Goal: Task Accomplishment & Management: Complete application form

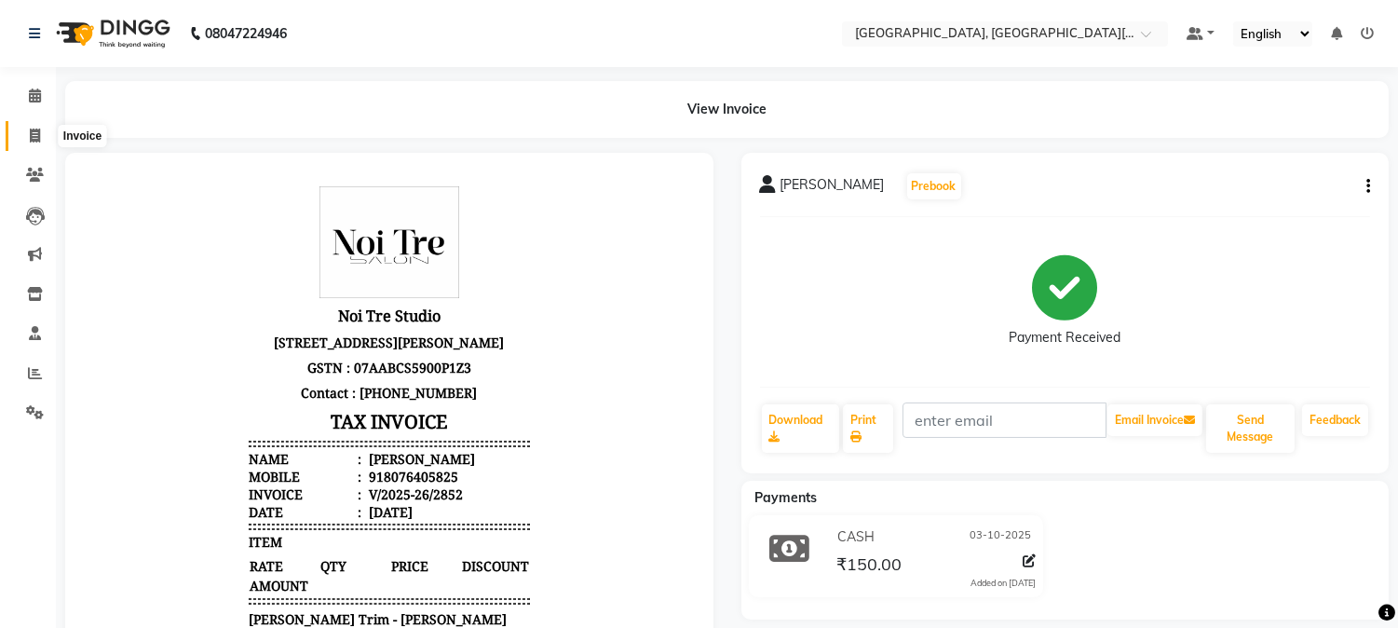
click at [25, 129] on span at bounding box center [35, 136] width 33 height 21
select select "service"
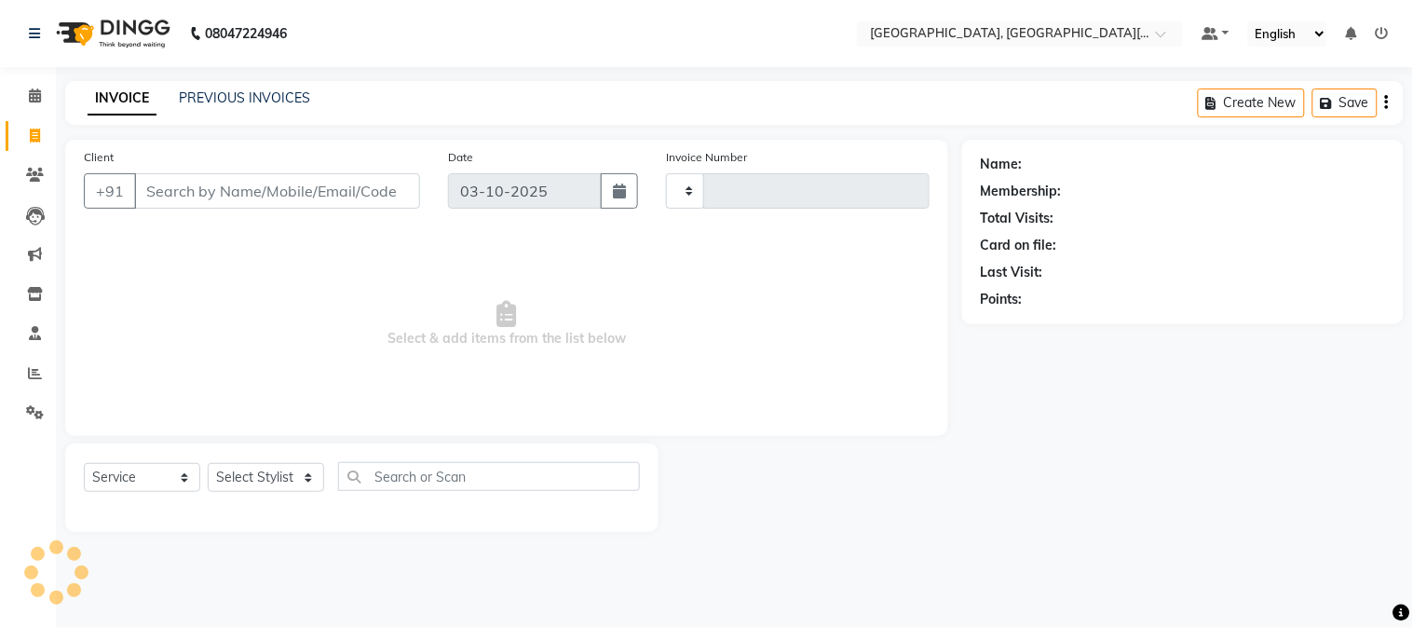
type input "2853"
select select "4884"
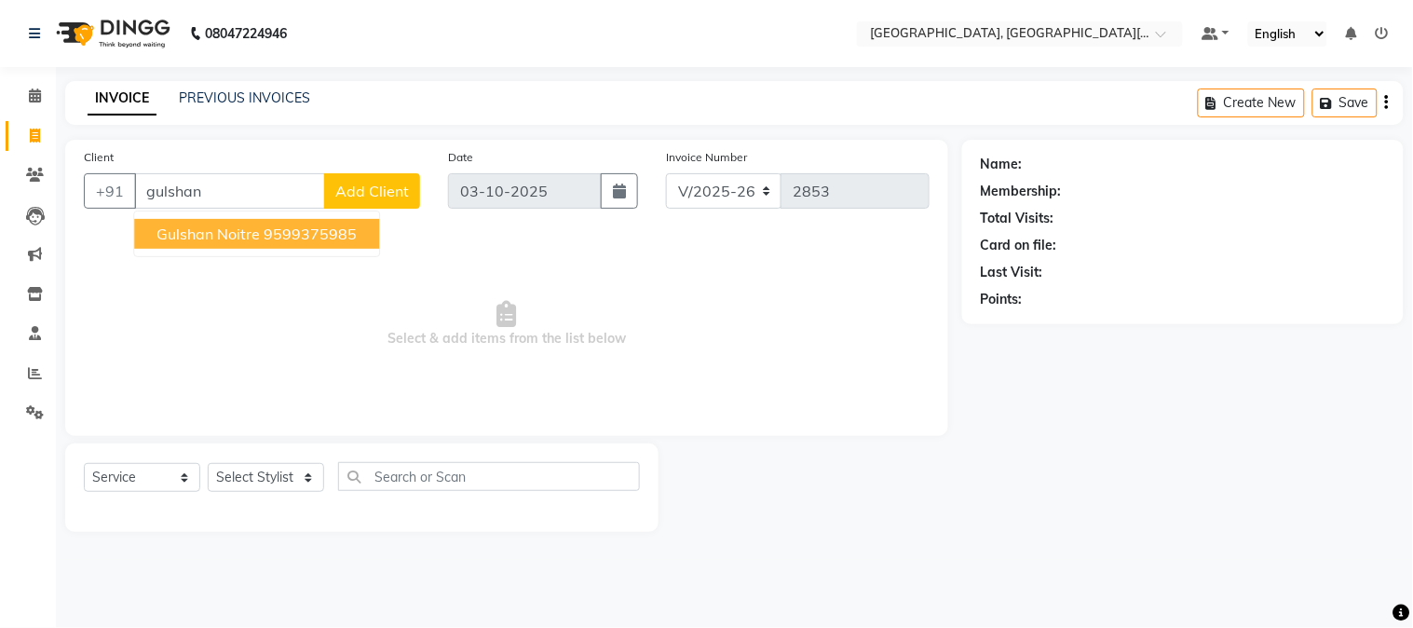
click at [247, 231] on span "gulshan noitre" at bounding box center [207, 233] width 103 height 19
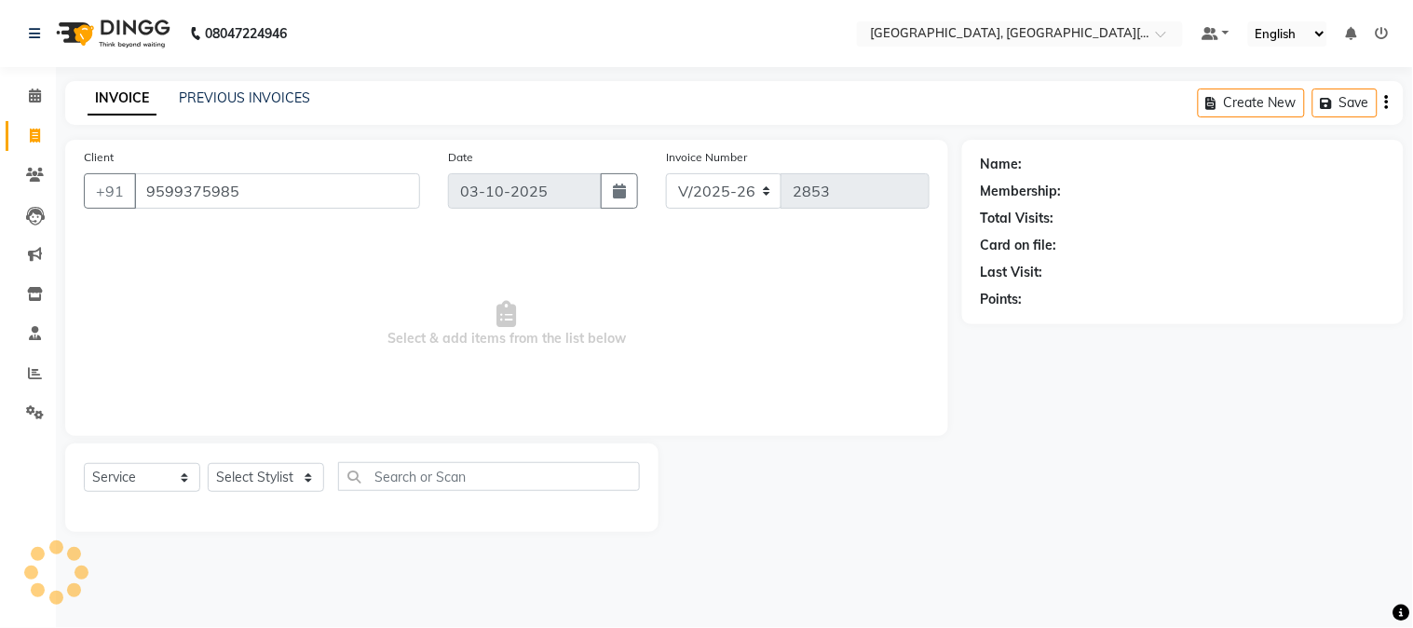
type input "9599375985"
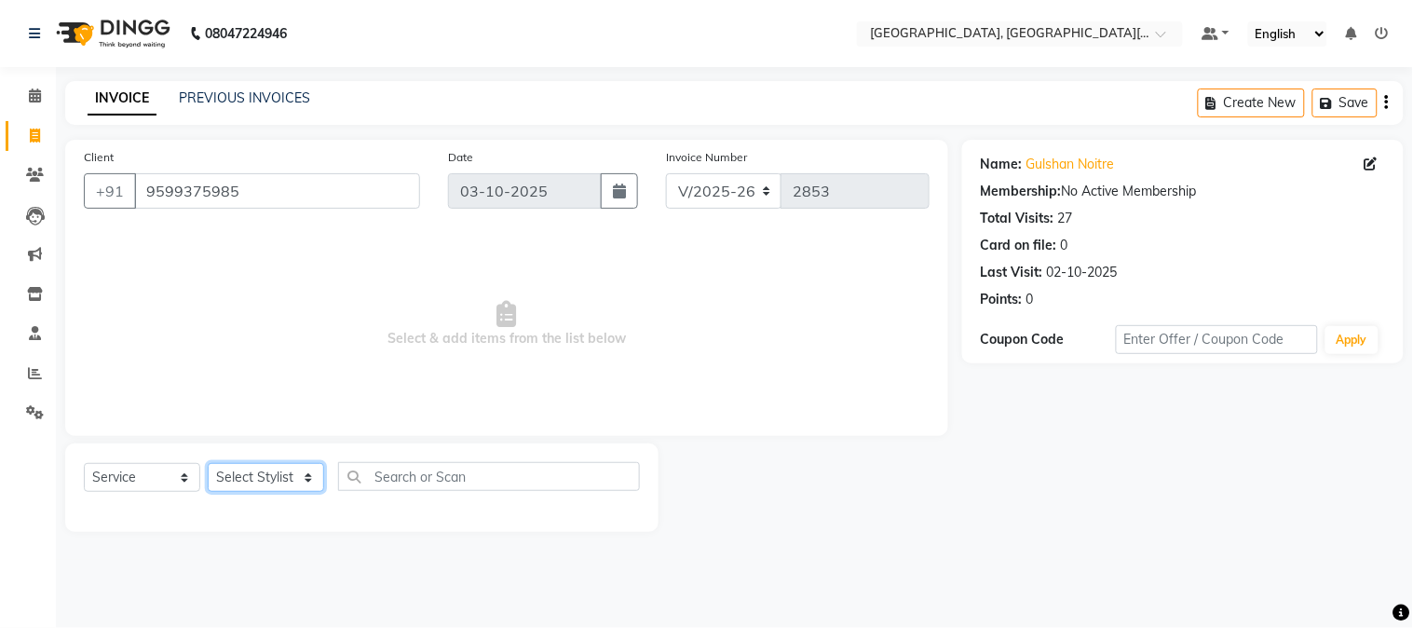
click at [250, 489] on select "Select Stylist [PERSON_NAME] [PERSON_NAME] GAURAV gulshan [PERSON_NAME] Manager…" at bounding box center [266, 477] width 116 height 29
select select "89451"
click at [208, 464] on select "Select Stylist [PERSON_NAME] [PERSON_NAME] GAURAV gulshan [PERSON_NAME] Manager…" at bounding box center [266, 477] width 116 height 29
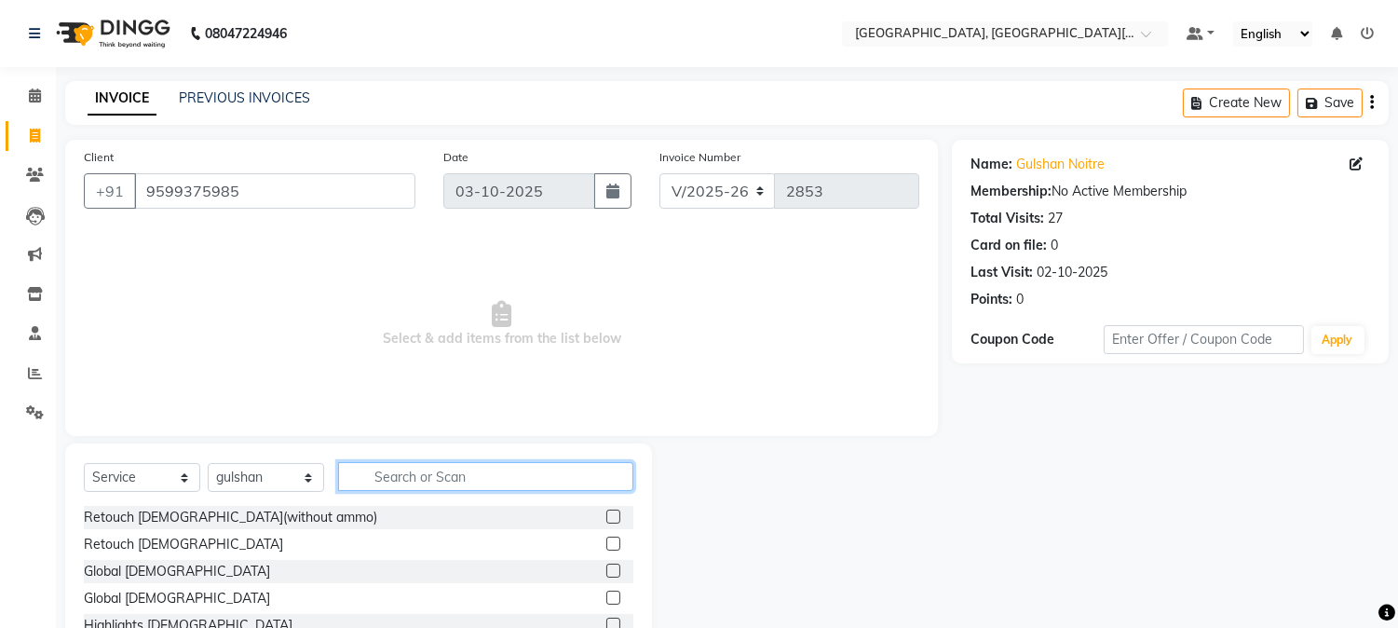
click at [398, 475] on input "text" at bounding box center [485, 476] width 295 height 29
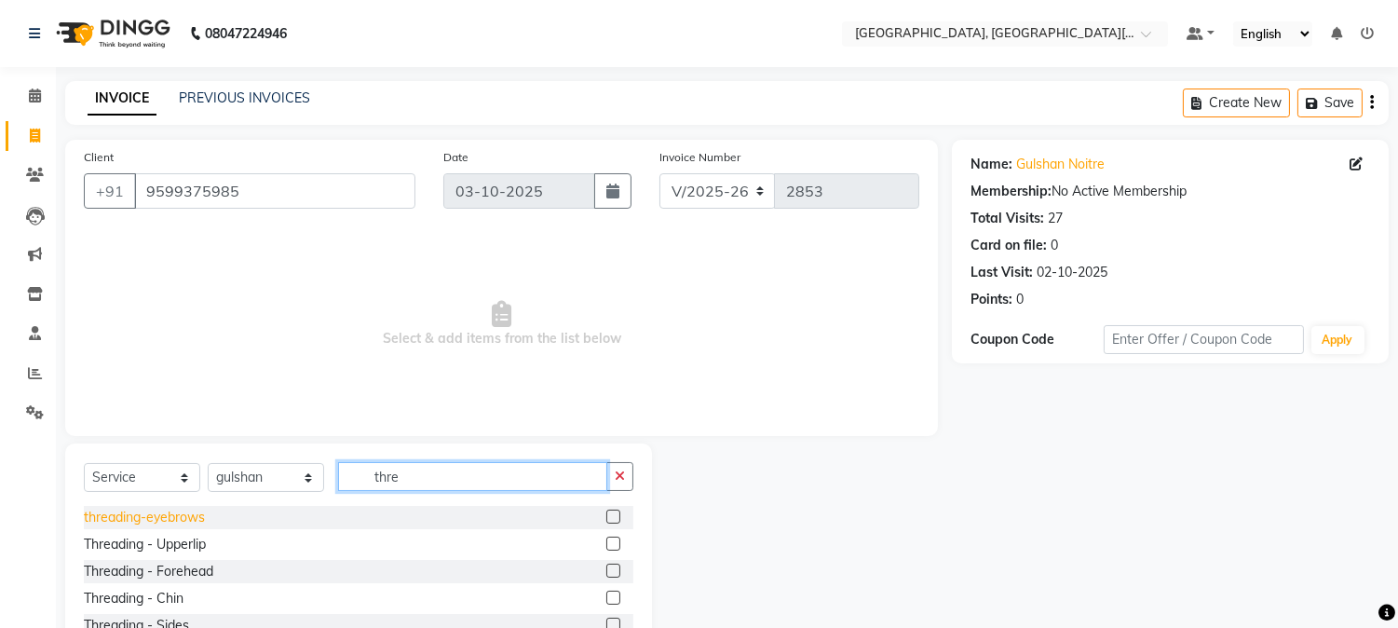
type input "thre"
click at [146, 510] on div "threading-eyebrows" at bounding box center [144, 518] width 121 height 20
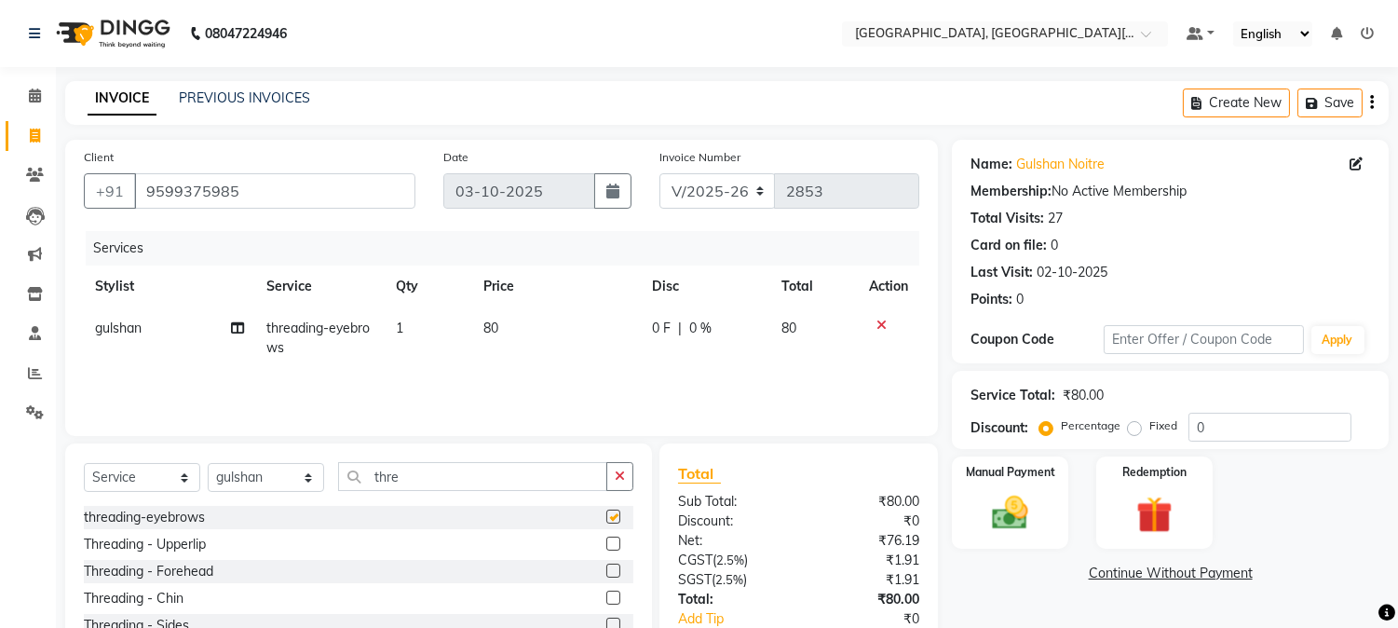
checkbox input "false"
click at [996, 492] on img at bounding box center [1010, 514] width 61 height 44
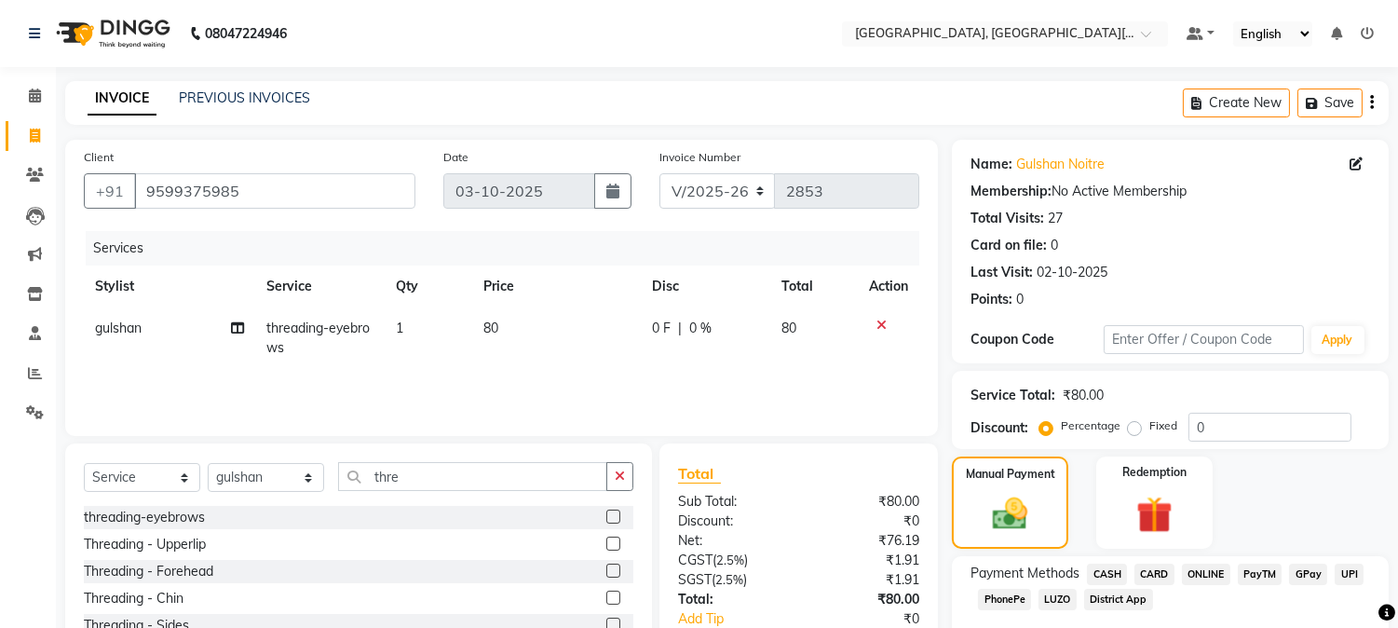
click at [1106, 573] on span "CASH" at bounding box center [1107, 573] width 40 height 21
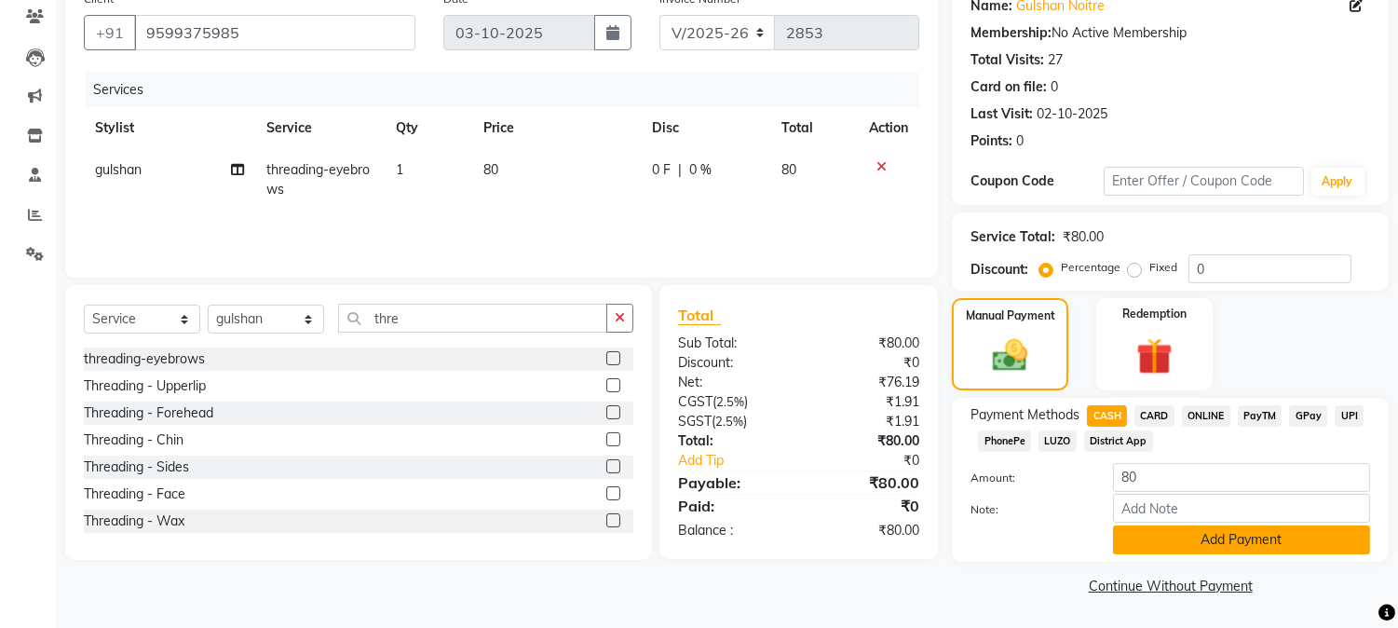
click at [1255, 552] on button "Add Payment" at bounding box center [1241, 539] width 257 height 29
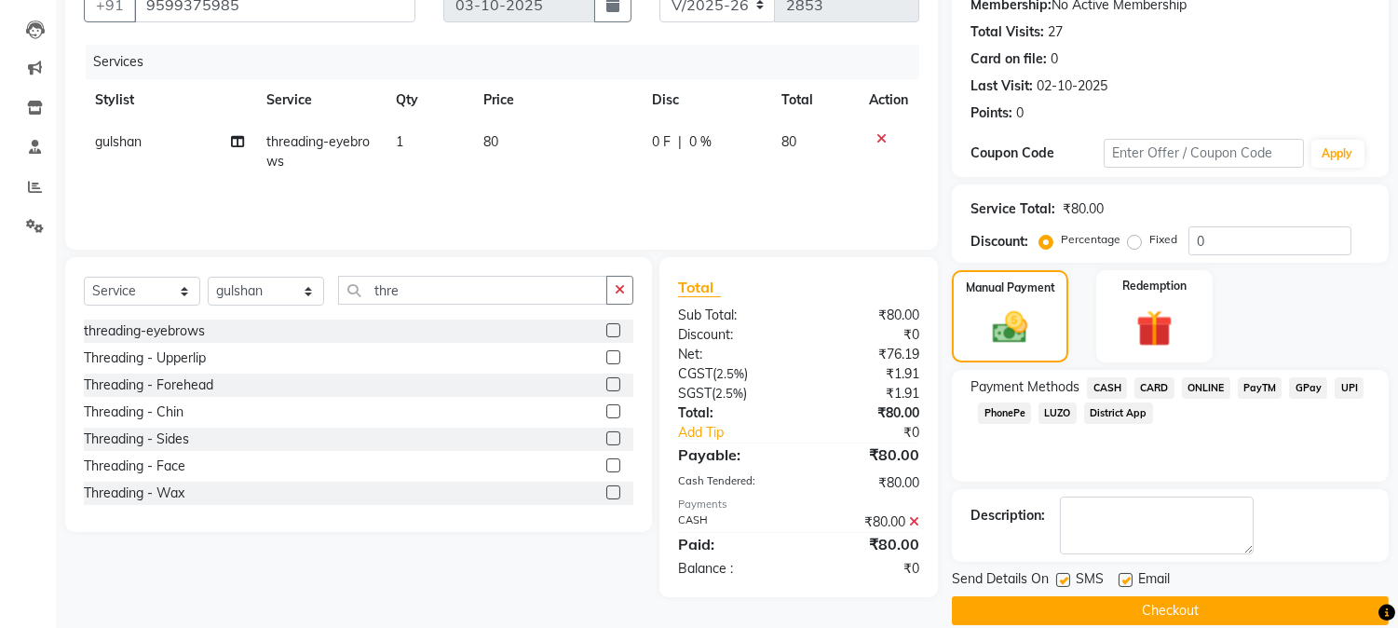
scroll to position [210, 0]
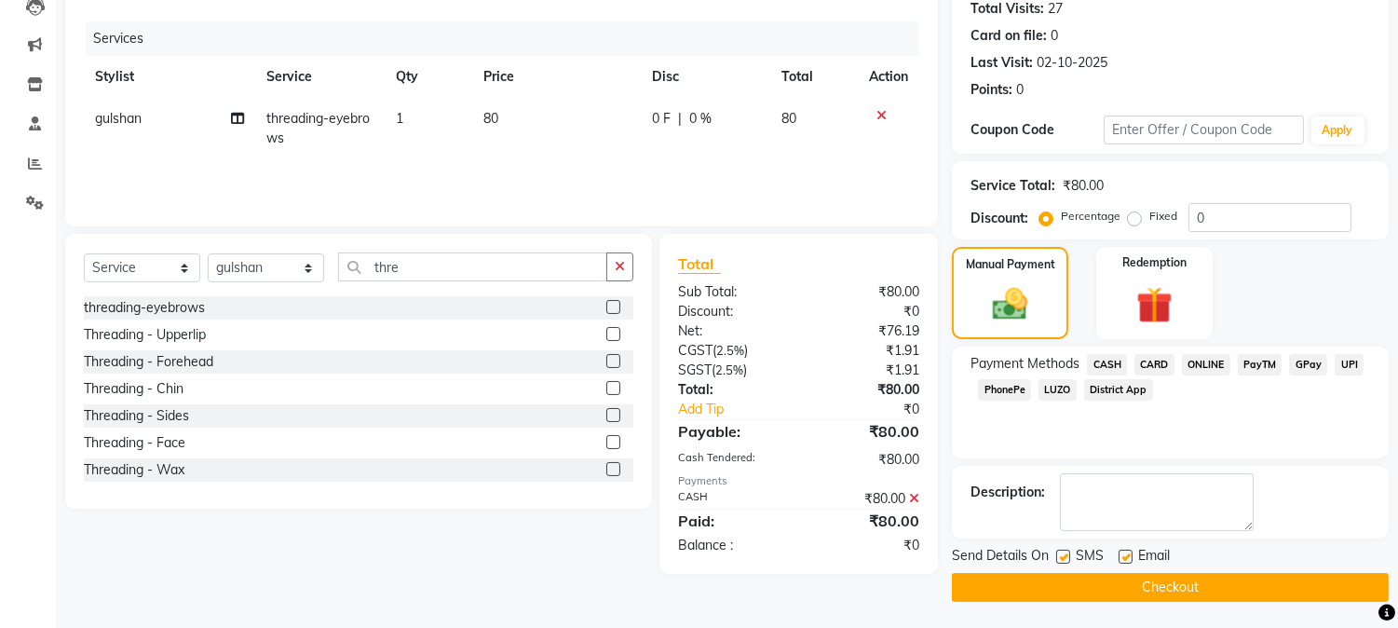
click at [1332, 592] on button "Checkout" at bounding box center [1170, 587] width 437 height 29
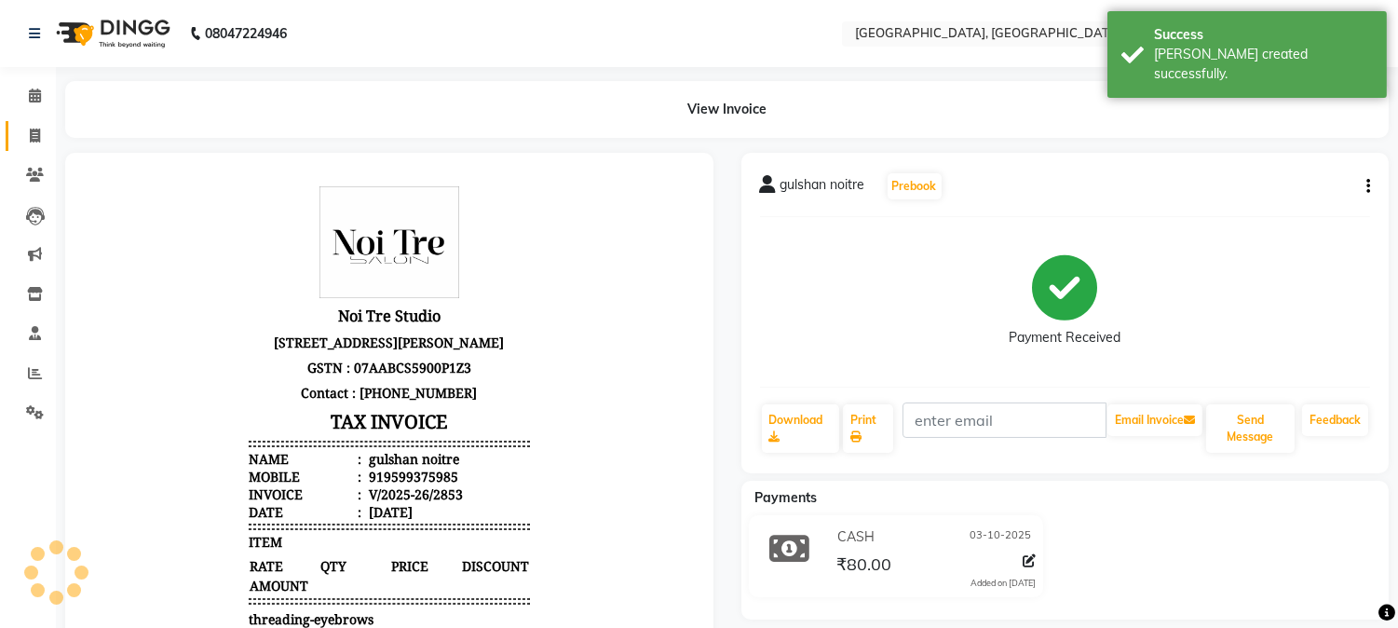
click at [40, 123] on link "Invoice" at bounding box center [28, 136] width 45 height 31
select select "service"
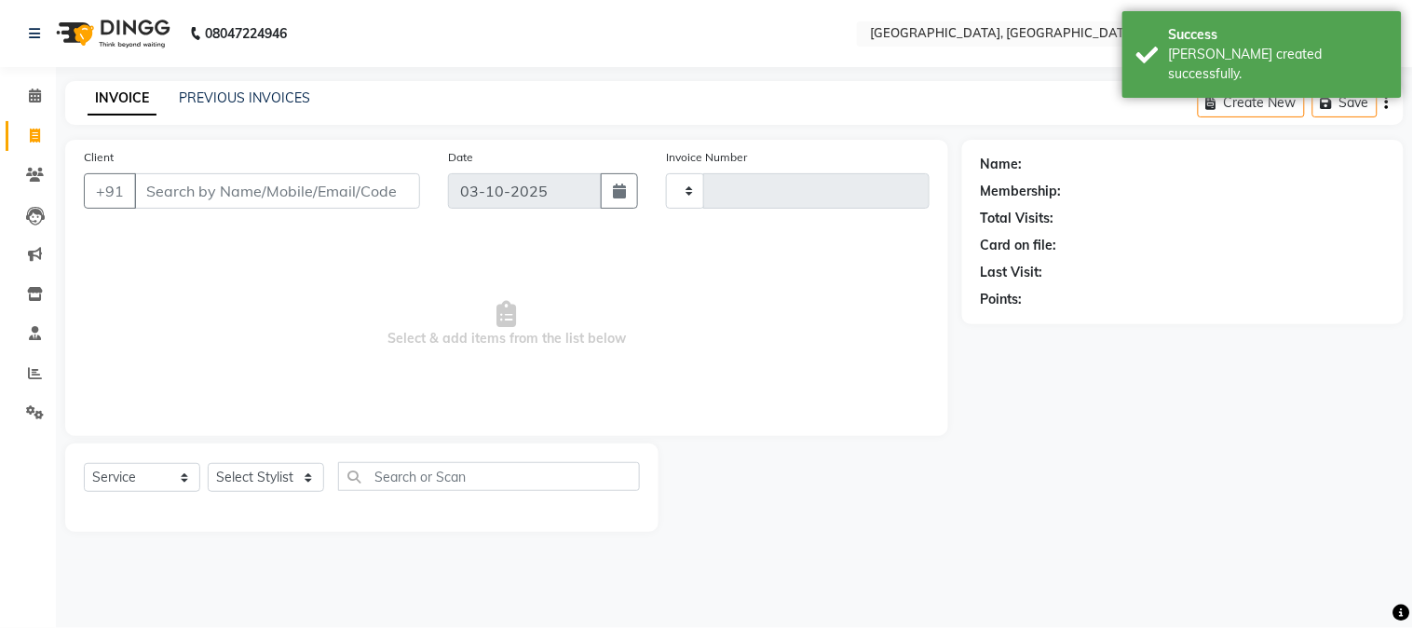
type input "2854"
select select "4884"
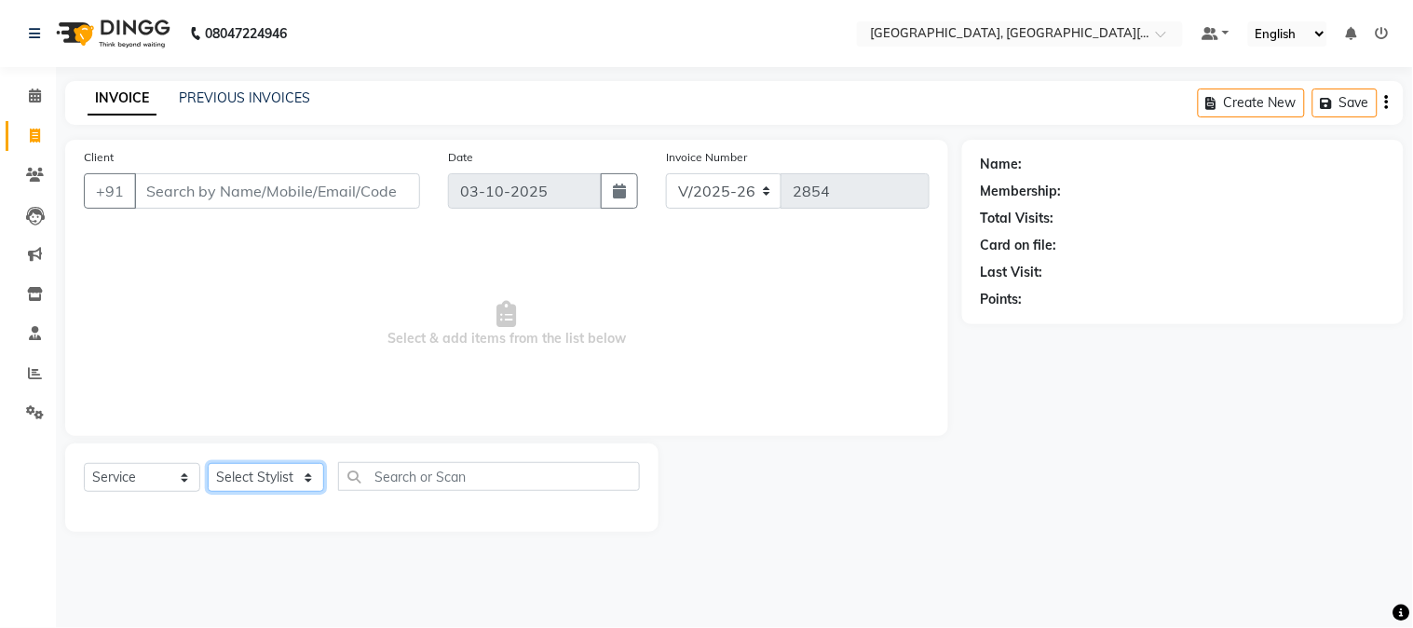
click at [296, 470] on select "Select Stylist [PERSON_NAME] [PERSON_NAME] GAURAV gulshan [PERSON_NAME] Manager…" at bounding box center [266, 477] width 116 height 29
click at [373, 197] on input "Client" at bounding box center [277, 190] width 286 height 35
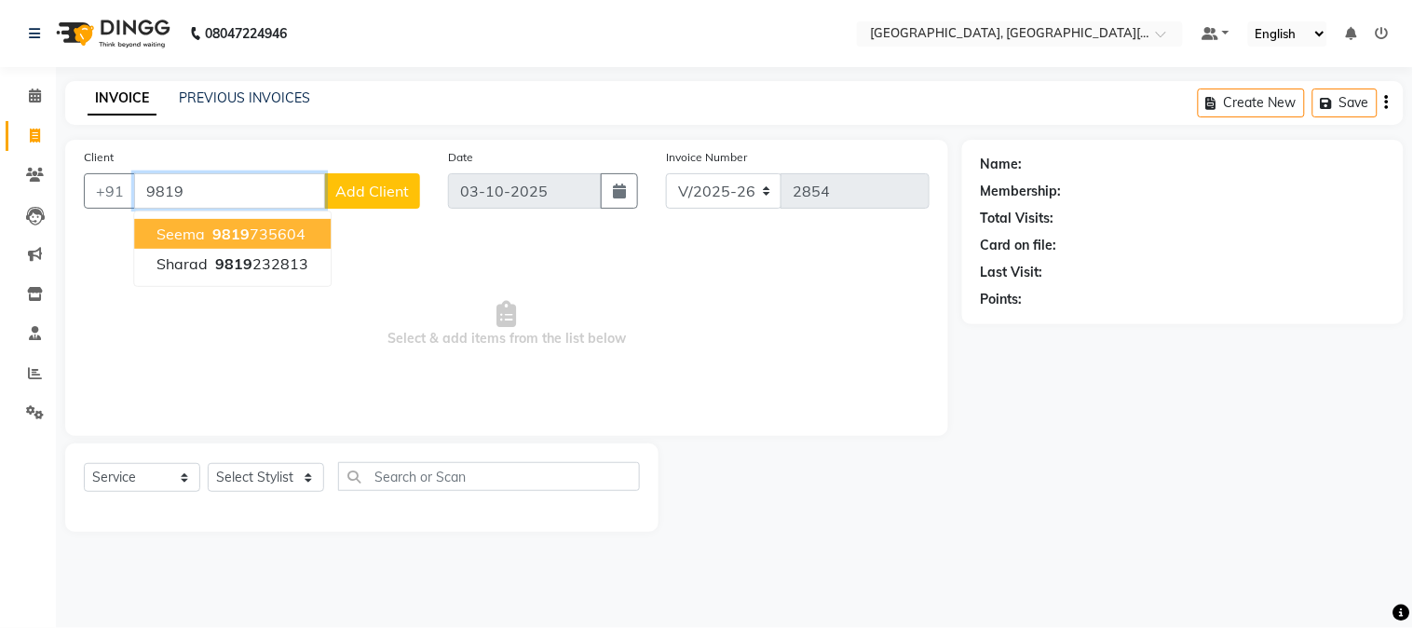
click at [247, 224] on ngb-highlight "9819 735604" at bounding box center [257, 233] width 97 height 19
type input "9819735604"
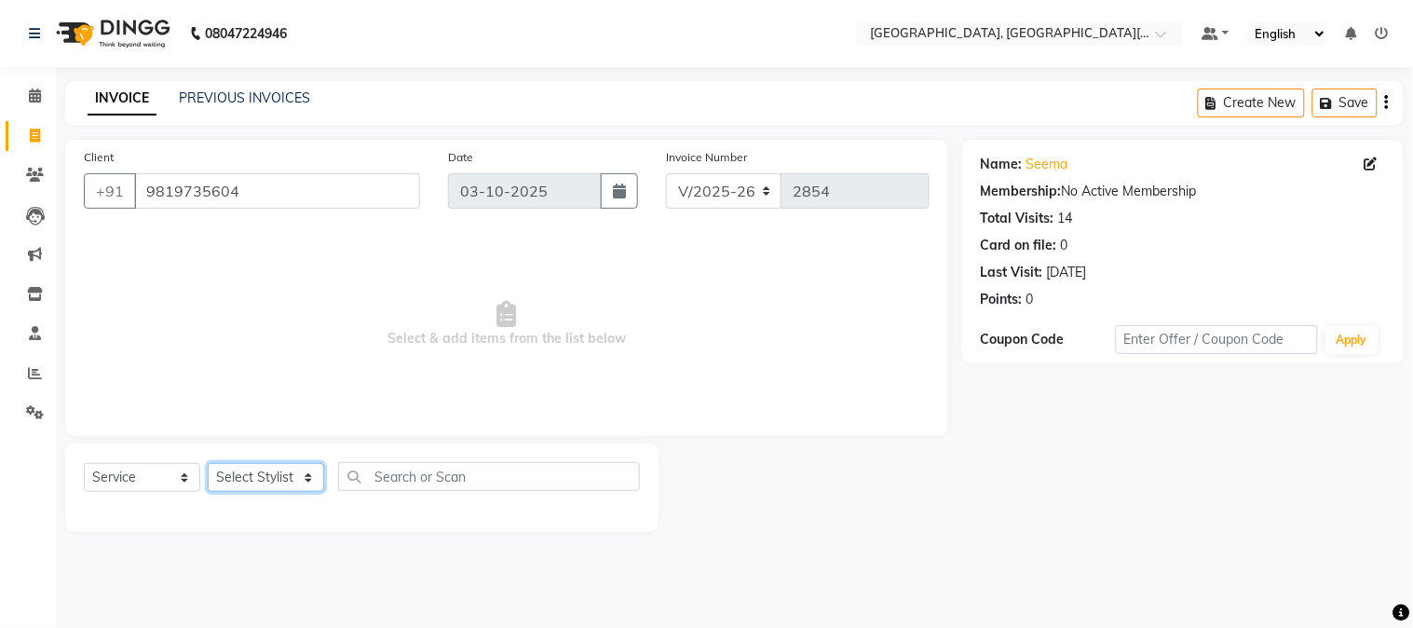
click at [279, 480] on select "Select Stylist [PERSON_NAME] [PERSON_NAME] GAURAV gulshan [PERSON_NAME] Manager…" at bounding box center [266, 477] width 116 height 29
select select "29621"
click at [208, 464] on select "Select Stylist [PERSON_NAME] [PERSON_NAME] GAURAV gulshan [PERSON_NAME] Manager…" at bounding box center [266, 477] width 116 height 29
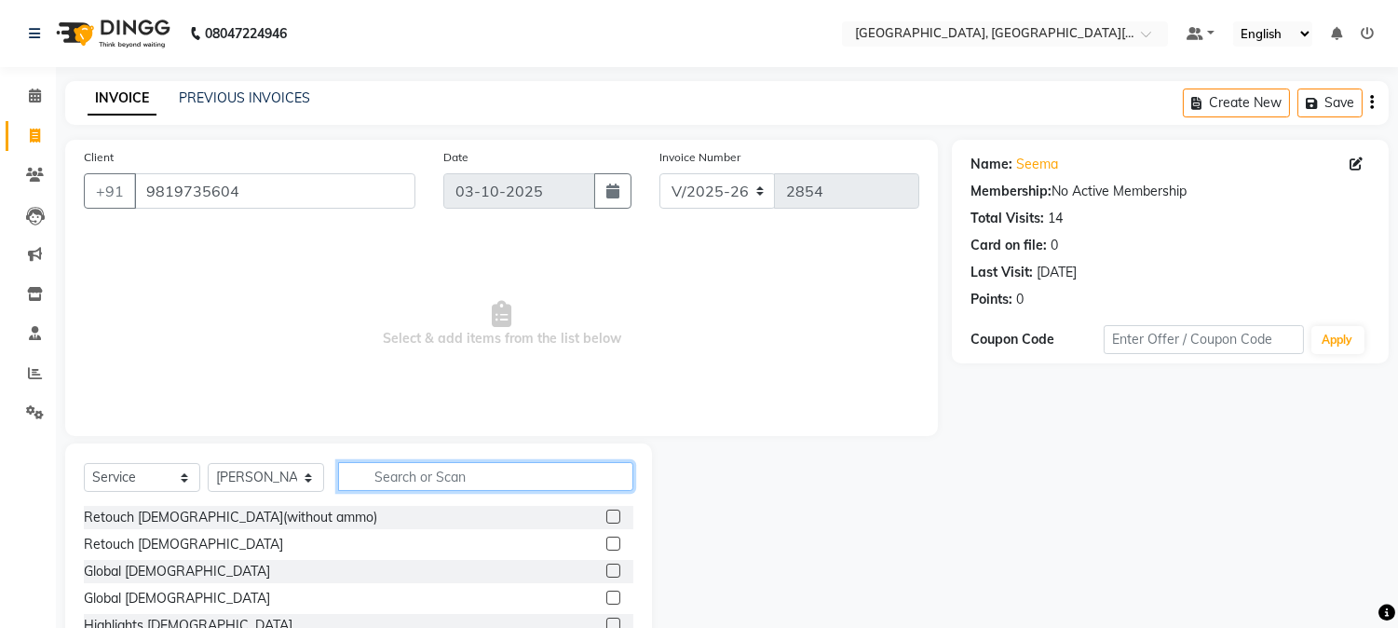
click at [411, 467] on input "text" at bounding box center [485, 476] width 295 height 29
type input "w"
click at [299, 480] on select "Select Stylist [PERSON_NAME] [PERSON_NAME] GAURAV gulshan [PERSON_NAME] Manager…" at bounding box center [266, 477] width 116 height 29
select select "29623"
click at [424, 473] on input "text" at bounding box center [485, 476] width 295 height 29
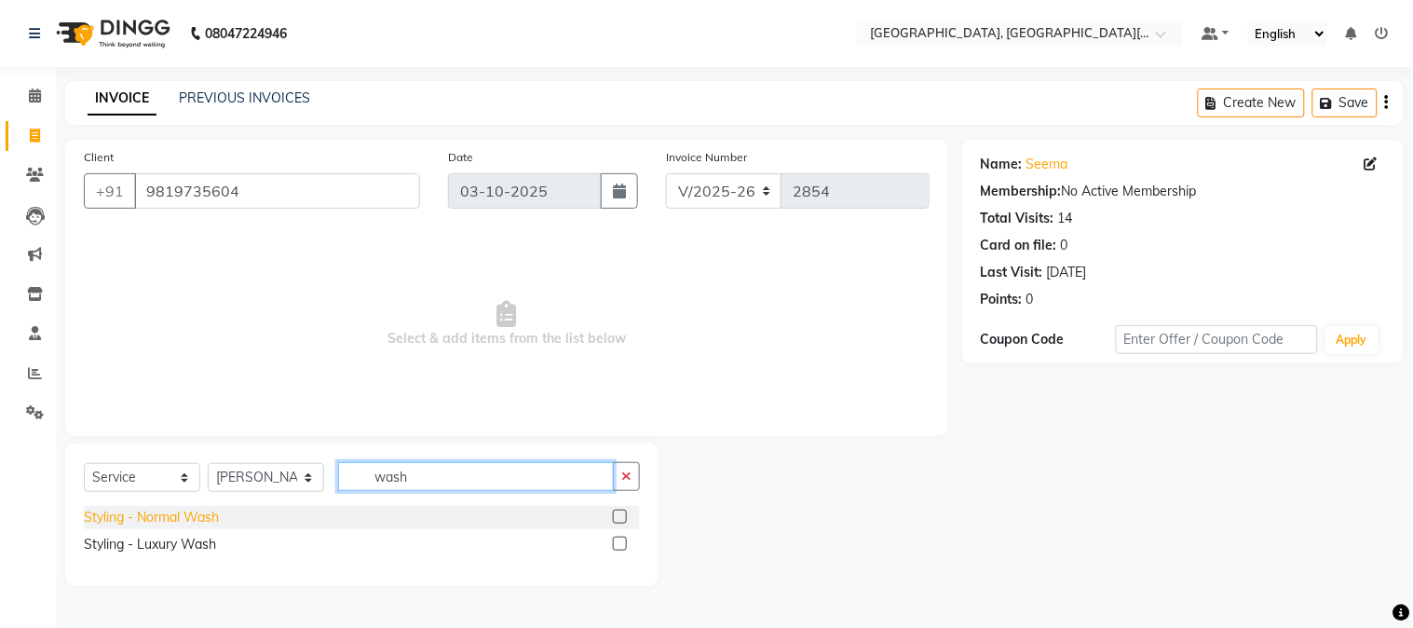
type input "wash"
click at [196, 512] on div "Styling - Normal Wash" at bounding box center [151, 518] width 135 height 20
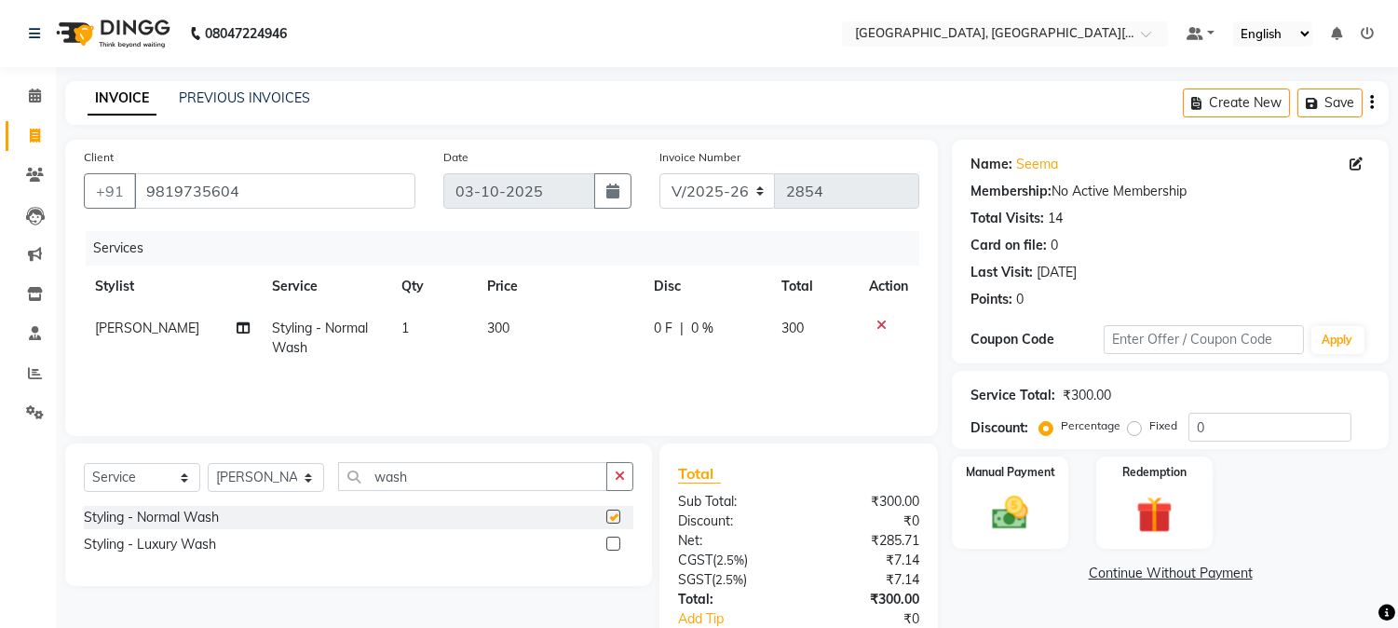
checkbox input "false"
click at [613, 482] on button "button" at bounding box center [619, 476] width 27 height 29
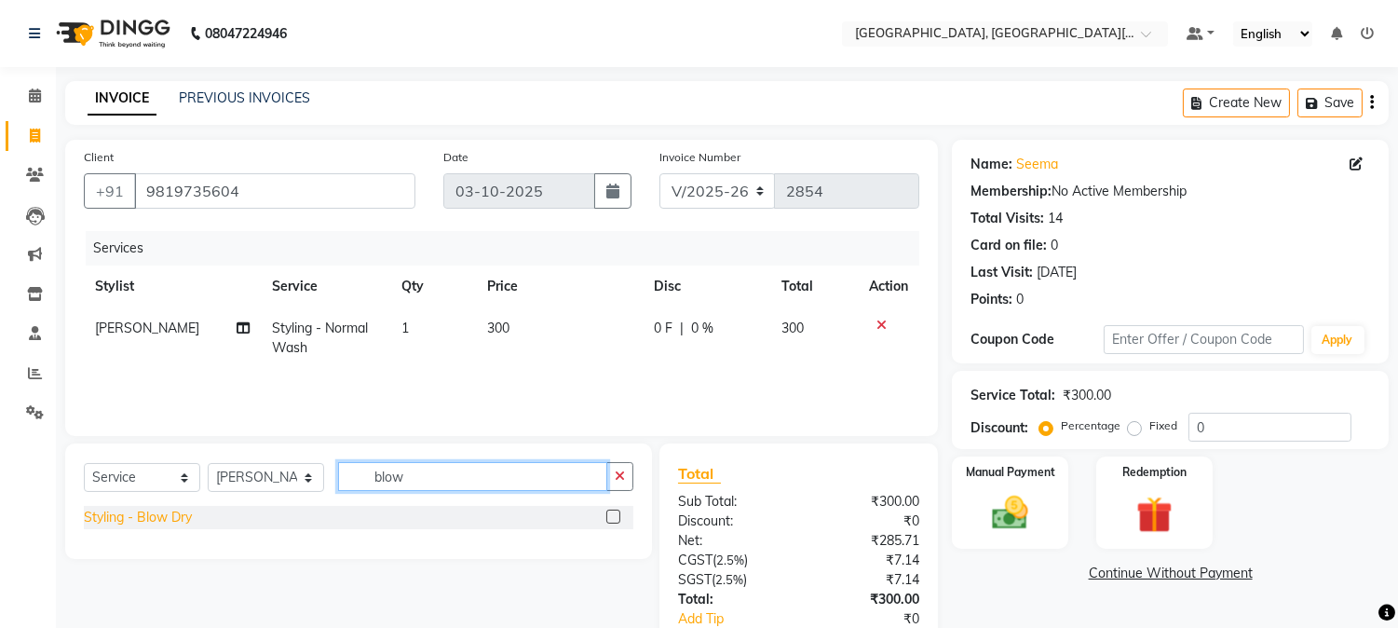
type input "blow"
click at [138, 512] on div "Styling - Blow Dry" at bounding box center [138, 518] width 108 height 20
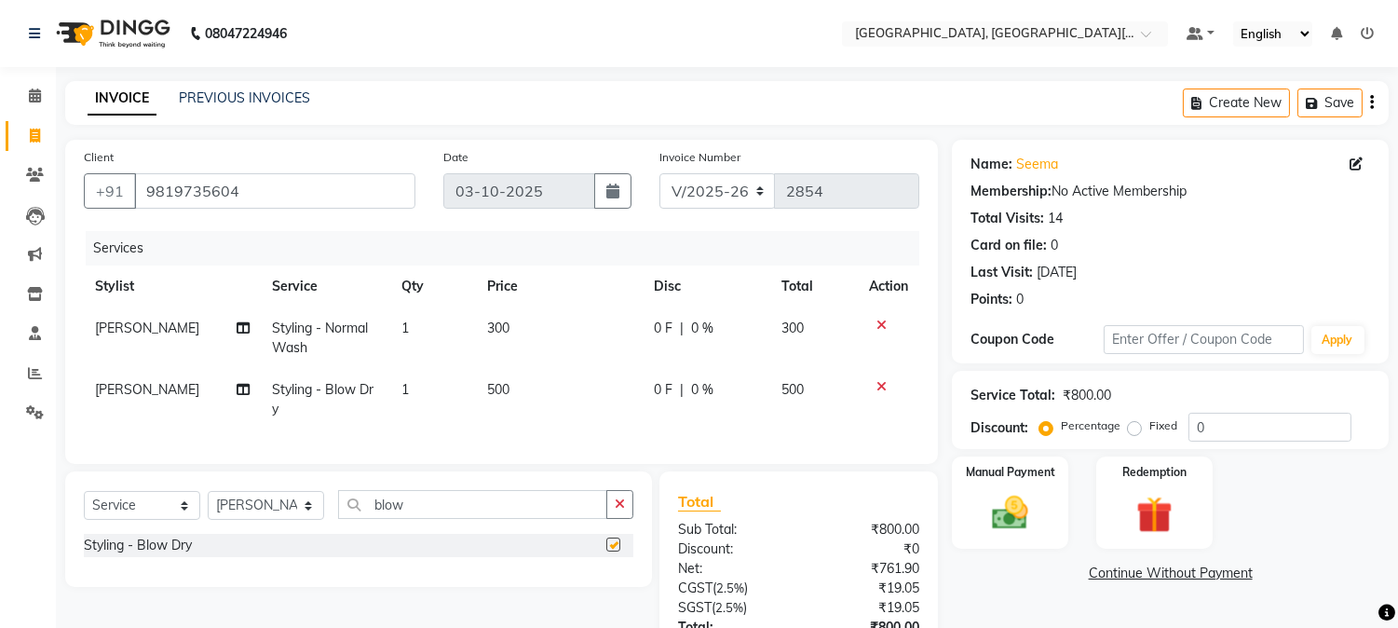
checkbox input "false"
click at [290, 520] on select "Select Stylist [PERSON_NAME] [PERSON_NAME] GAURAV gulshan [PERSON_NAME] Manager…" at bounding box center [266, 505] width 116 height 29
select select "29621"
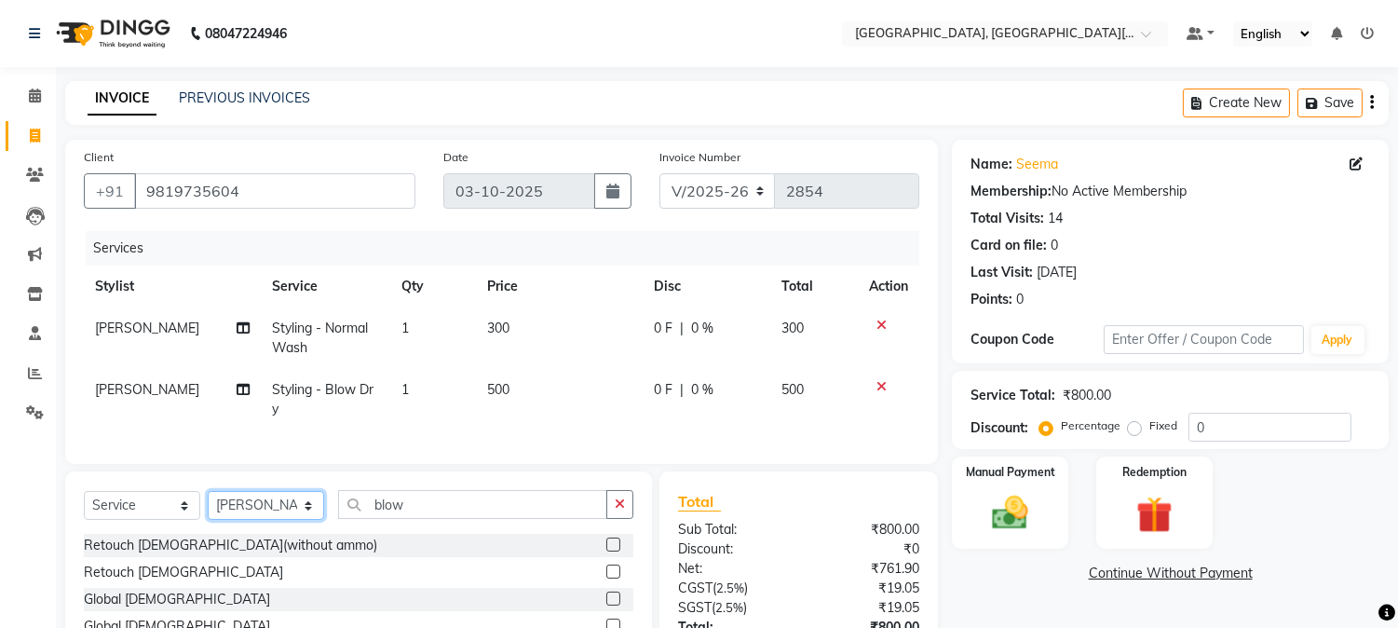
click at [290, 520] on select "Select Stylist [PERSON_NAME] [PERSON_NAME] GAURAV gulshan [PERSON_NAME] Manager…" at bounding box center [266, 505] width 116 height 29
click at [399, 519] on input "blow" at bounding box center [472, 504] width 269 height 29
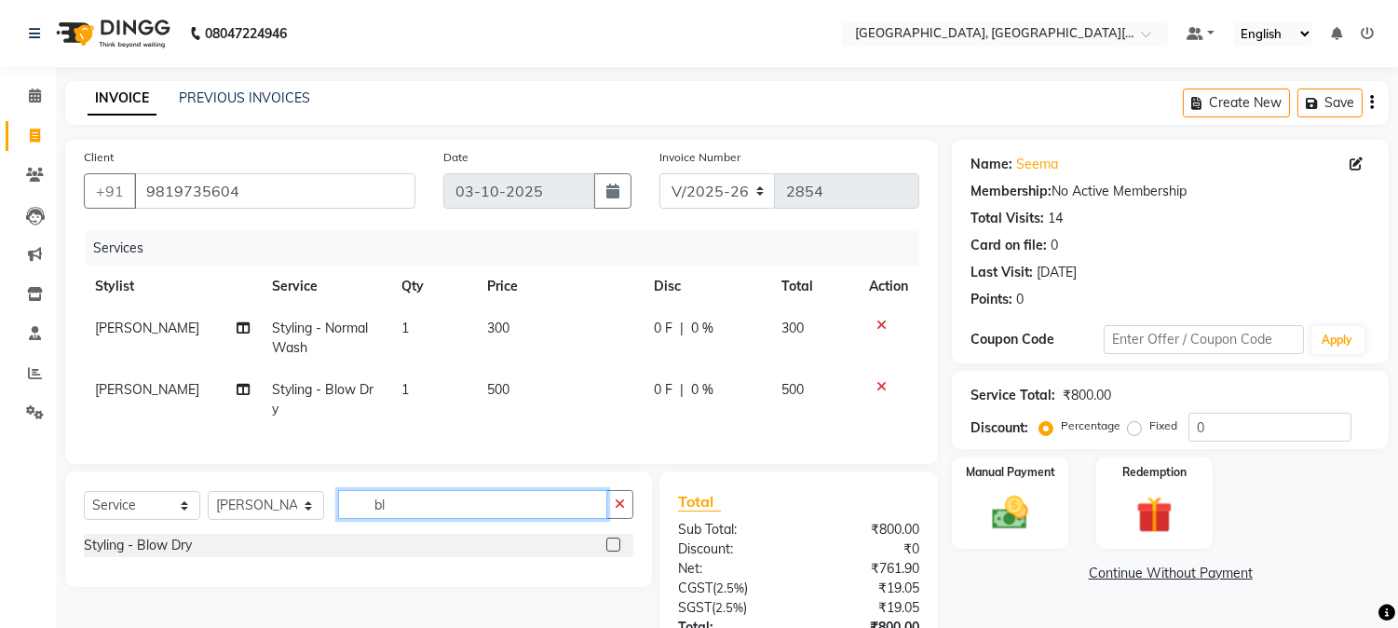
type input "b"
type input "wash"
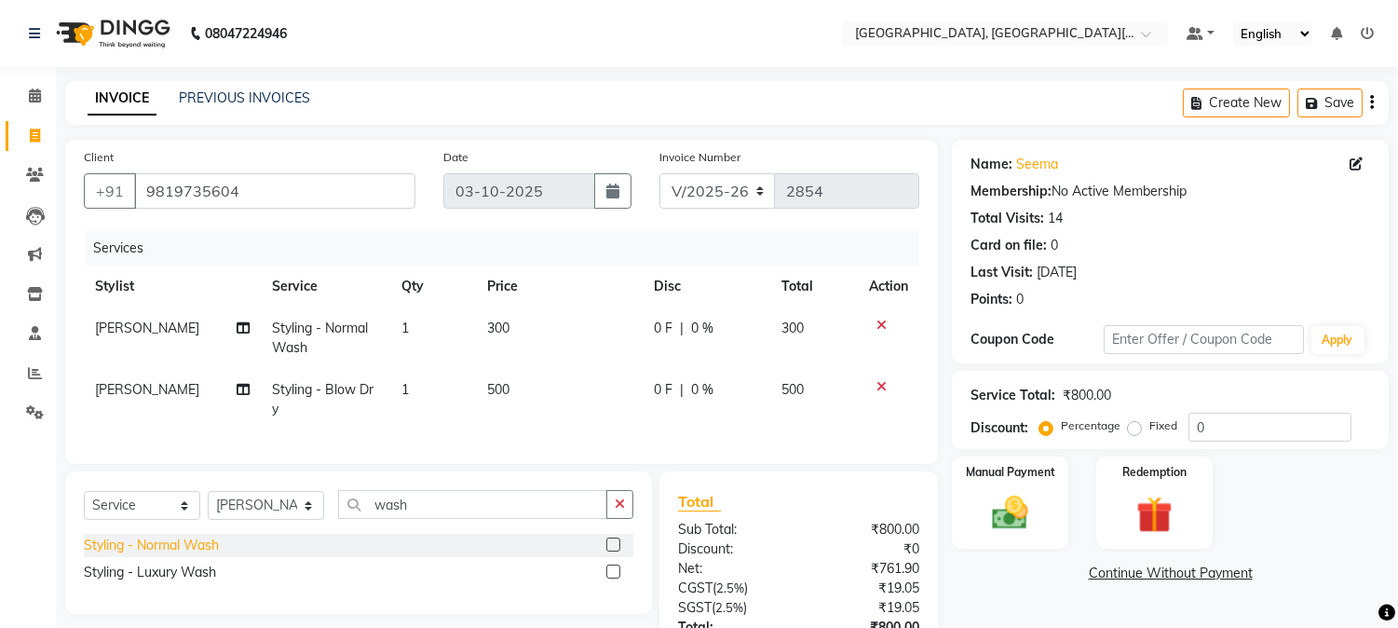
click at [169, 555] on div "Styling - Normal Wash" at bounding box center [151, 545] width 135 height 20
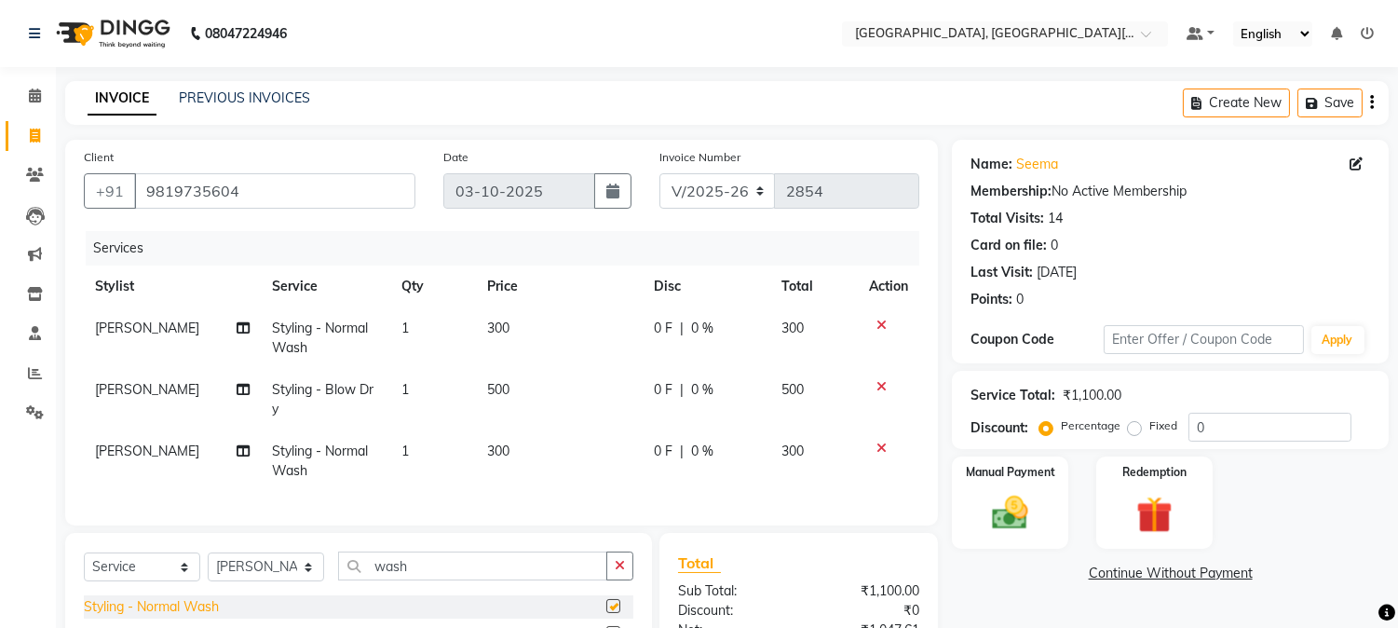
checkbox input "false"
click at [609, 577] on button "button" at bounding box center [619, 565] width 27 height 29
type input "nail"
click at [220, 616] on div "Nails - Gel Nail Paint (Single Tone)" at bounding box center [185, 607] width 202 height 20
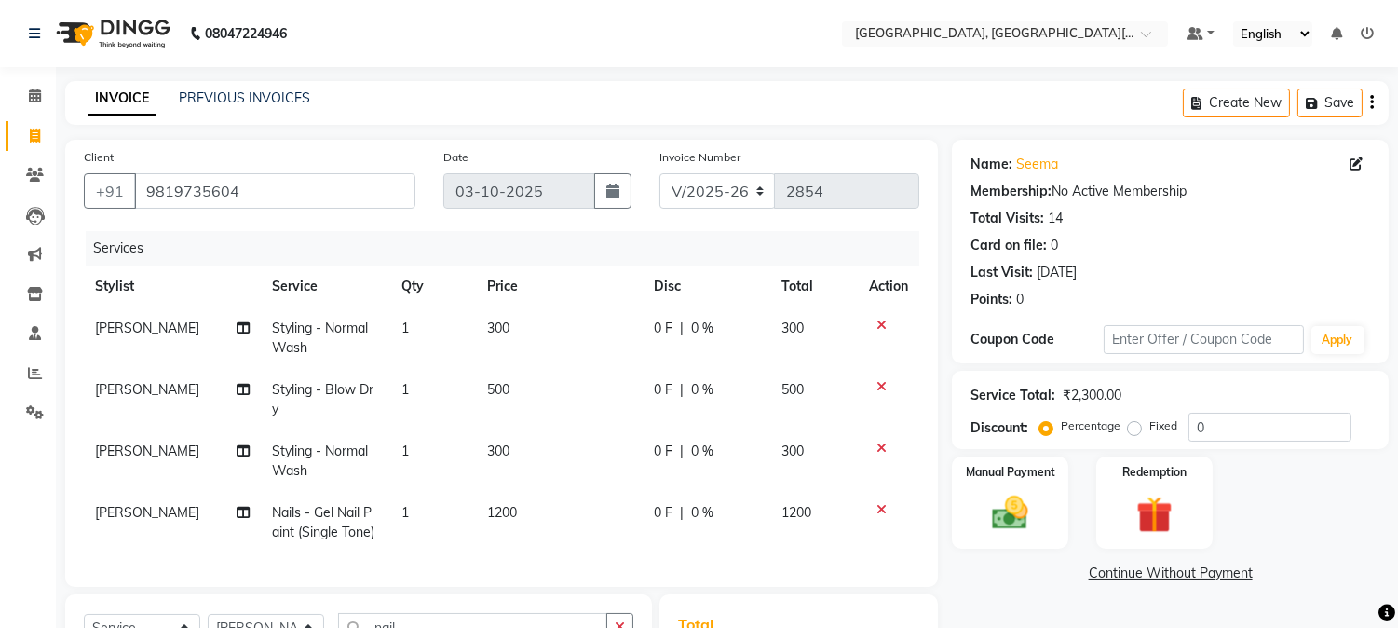
checkbox input "false"
click at [519, 498] on td "1200" at bounding box center [559, 522] width 167 height 61
select select "29621"
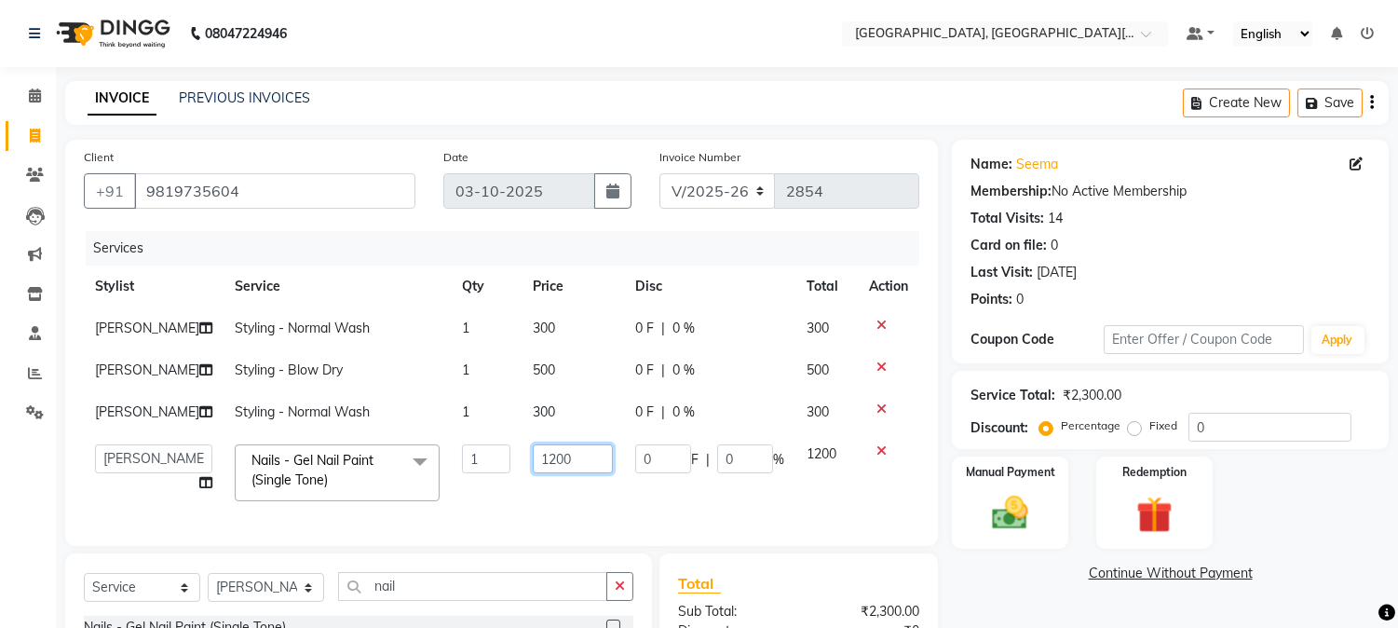
click at [581, 473] on input "1200" at bounding box center [573, 458] width 80 height 29
type input "1"
type input "300"
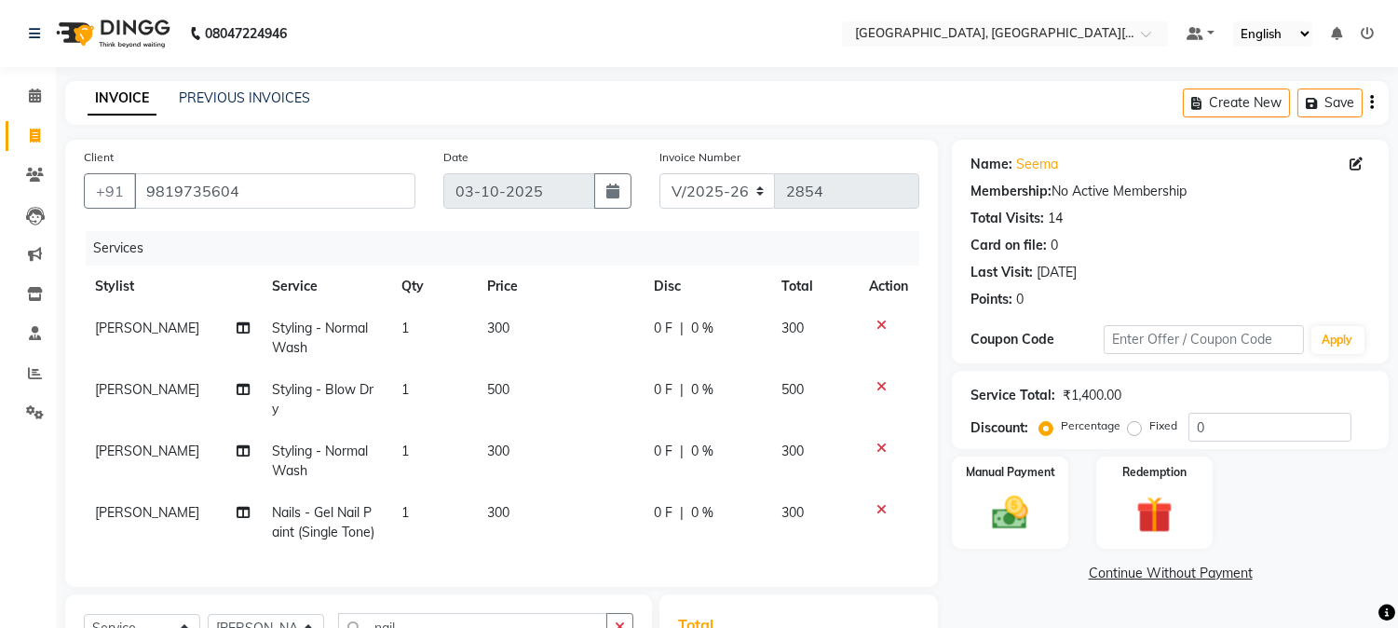
click at [590, 520] on td "300" at bounding box center [559, 522] width 167 height 61
select select "29621"
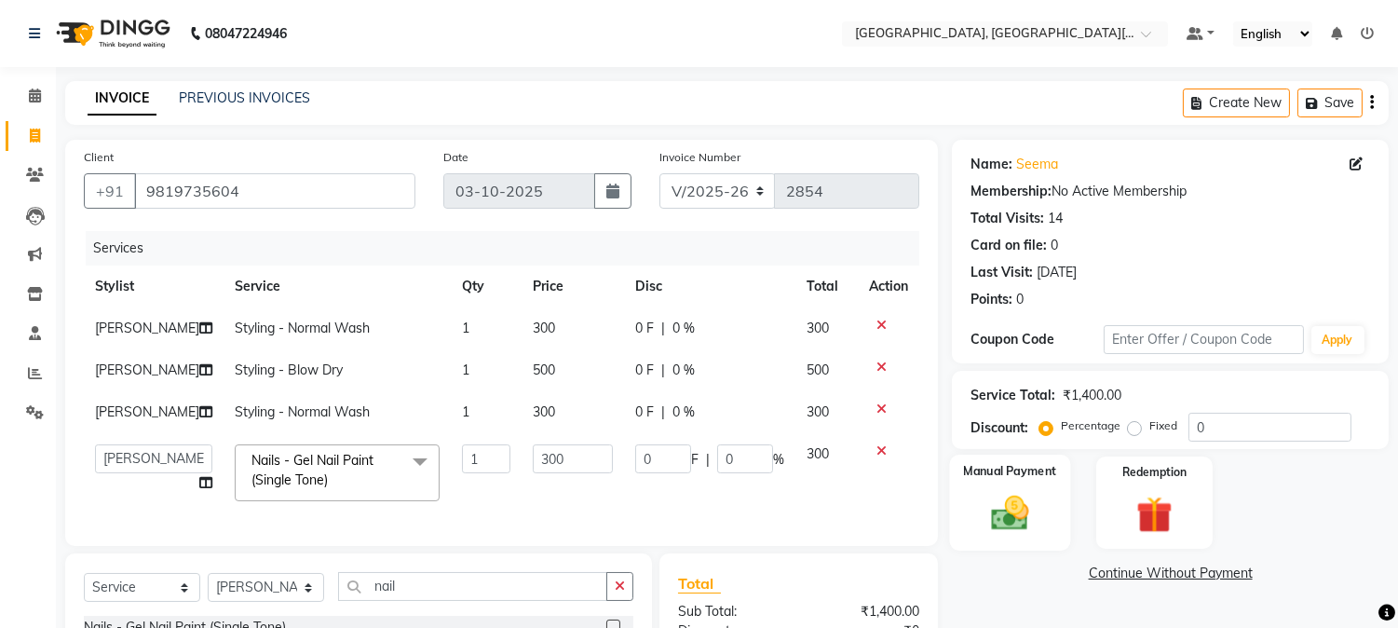
click at [1037, 528] on img at bounding box center [1010, 514] width 61 height 44
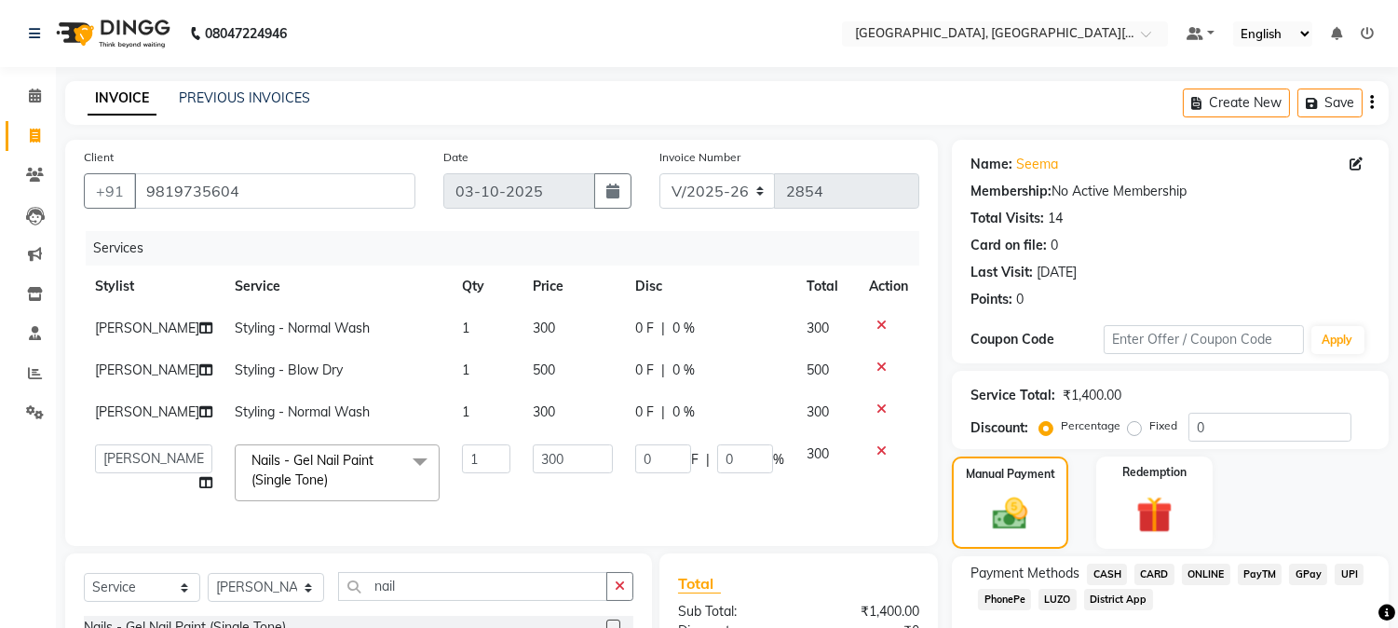
click at [1112, 581] on span "CASH" at bounding box center [1107, 573] width 40 height 21
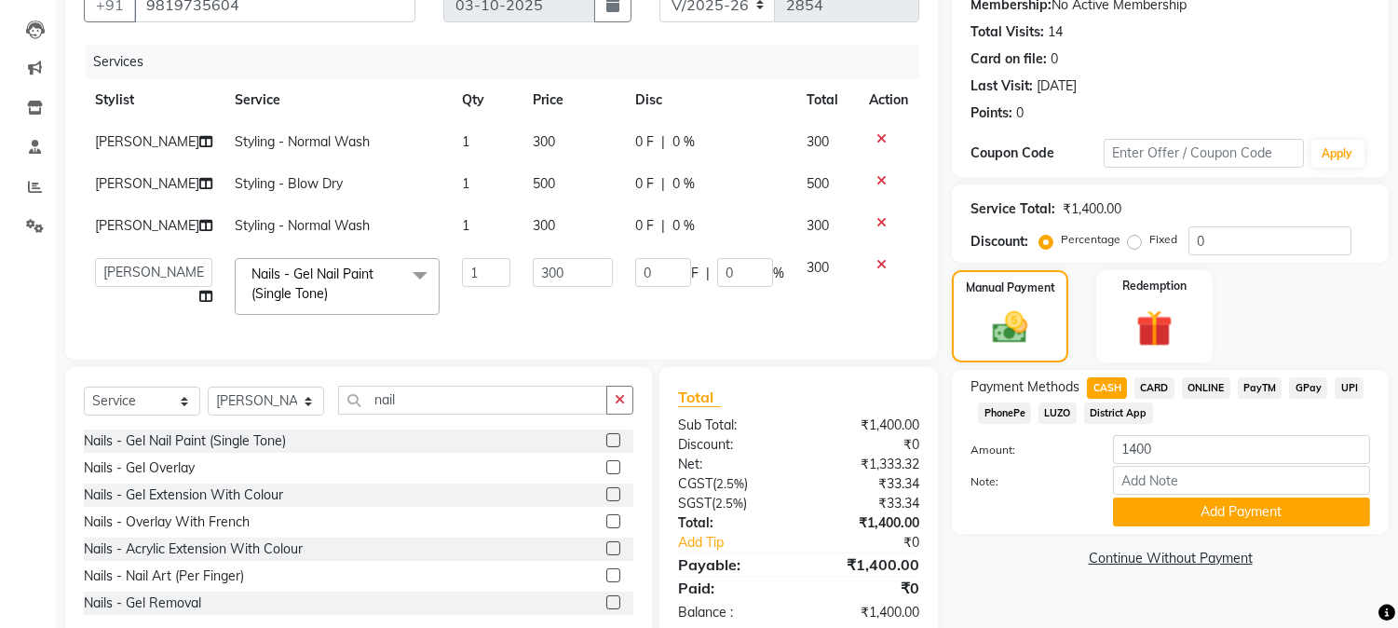
scroll to position [263, 0]
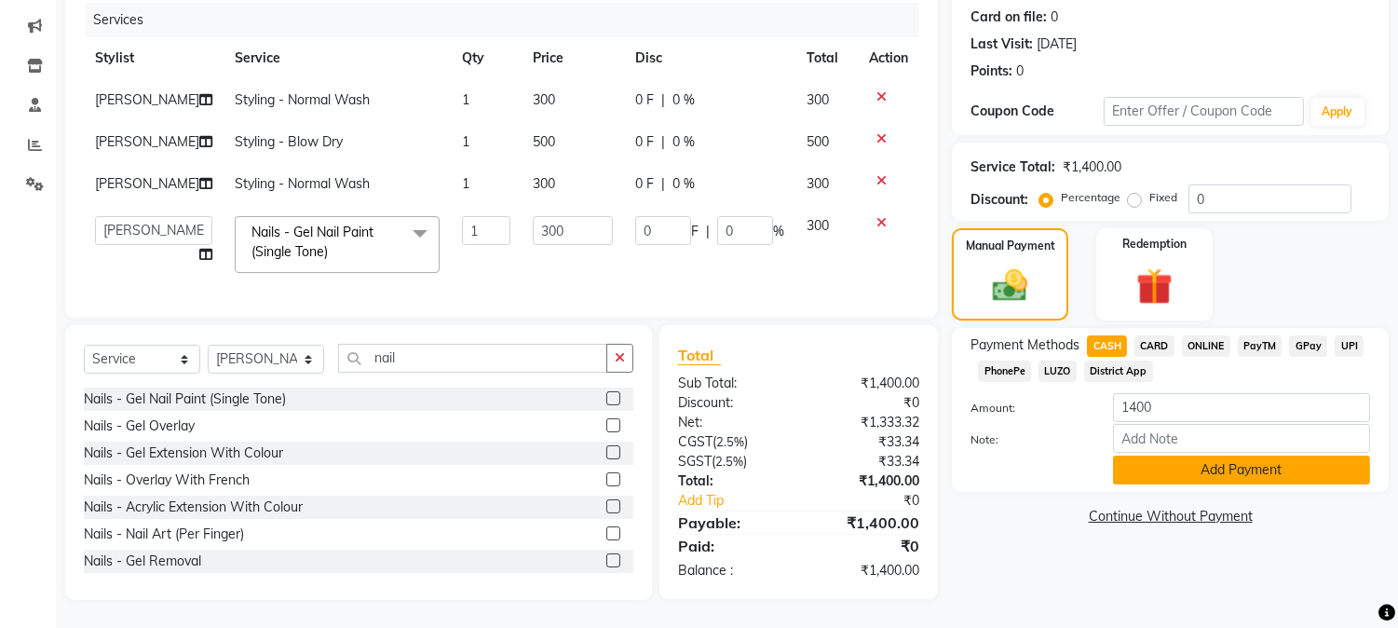
click at [1153, 455] on button "Add Payment" at bounding box center [1241, 469] width 257 height 29
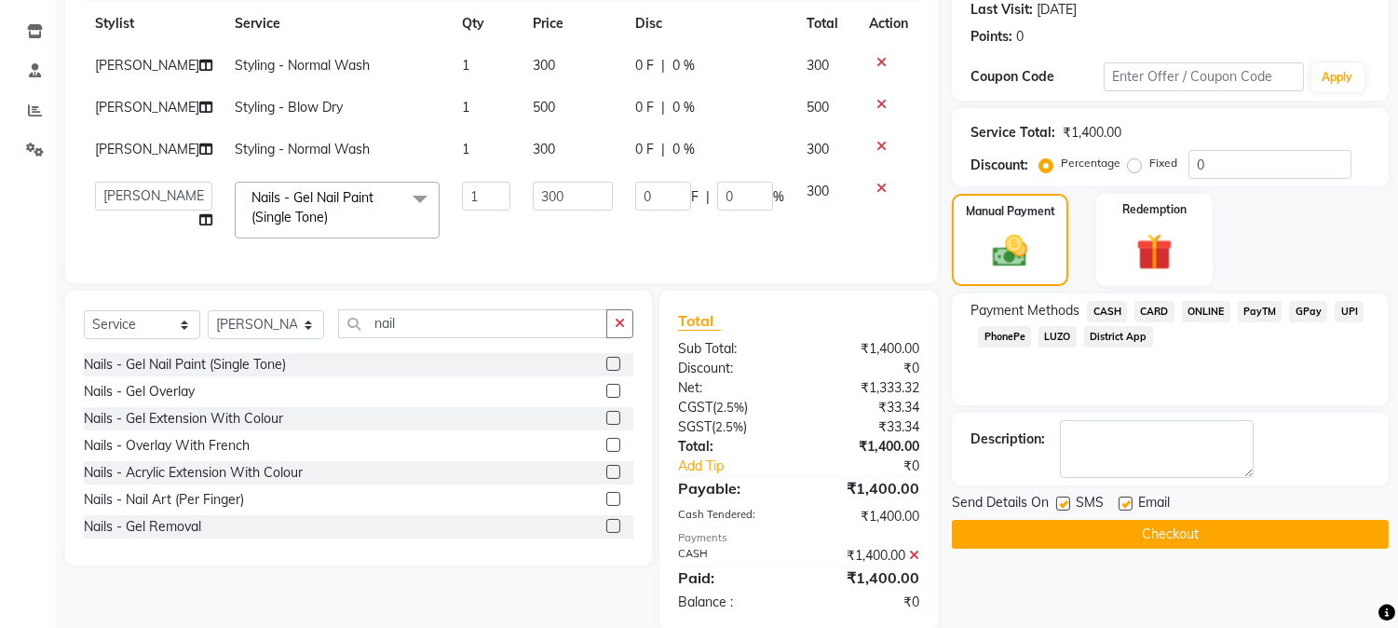
click at [1138, 531] on button "Checkout" at bounding box center [1170, 534] width 437 height 29
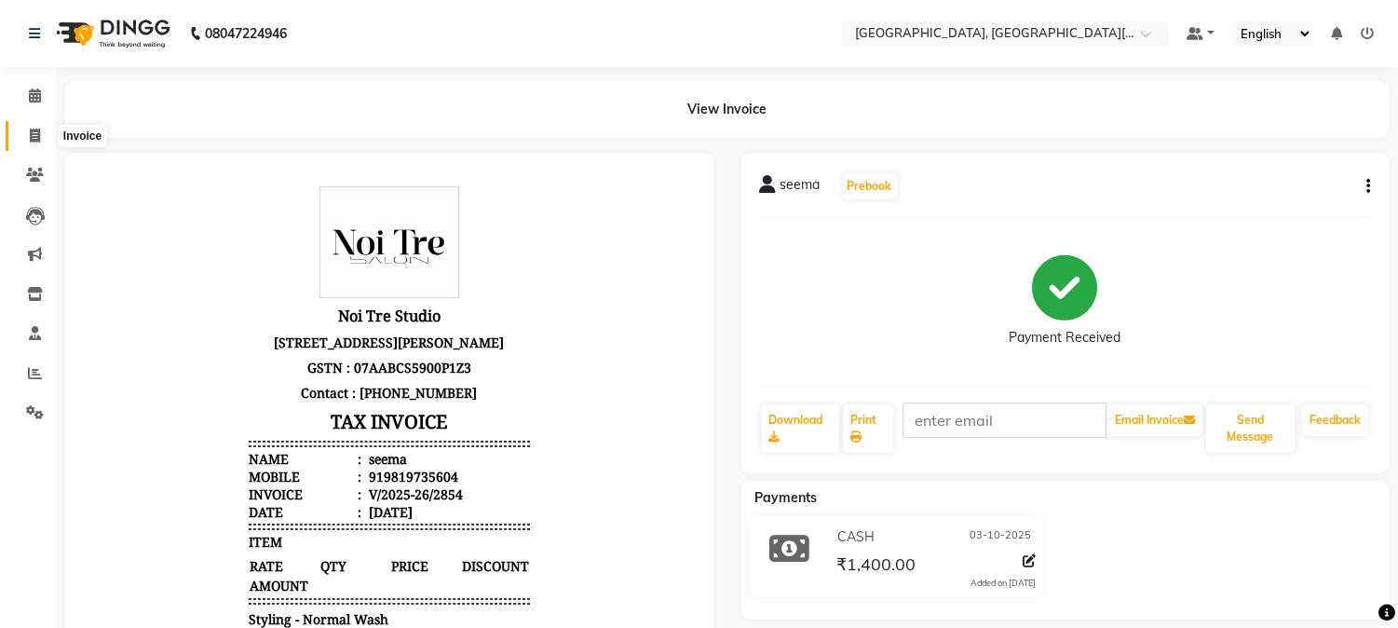
click at [20, 130] on span at bounding box center [35, 136] width 33 height 21
select select "service"
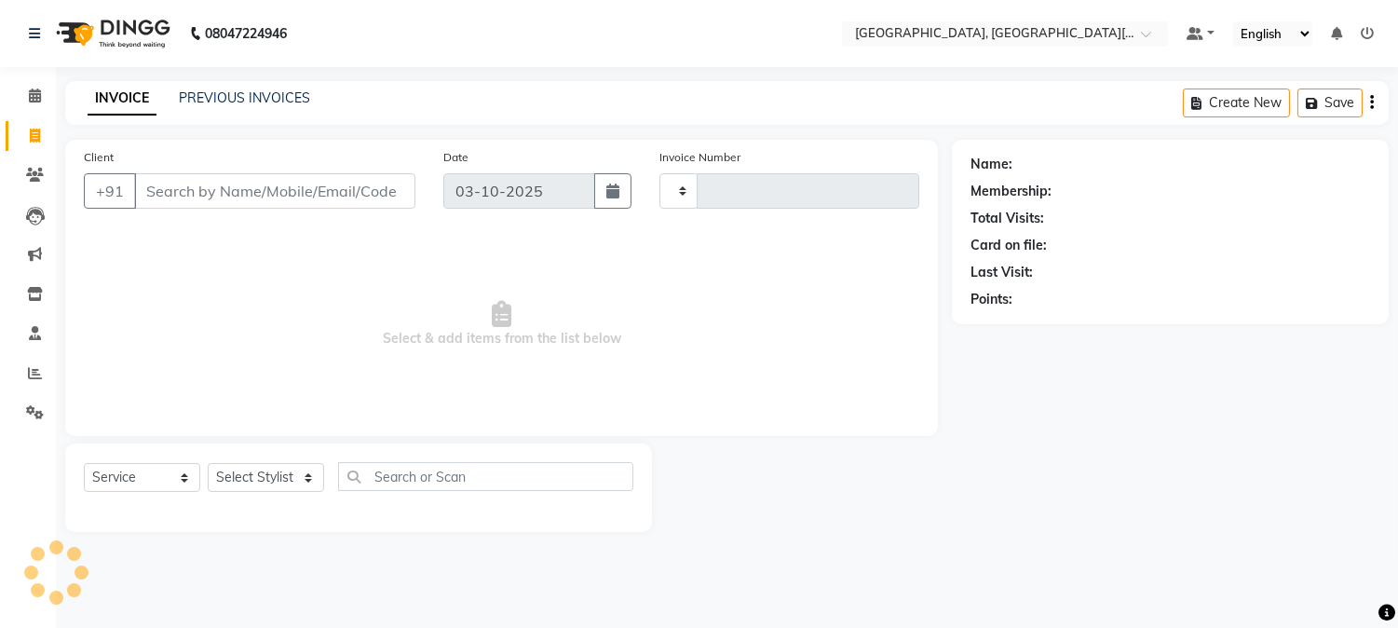
type input "2855"
select select "4884"
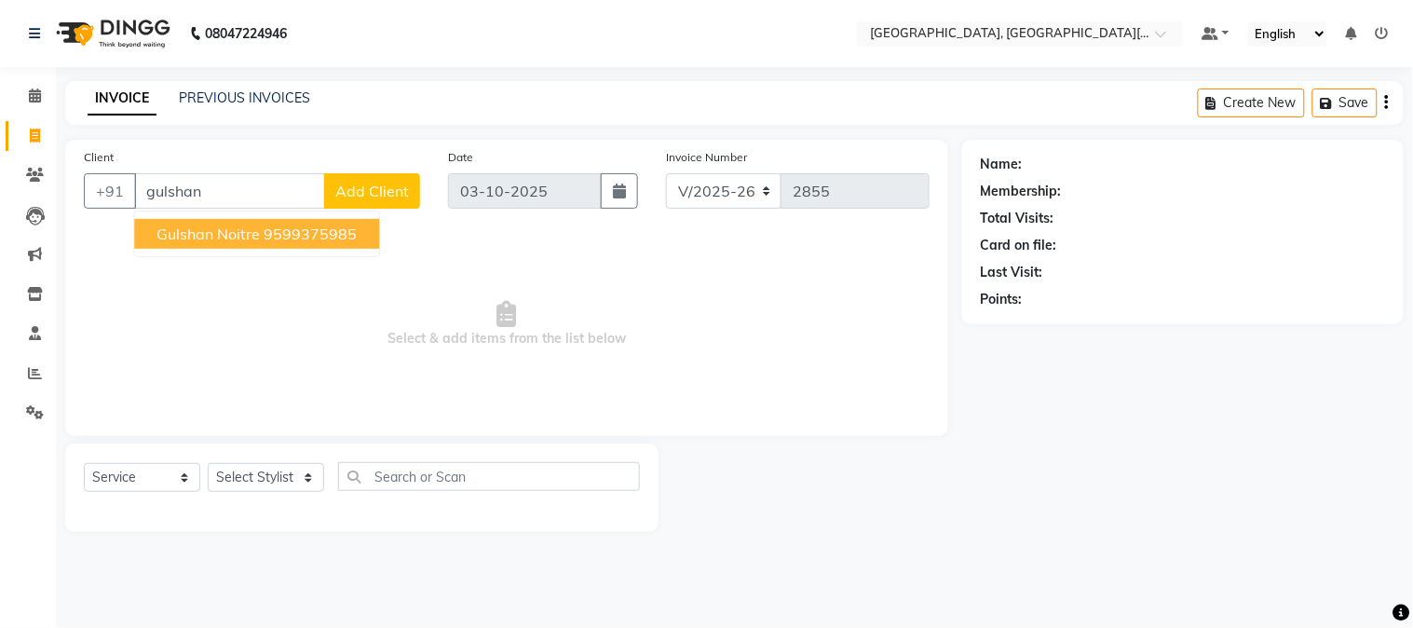
click at [245, 231] on span "gulshan noitre" at bounding box center [207, 233] width 103 height 19
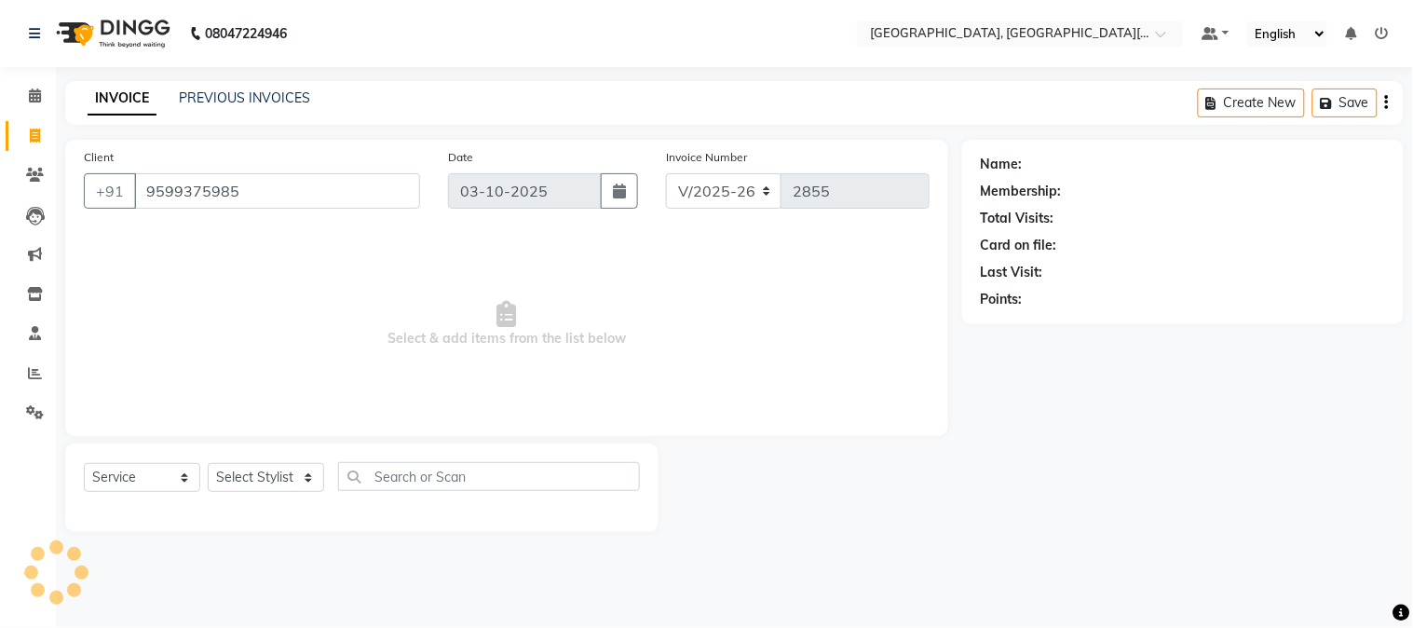
type input "9599375985"
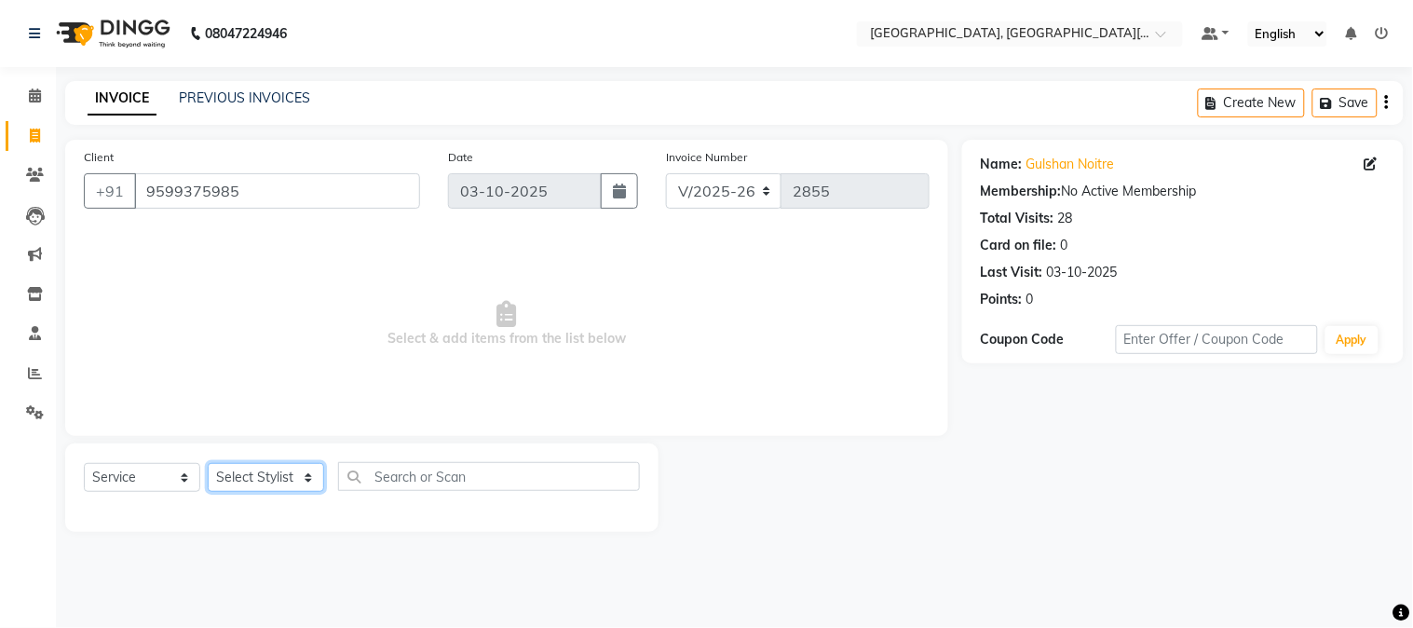
click at [233, 476] on select "Select Stylist [PERSON_NAME] [PERSON_NAME] GAURAV gulshan [PERSON_NAME] Manager…" at bounding box center [266, 477] width 116 height 29
select select "89451"
click at [208, 464] on select "Select Stylist [PERSON_NAME] [PERSON_NAME] GAURAV gulshan [PERSON_NAME] Manager…" at bounding box center [266, 477] width 116 height 29
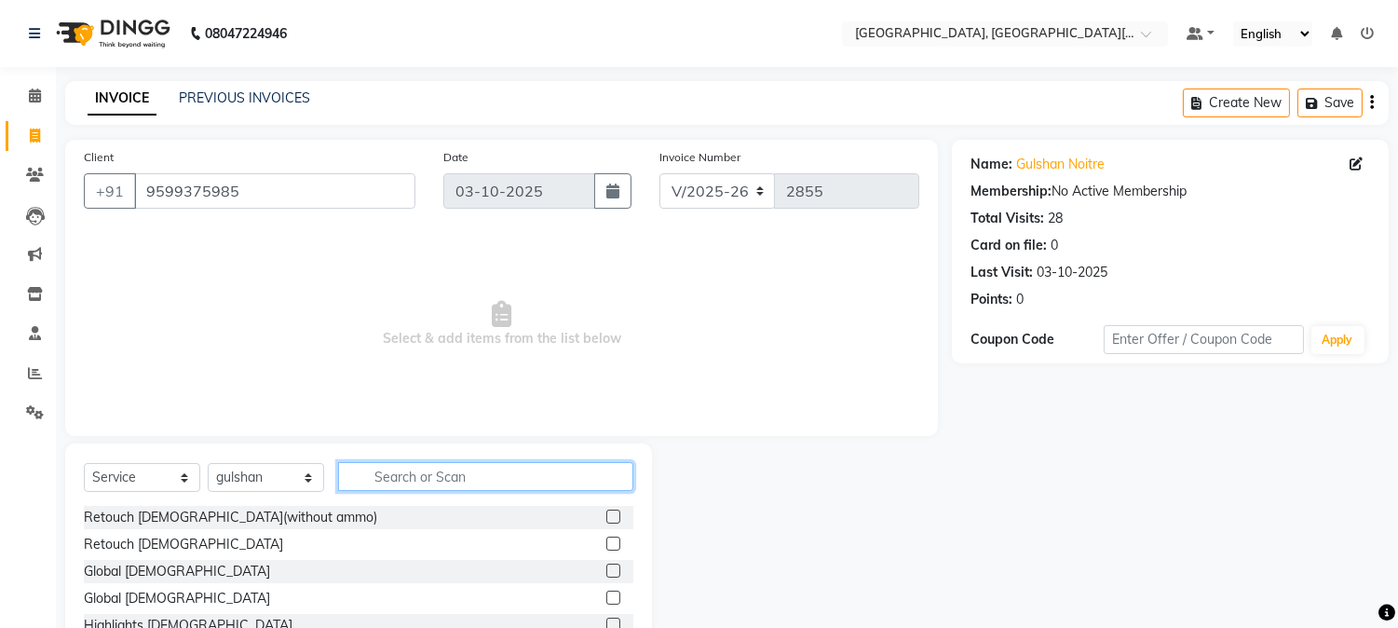
click at [399, 462] on input "text" at bounding box center [485, 476] width 295 height 29
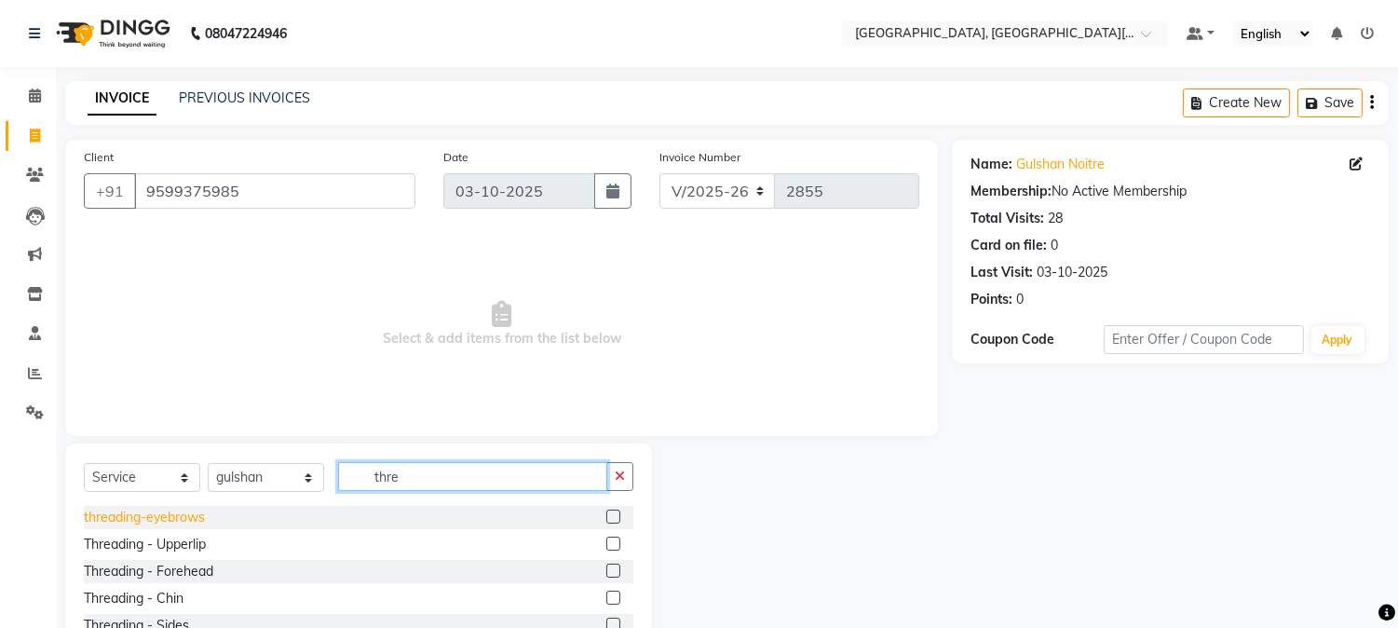
type input "thre"
click at [163, 515] on div "threading-eyebrows" at bounding box center [144, 518] width 121 height 20
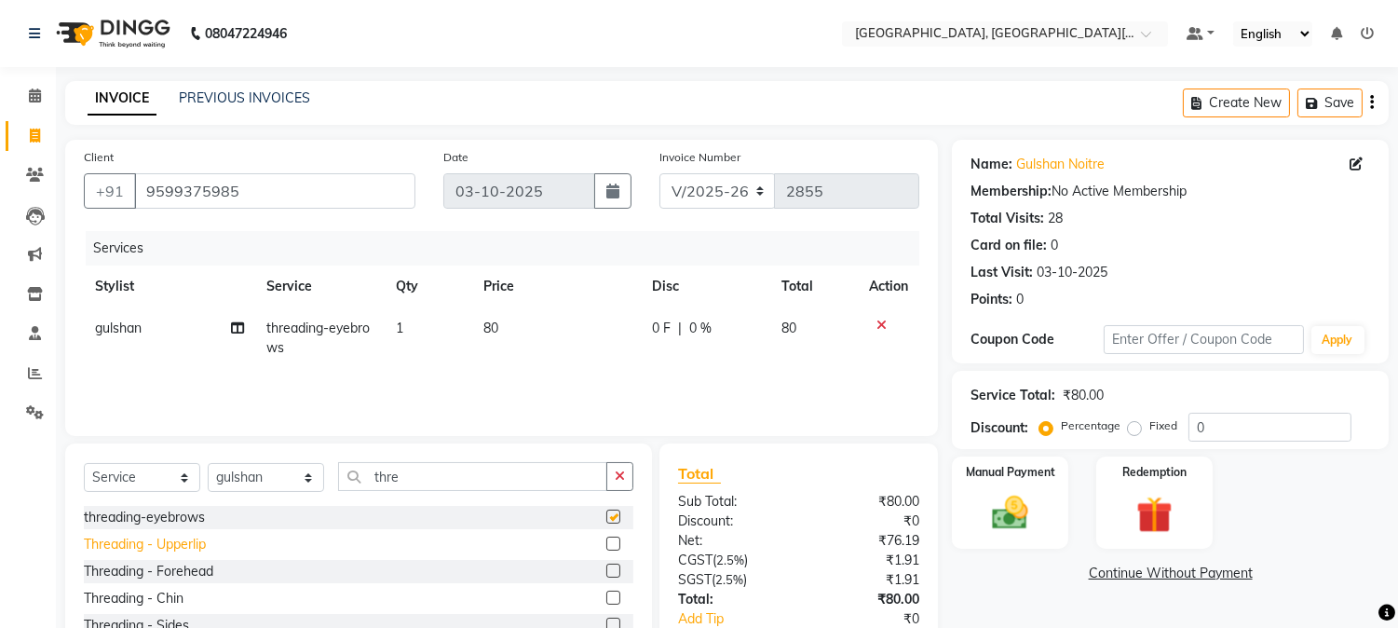
checkbox input "false"
click at [183, 541] on div "Threading - Upperlip" at bounding box center [145, 545] width 122 height 20
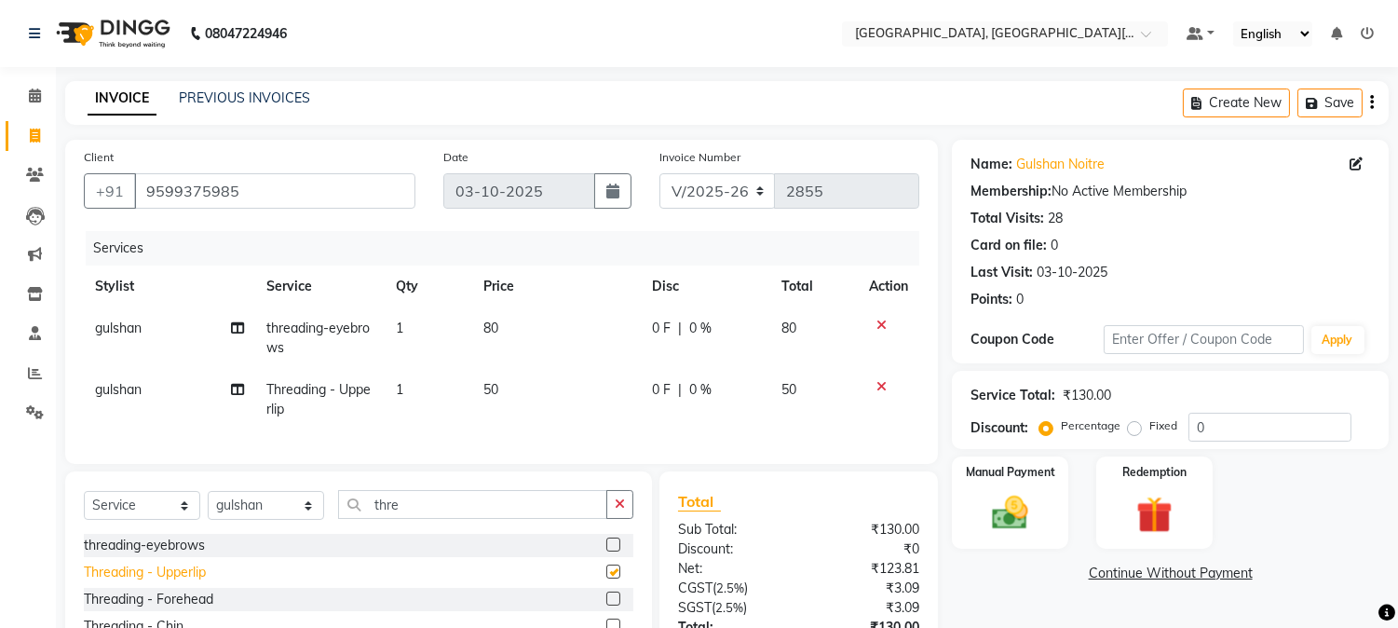
checkbox input "false"
click at [580, 383] on td "50" at bounding box center [556, 399] width 169 height 61
select select "89451"
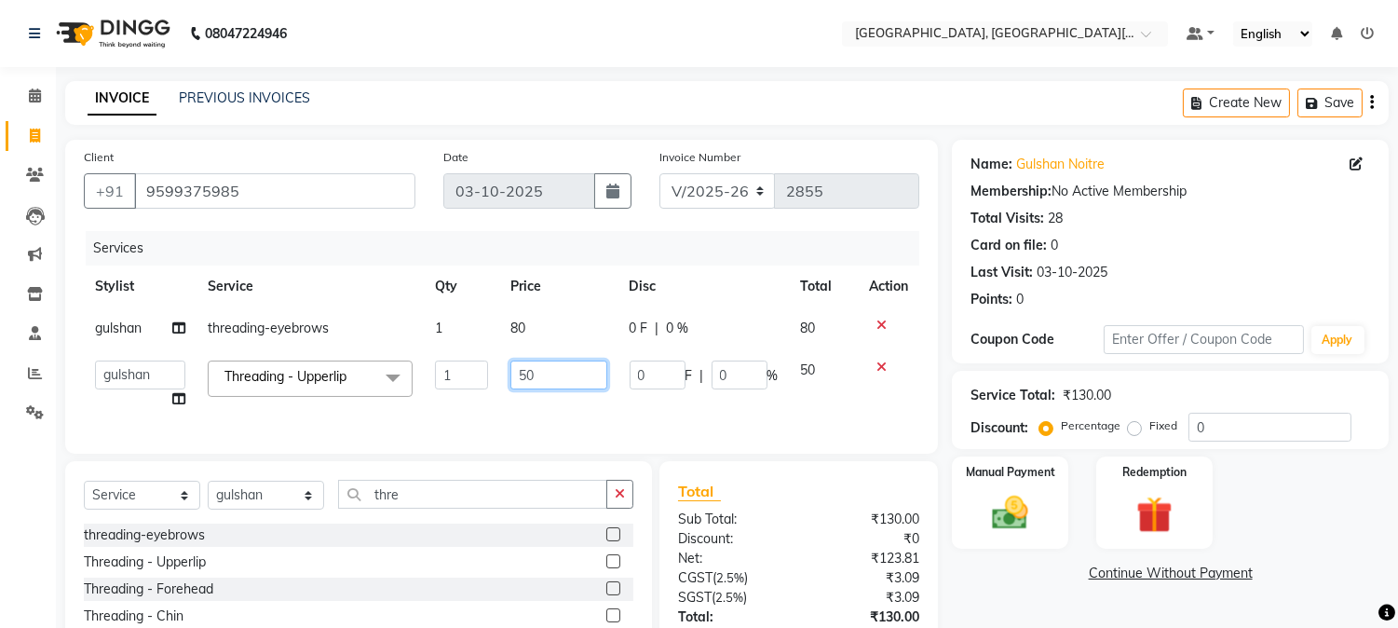
click at [581, 383] on input "50" at bounding box center [558, 374] width 97 height 29
type input "5"
type input "100"
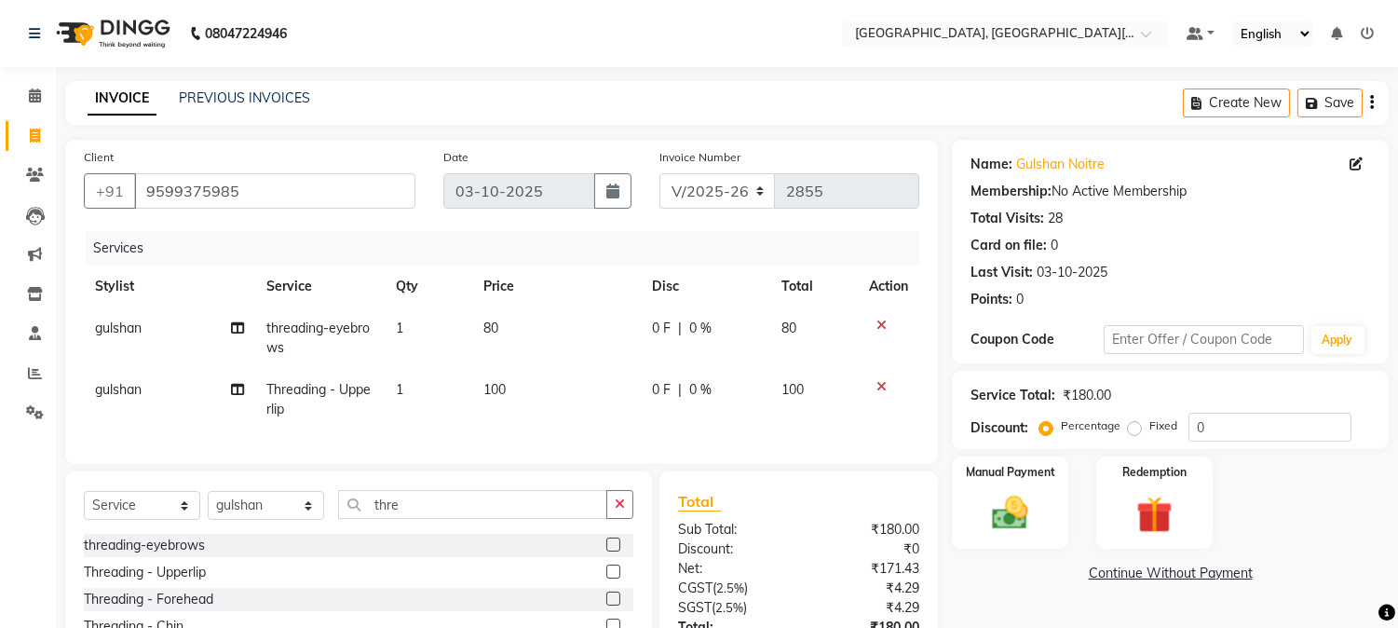
click at [600, 411] on td "100" at bounding box center [556, 399] width 169 height 61
select select "89451"
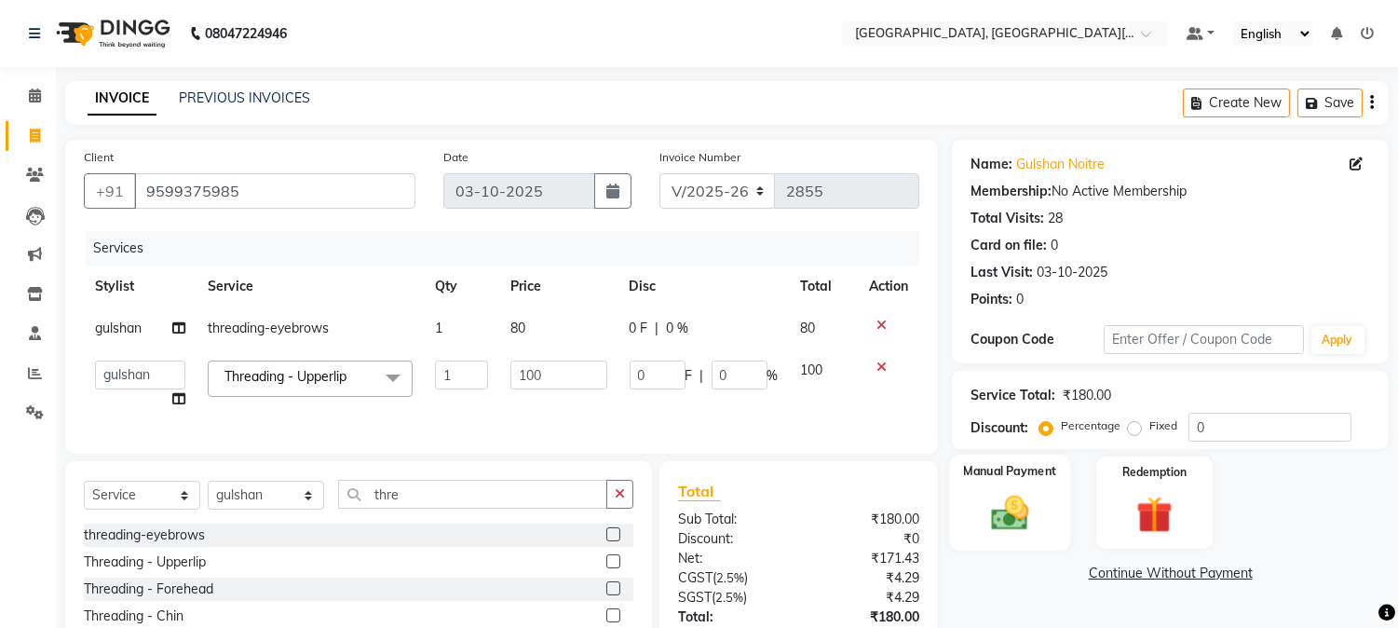
click at [982, 512] on img at bounding box center [1010, 514] width 61 height 44
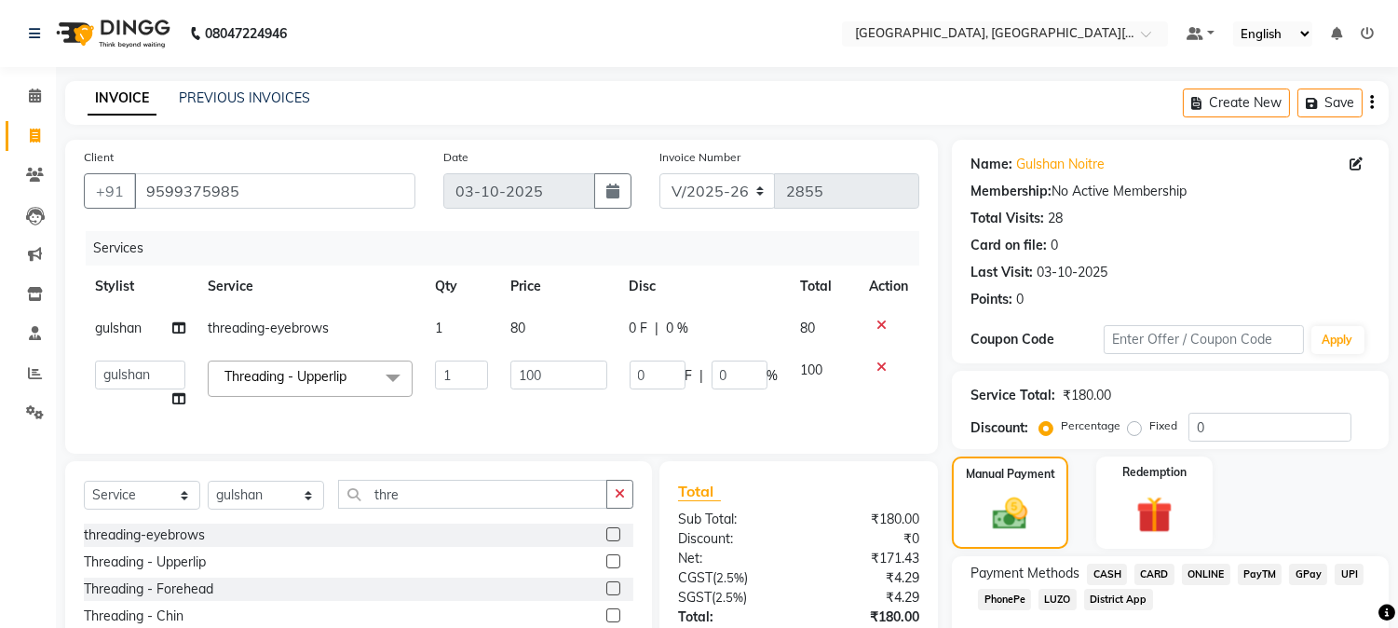
scroll to position [151, 0]
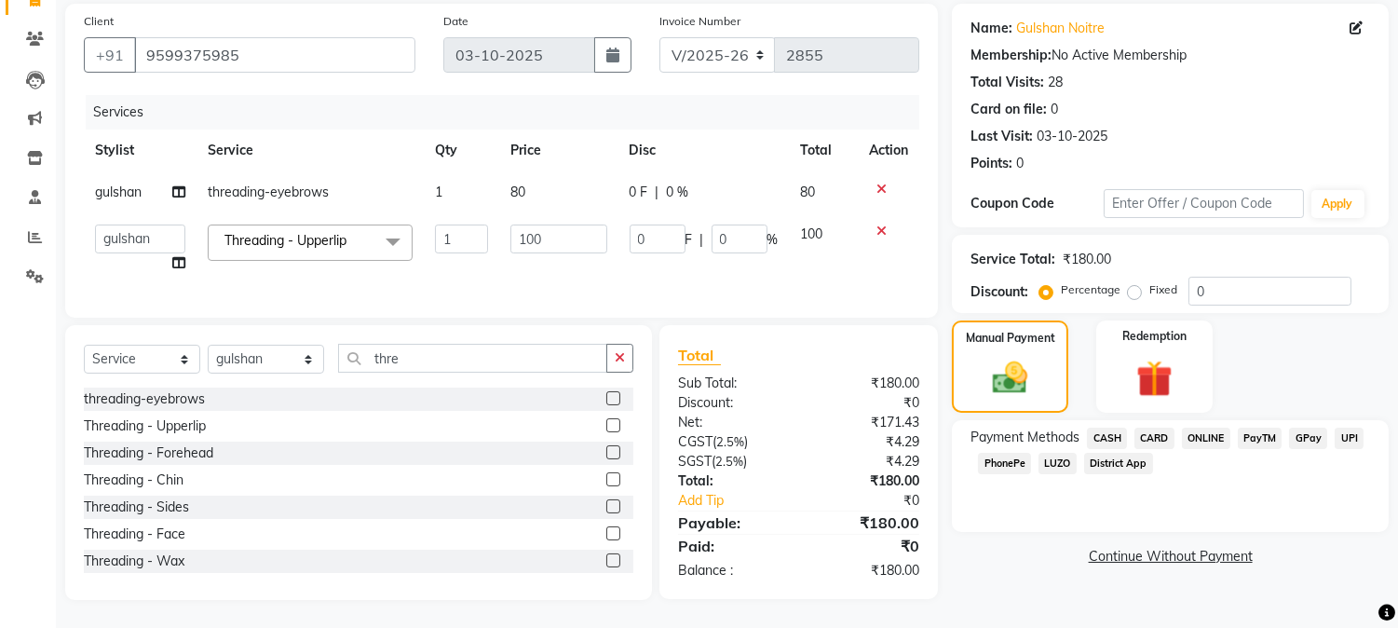
click at [1094, 427] on span "CASH" at bounding box center [1107, 437] width 40 height 21
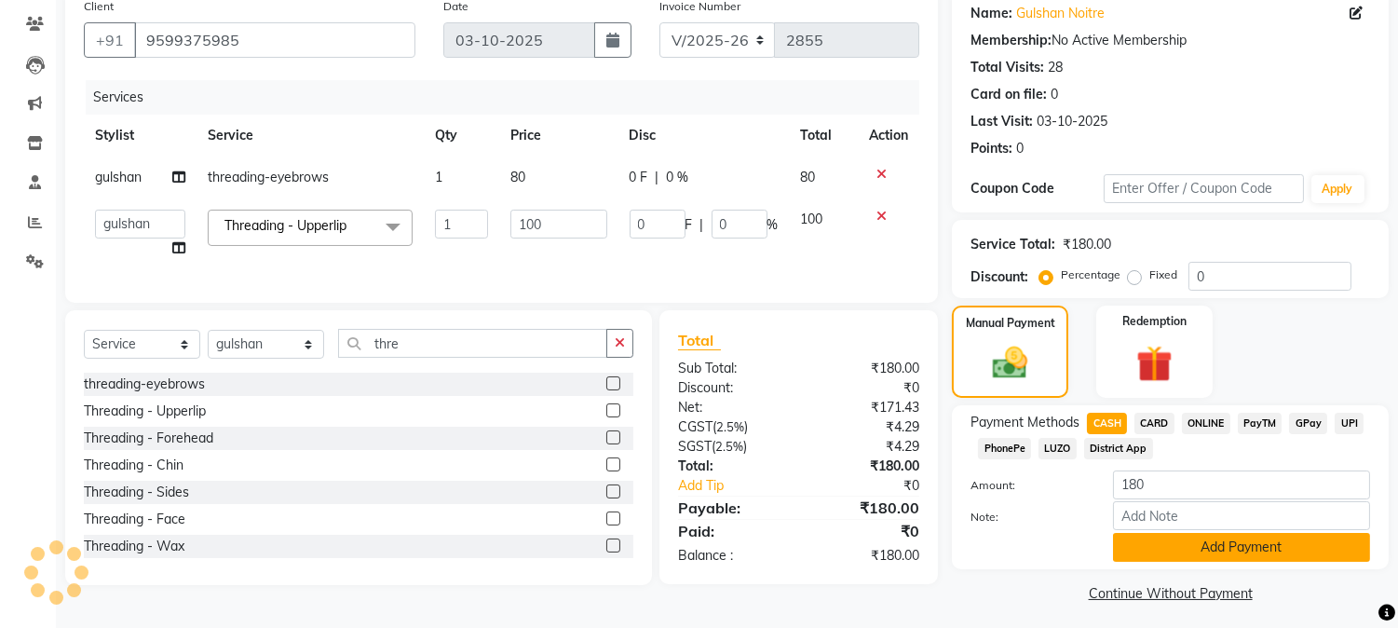
click at [1139, 535] on button "Add Payment" at bounding box center [1241, 547] width 257 height 29
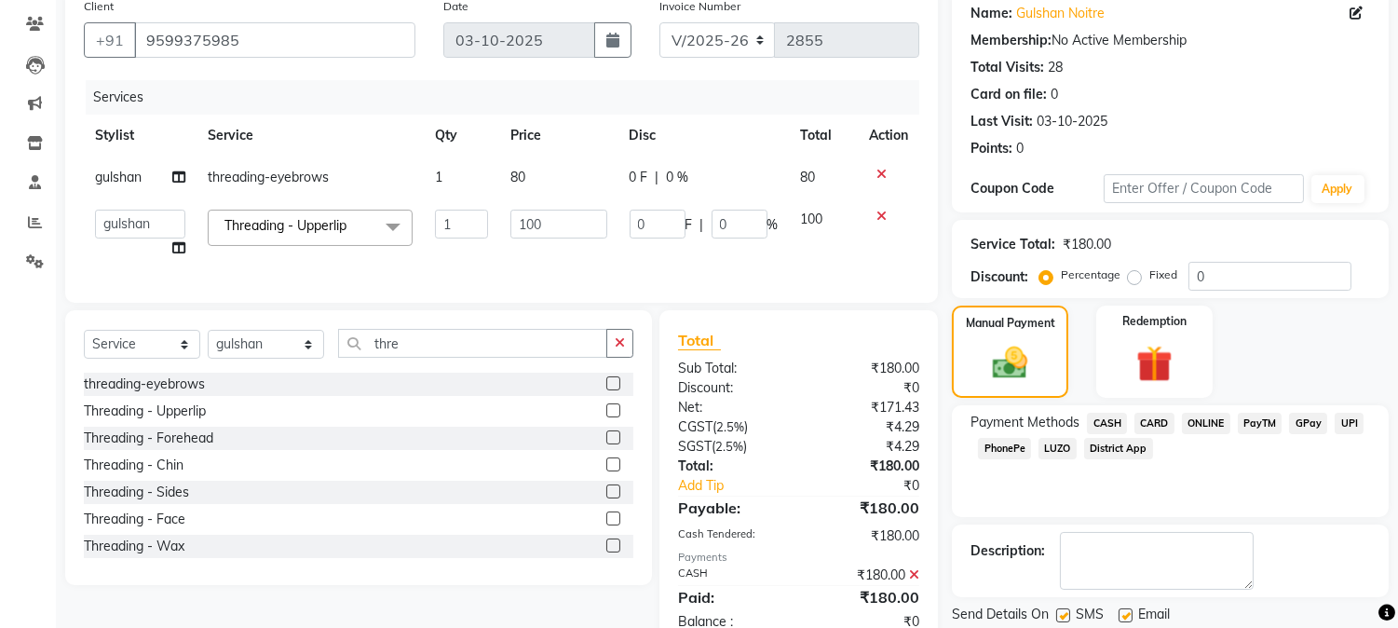
scroll to position [216, 0]
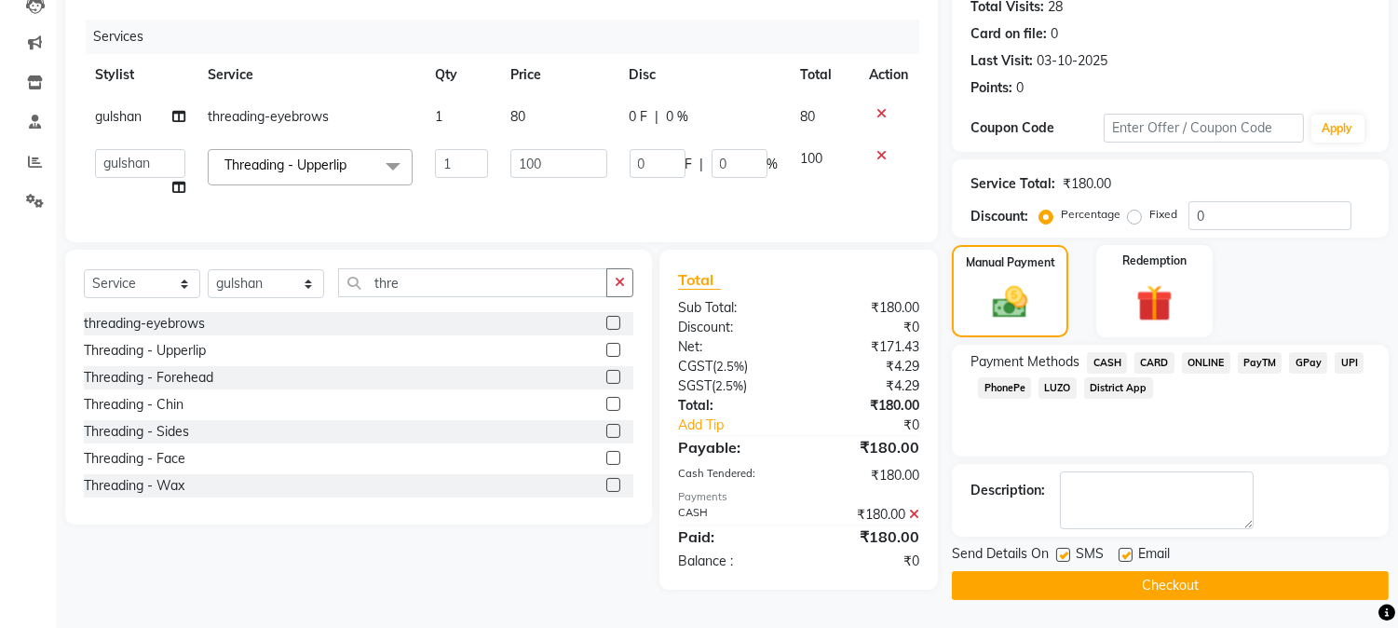
click at [1285, 571] on button "Checkout" at bounding box center [1170, 585] width 437 height 29
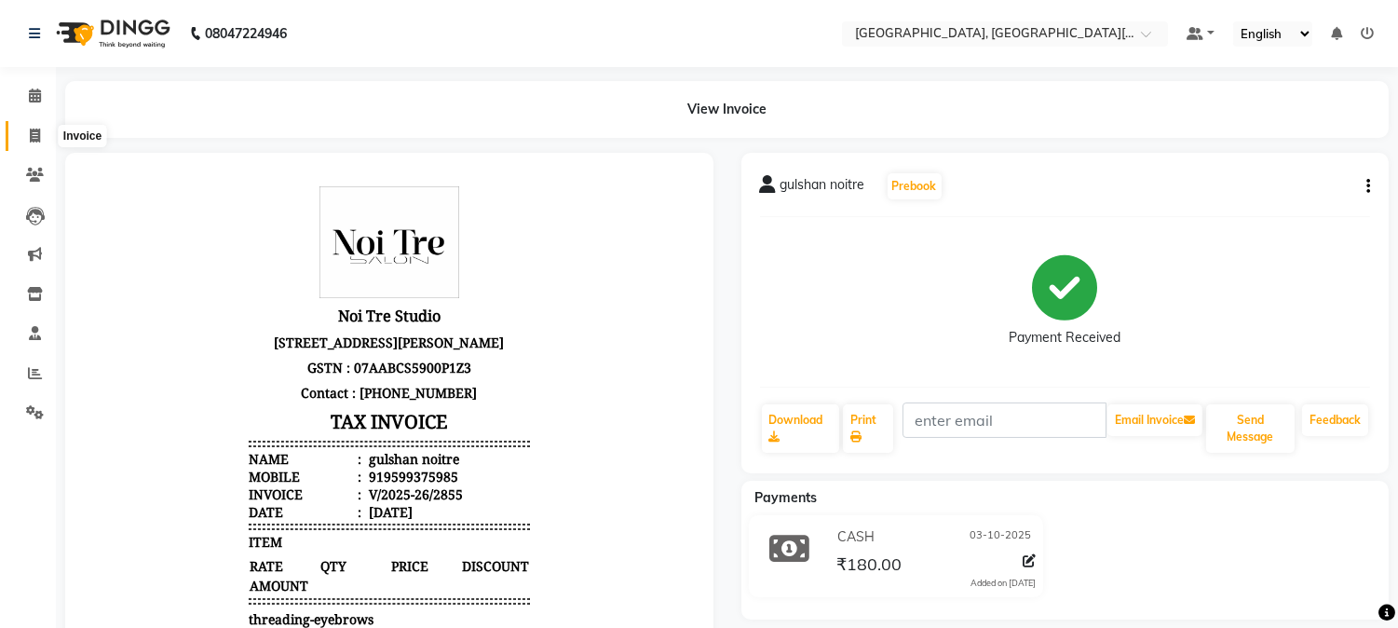
click at [26, 136] on span at bounding box center [35, 136] width 33 height 21
select select "service"
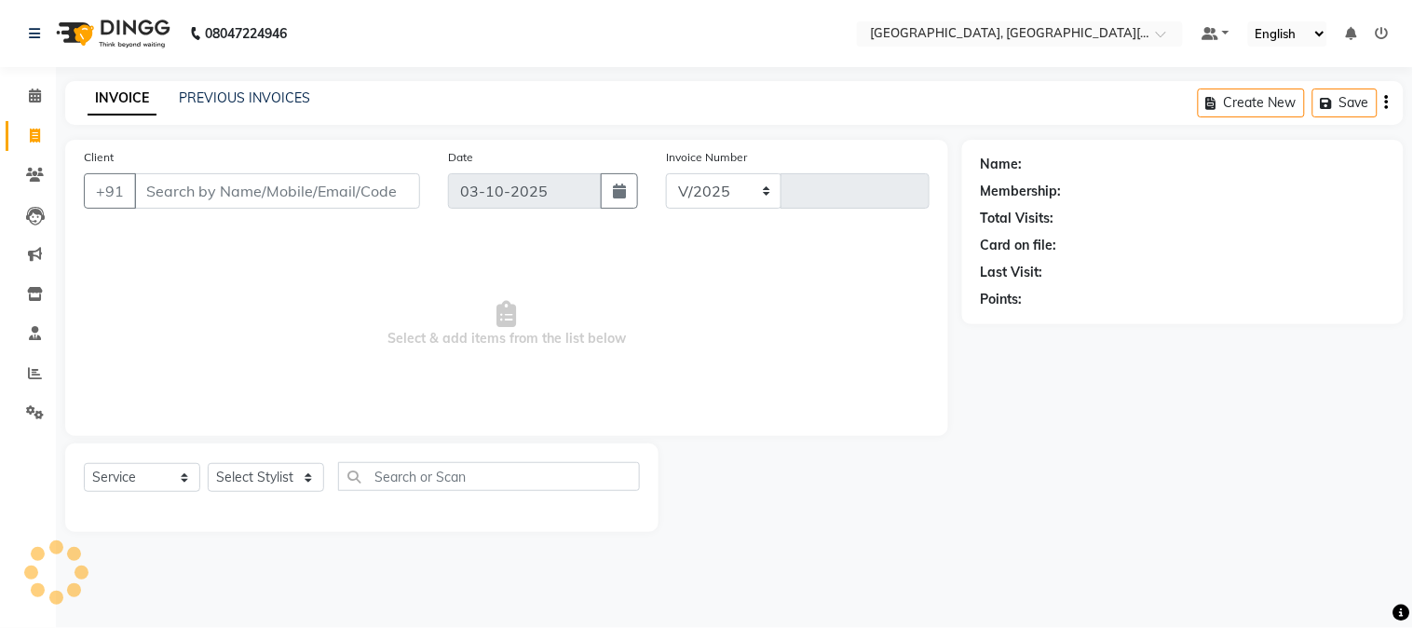
select select "4884"
type input "2856"
click at [221, 472] on select "Select Stylist [PERSON_NAME] [PERSON_NAME] GAURAV gulshan [PERSON_NAME] Manager…" at bounding box center [266, 477] width 116 height 29
click at [617, 290] on span "Select & add items from the list below" at bounding box center [507, 324] width 846 height 186
click at [248, 467] on select "Select Stylist [PERSON_NAME] [PERSON_NAME] GAURAV gulshan [PERSON_NAME] Manager…" at bounding box center [266, 477] width 116 height 29
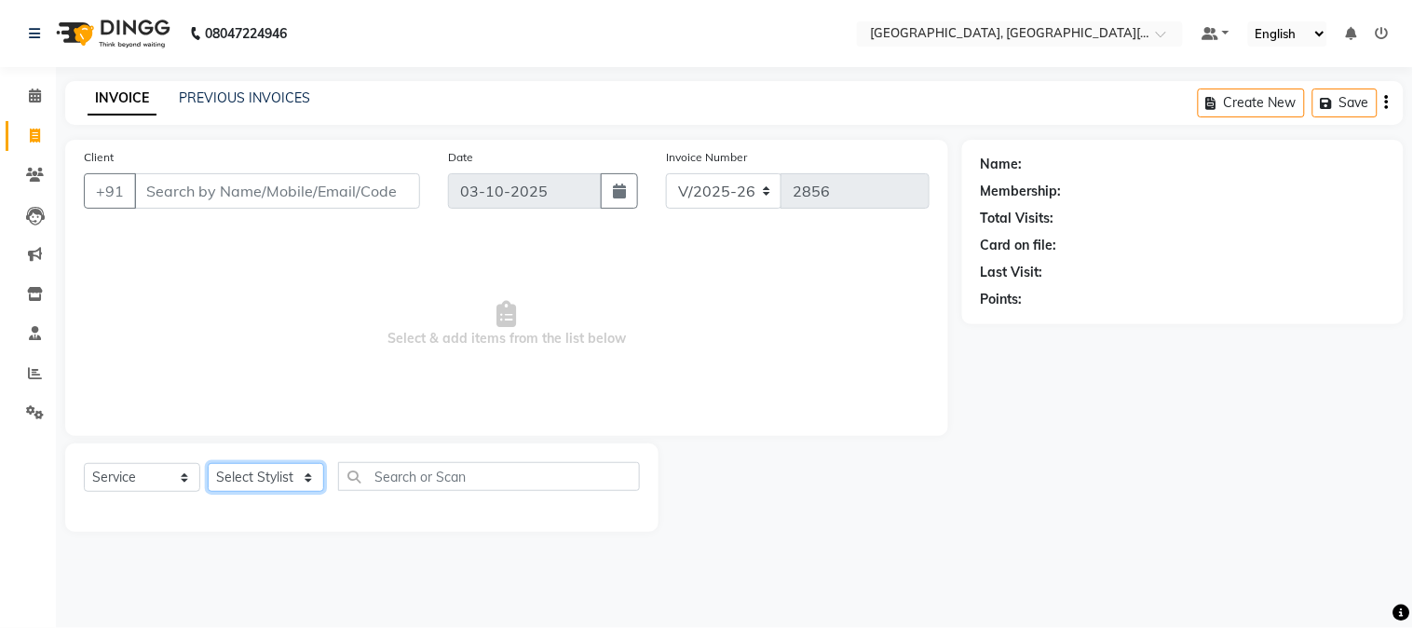
select select "89451"
click at [208, 464] on select "Select Stylist [PERSON_NAME] [PERSON_NAME] GAURAV gulshan [PERSON_NAME] Manager…" at bounding box center [266, 477] width 116 height 29
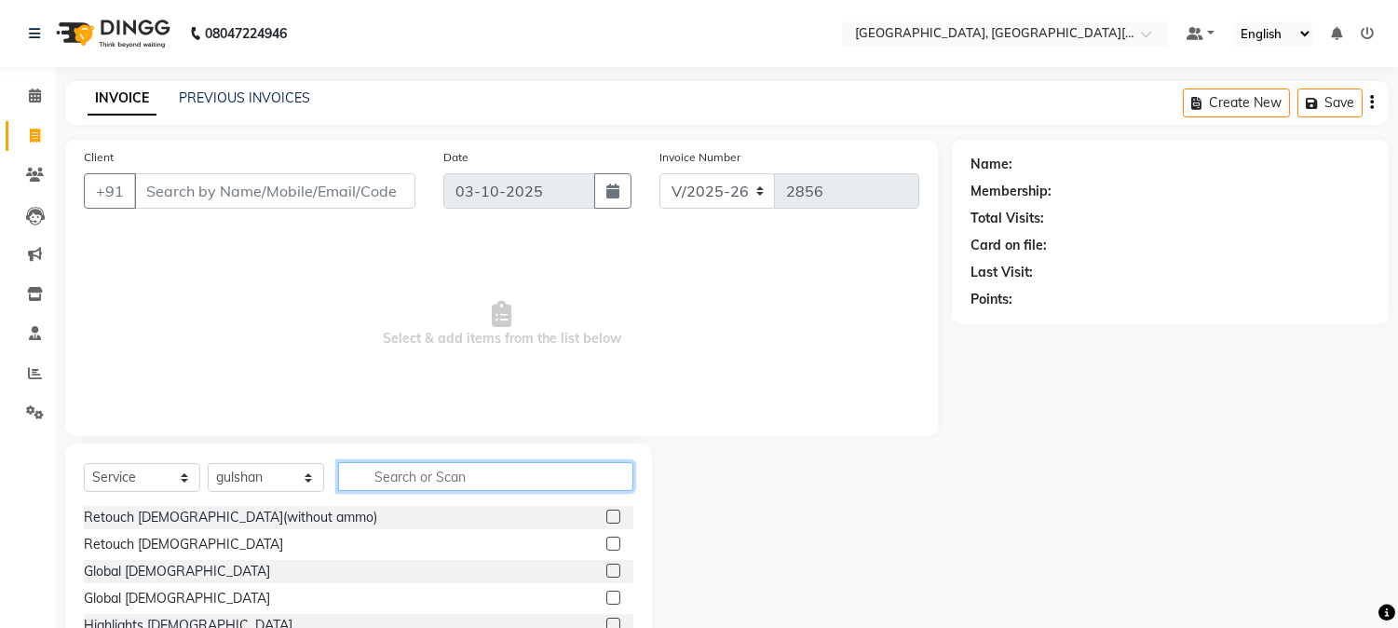
click at [415, 479] on input "text" at bounding box center [485, 476] width 295 height 29
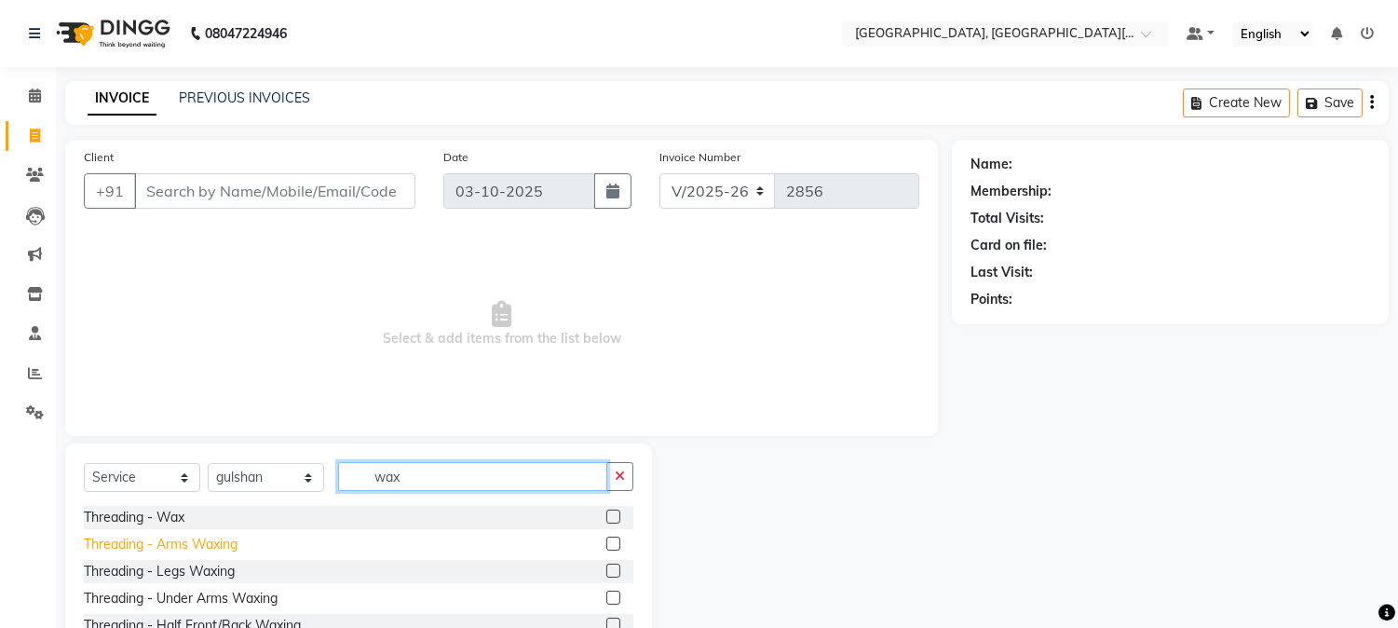
type input "wax"
click at [203, 549] on div "Threading - Arms Waxing" at bounding box center [161, 545] width 154 height 20
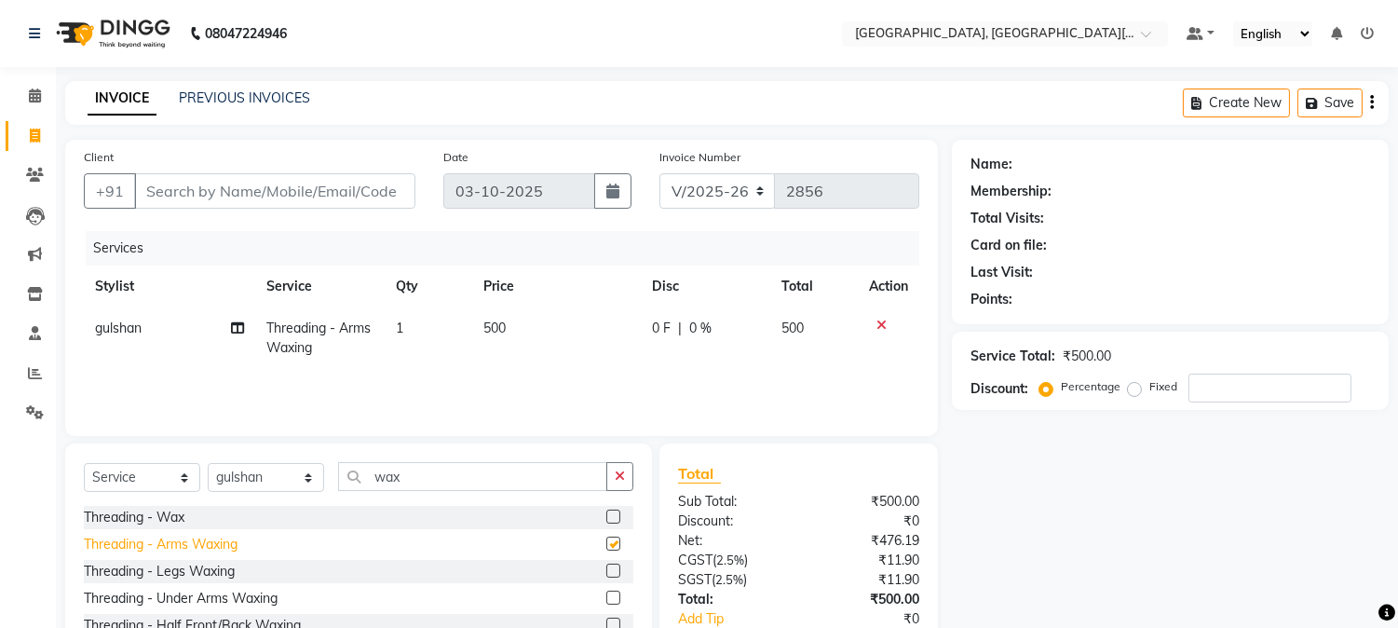
checkbox input "false"
click at [184, 572] on div "Threading - Legs Waxing" at bounding box center [159, 572] width 151 height 20
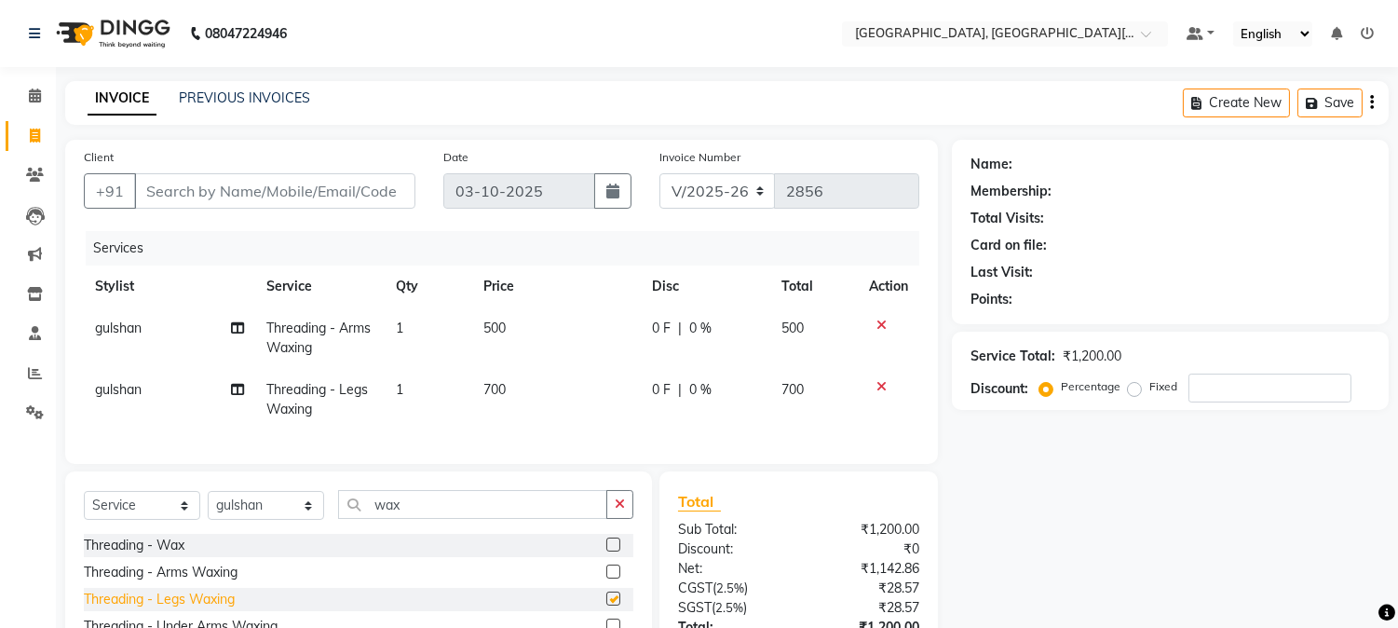
checkbox input "false"
click at [187, 222] on div "Client +91" at bounding box center [249, 185] width 359 height 76
click at [882, 329] on icon at bounding box center [881, 324] width 10 height 13
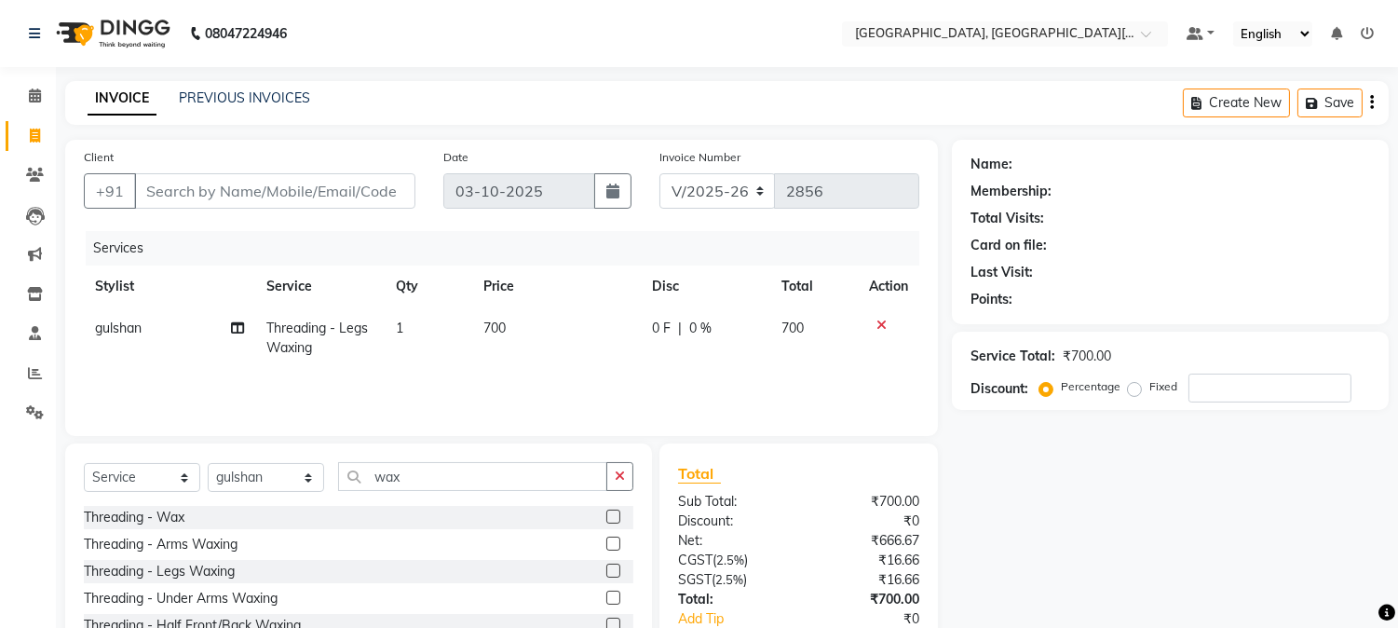
click at [880, 319] on icon at bounding box center [881, 324] width 10 height 13
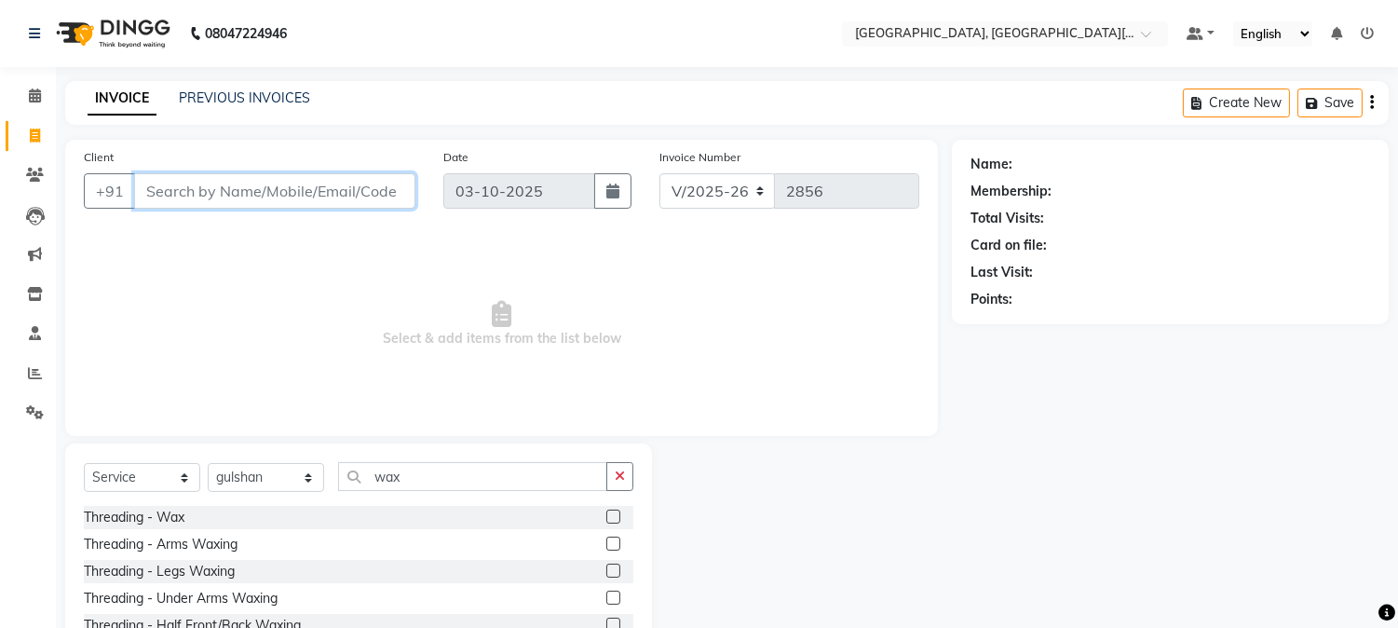
click at [292, 190] on input "Client" at bounding box center [274, 190] width 281 height 35
click at [264, 481] on select "Select Stylist [PERSON_NAME] [PERSON_NAME] GAURAV gulshan [PERSON_NAME] Manager…" at bounding box center [266, 477] width 116 height 29
select select "36851"
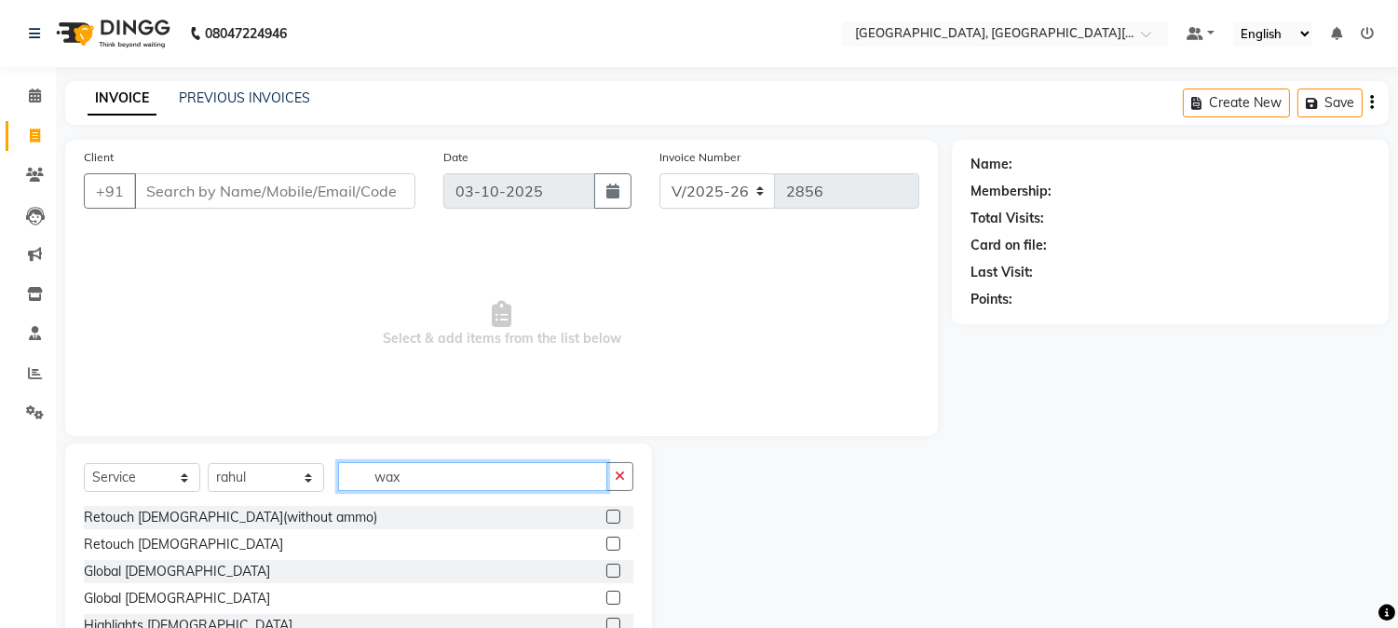
click at [472, 479] on input "wax" at bounding box center [472, 476] width 269 height 29
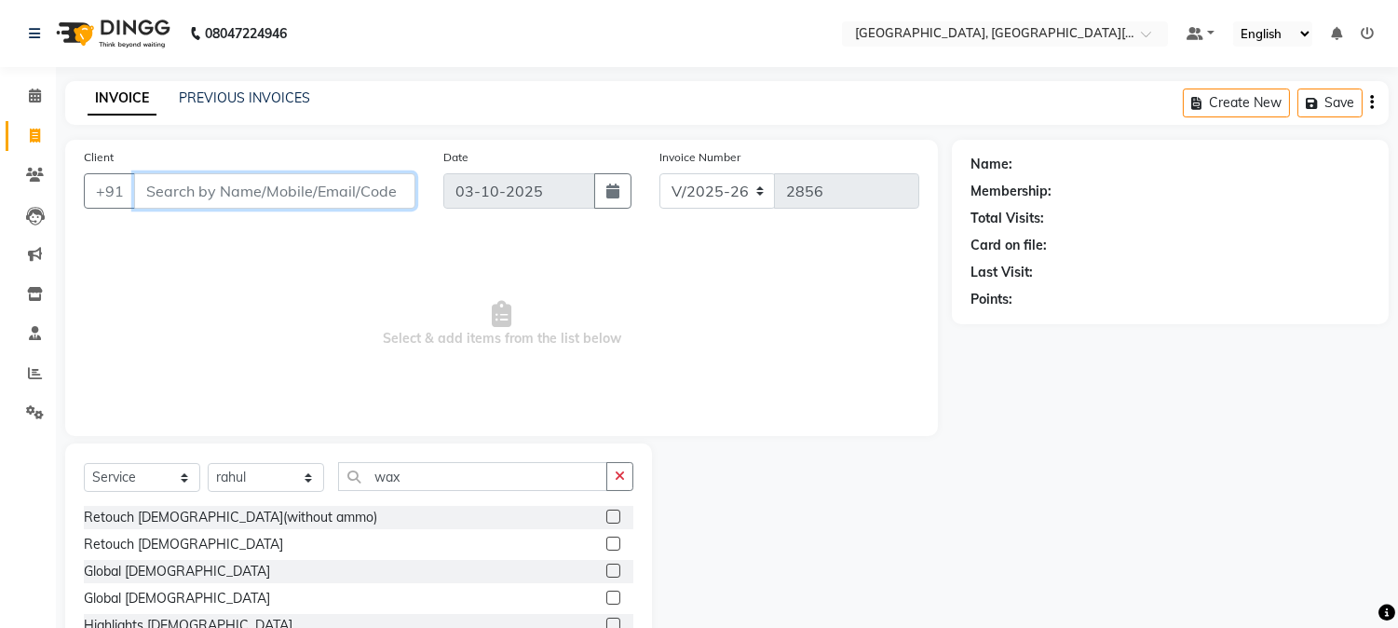
click at [258, 198] on input "Client" at bounding box center [274, 190] width 281 height 35
type input "9810055926"
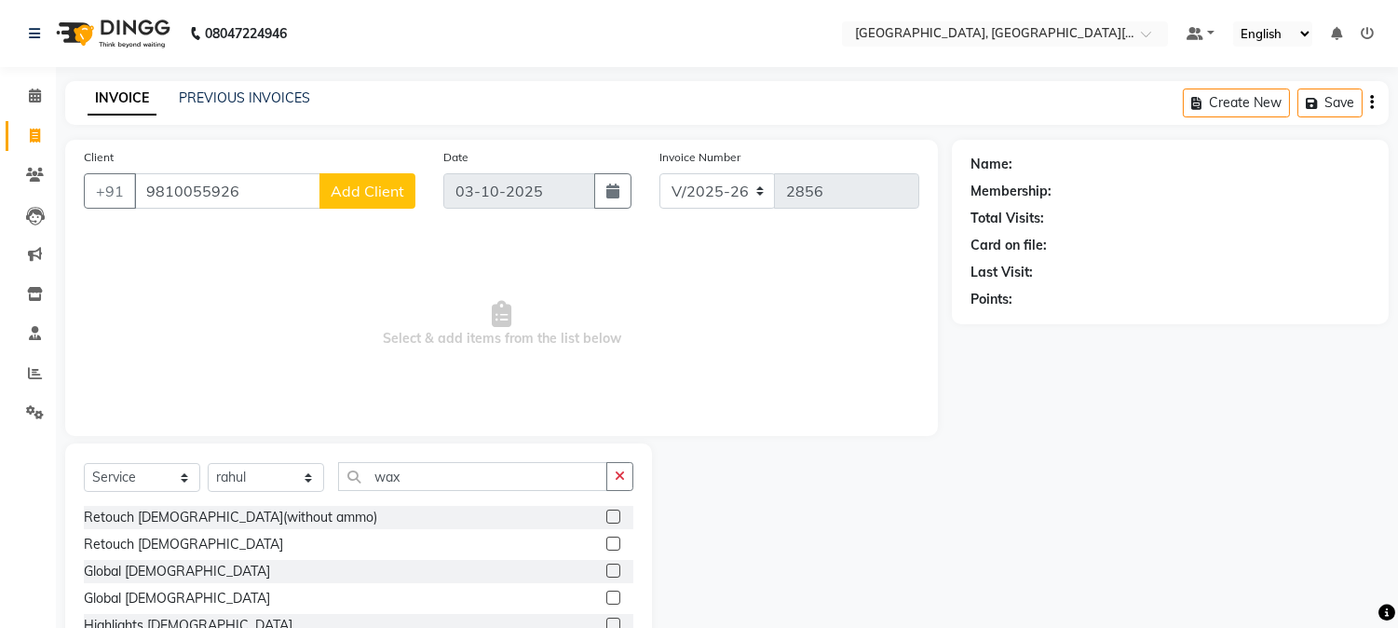
click at [347, 196] on span "Add Client" at bounding box center [368, 191] width 74 height 19
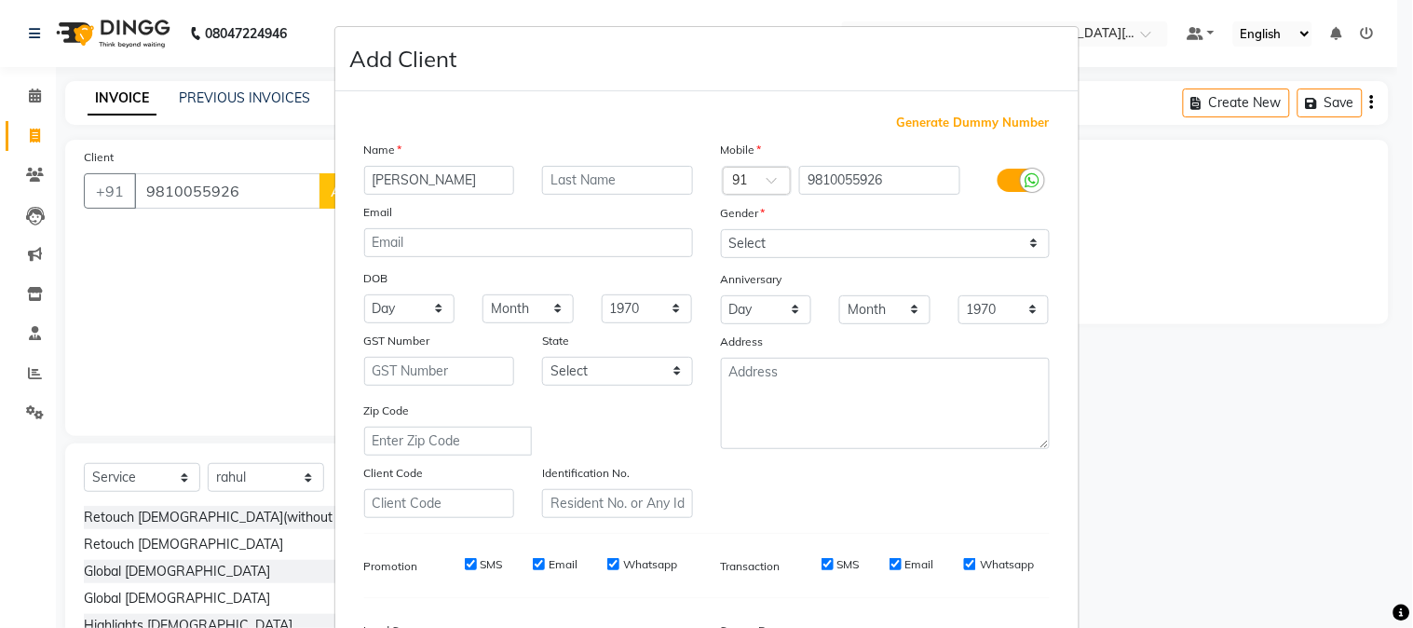
type input "[PERSON_NAME]"
click at [784, 252] on select "Select [DEMOGRAPHIC_DATA] [DEMOGRAPHIC_DATA] Other Prefer Not To Say" at bounding box center [885, 243] width 329 height 29
select select "[DEMOGRAPHIC_DATA]"
click at [721, 229] on select "Select [DEMOGRAPHIC_DATA] [DEMOGRAPHIC_DATA] Other Prefer Not To Say" at bounding box center [885, 243] width 329 height 29
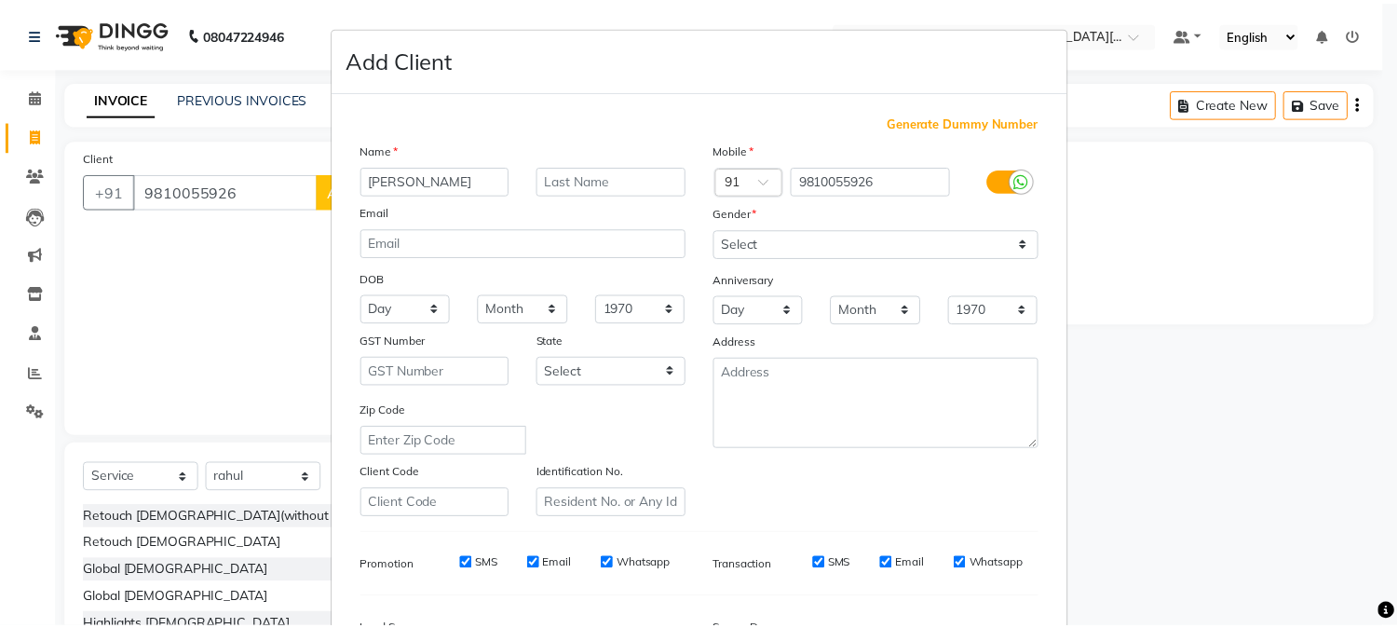
scroll to position [233, 0]
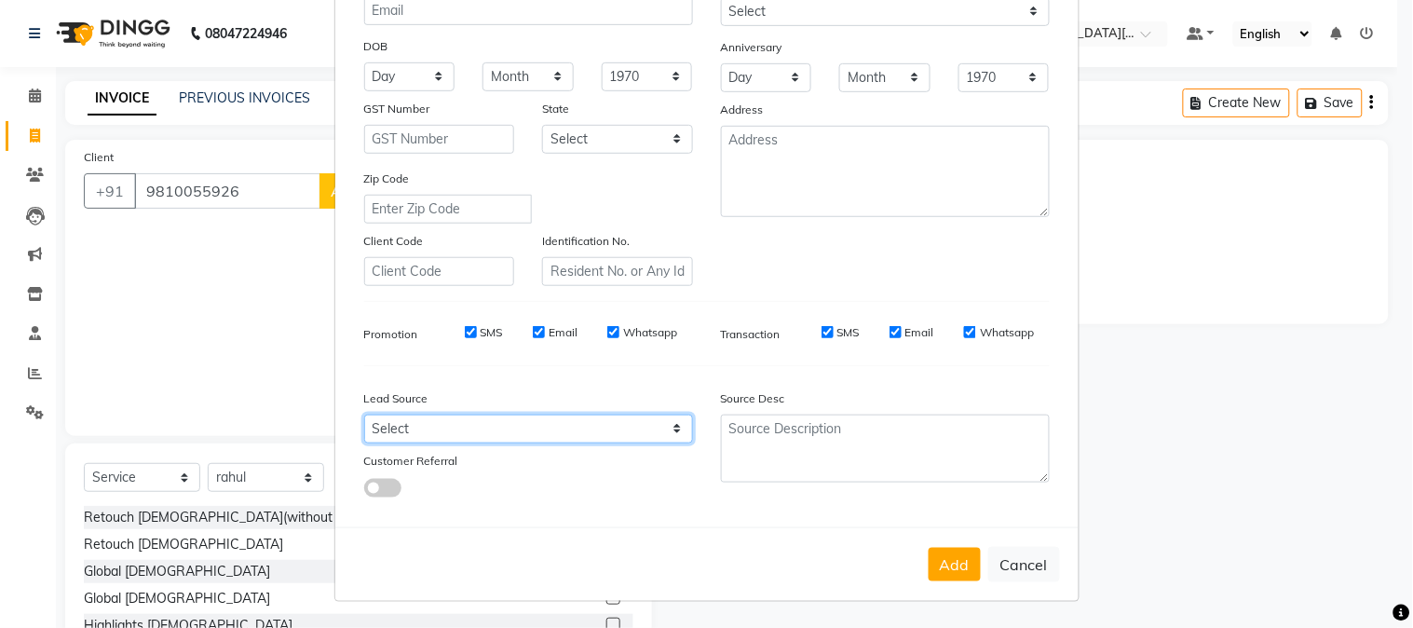
click at [536, 433] on select "Select Walk-in Referral Internet Friend Word of Mouth Advertisement Facebook Ju…" at bounding box center [528, 428] width 329 height 29
select select "32608"
click at [364, 414] on select "Select Walk-in Referral Internet Friend Word of Mouth Advertisement Facebook Ju…" at bounding box center [528, 428] width 329 height 29
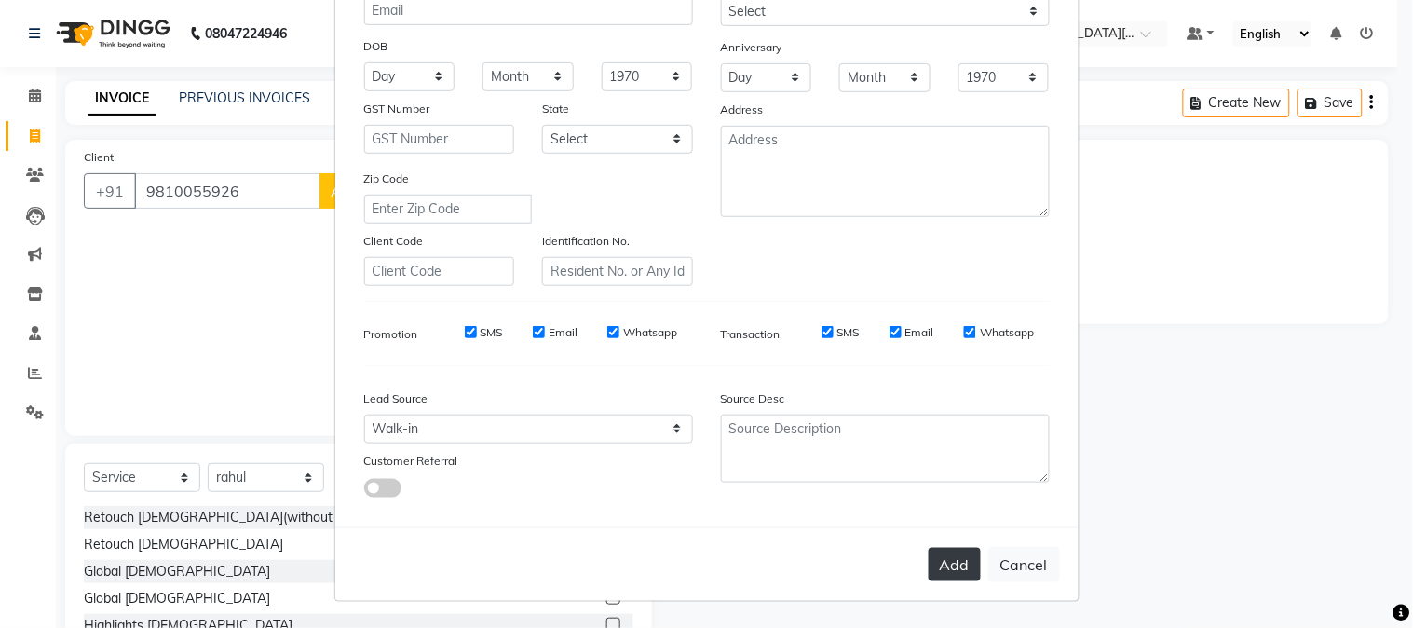
click at [934, 566] on button "Add" at bounding box center [954, 565] width 52 height 34
select select
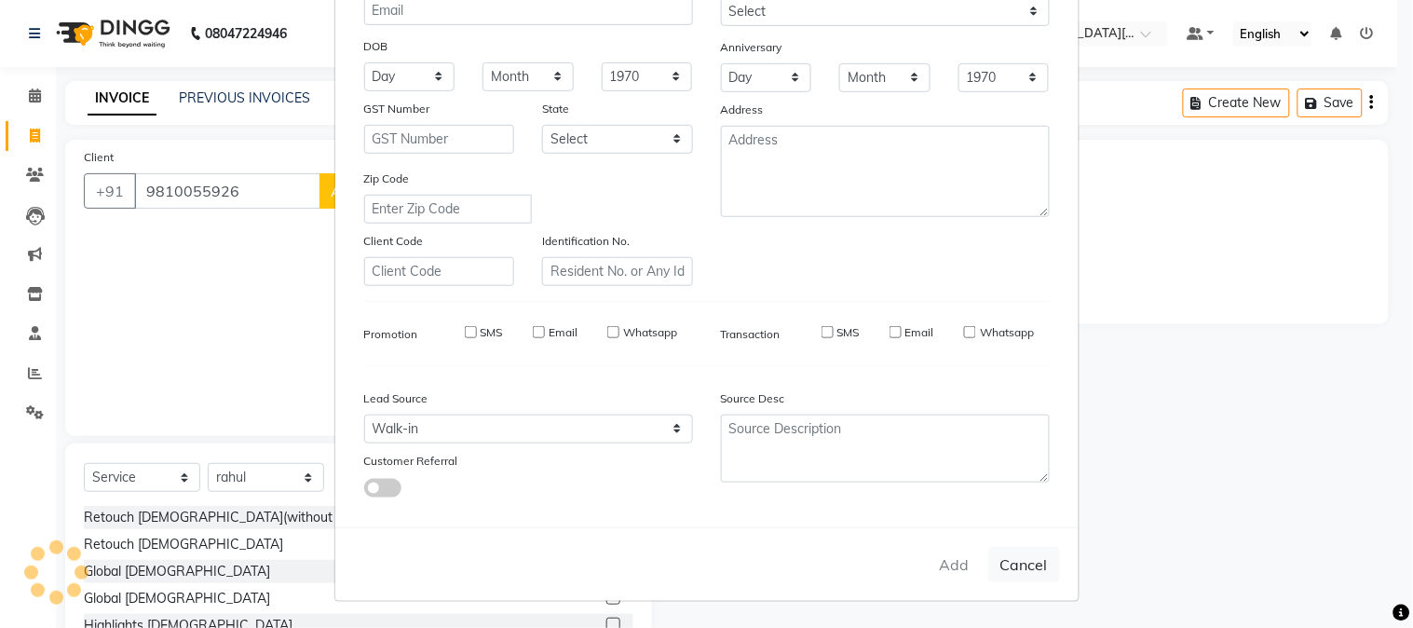
select select
checkbox input "false"
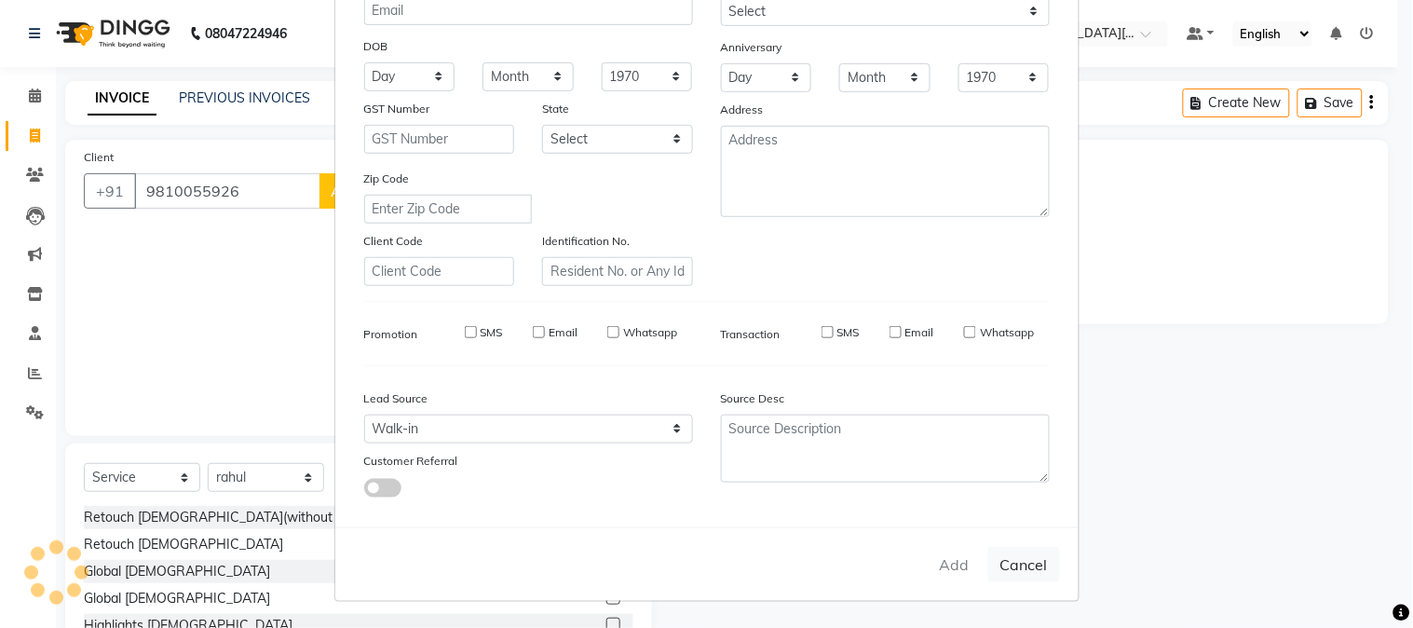
checkbox input "false"
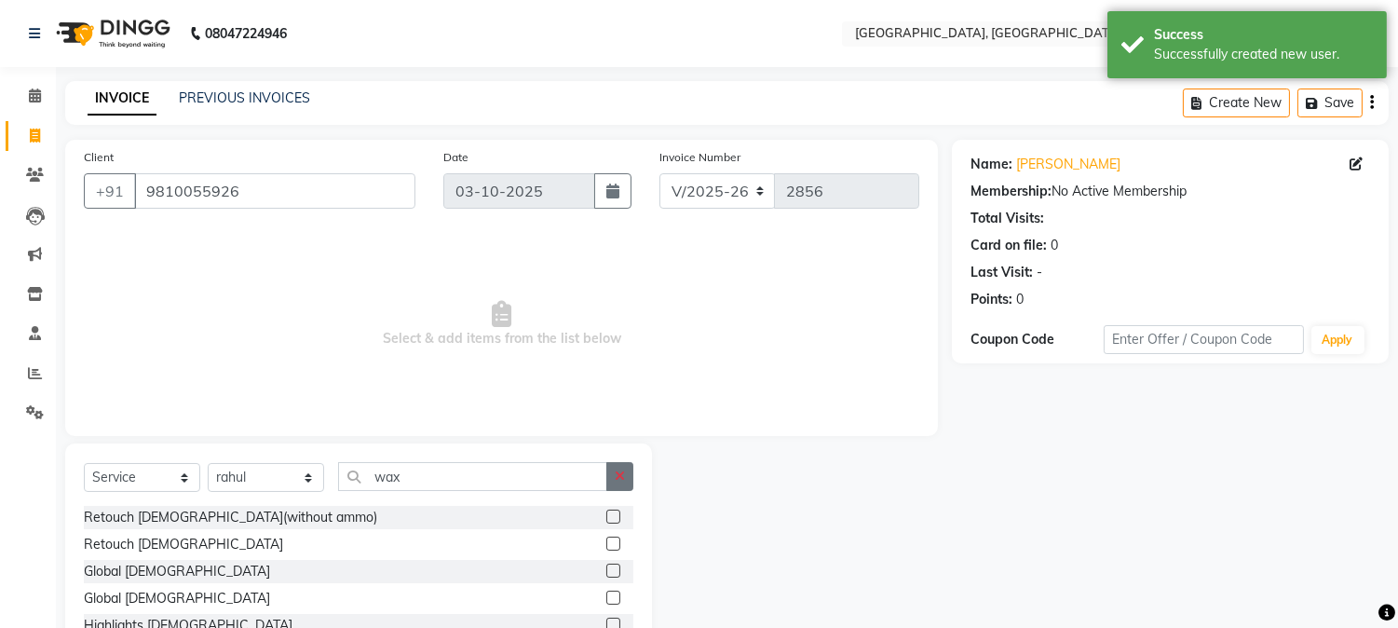
click at [620, 469] on icon "button" at bounding box center [620, 475] width 10 height 13
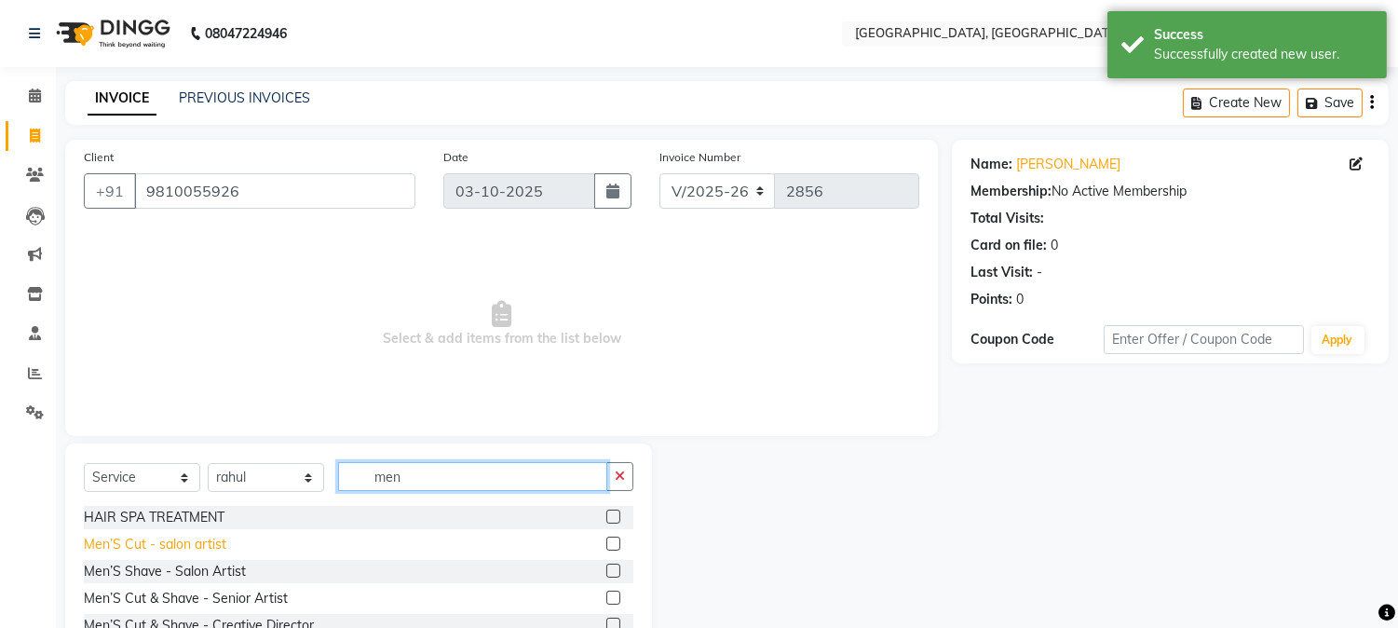
type input "men"
click at [155, 535] on div "Men’S Cut - salon artist" at bounding box center [155, 545] width 142 height 20
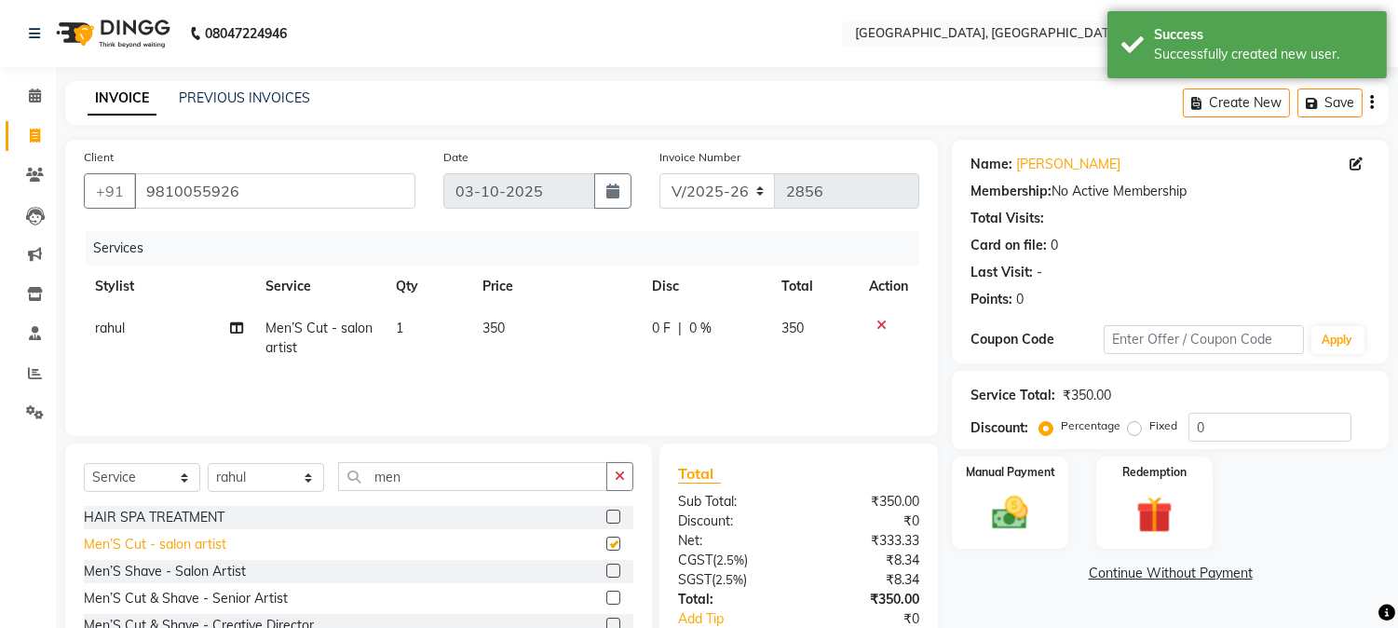
checkbox input "false"
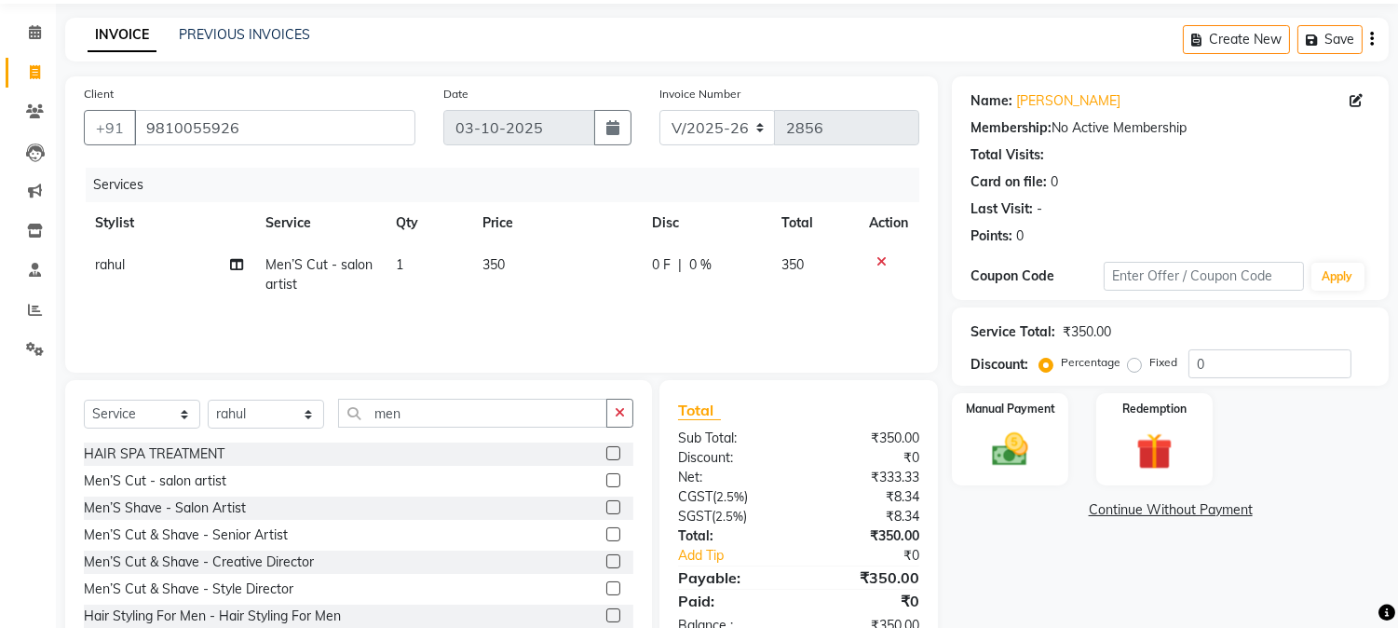
scroll to position [117, 0]
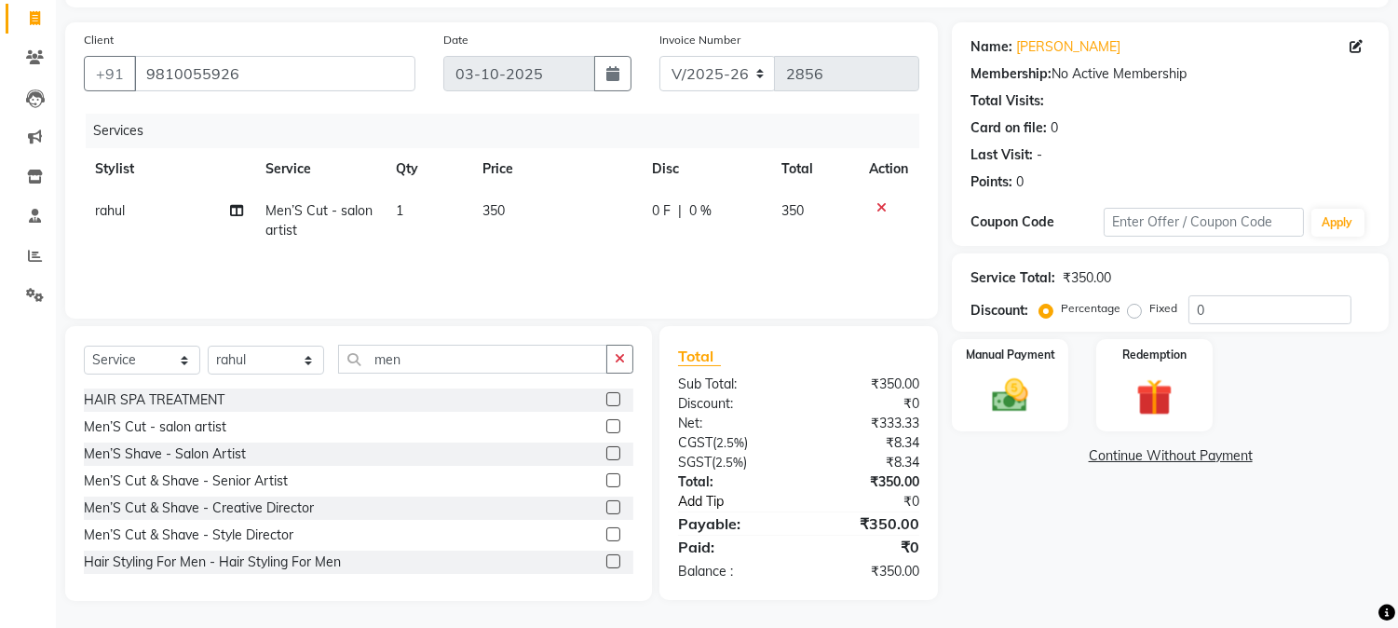
click at [680, 498] on link "Add Tip" at bounding box center [742, 502] width 157 height 20
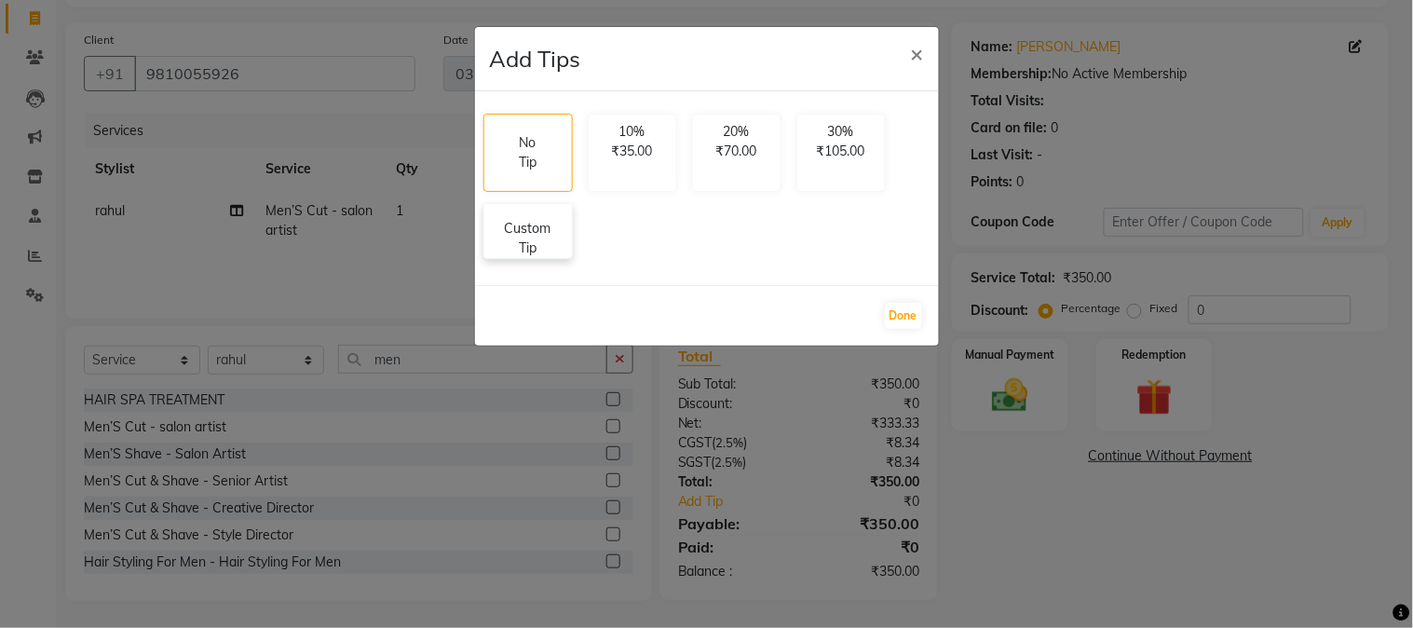
click at [551, 242] on p "Custom Tip" at bounding box center [527, 238] width 65 height 39
select select "36851"
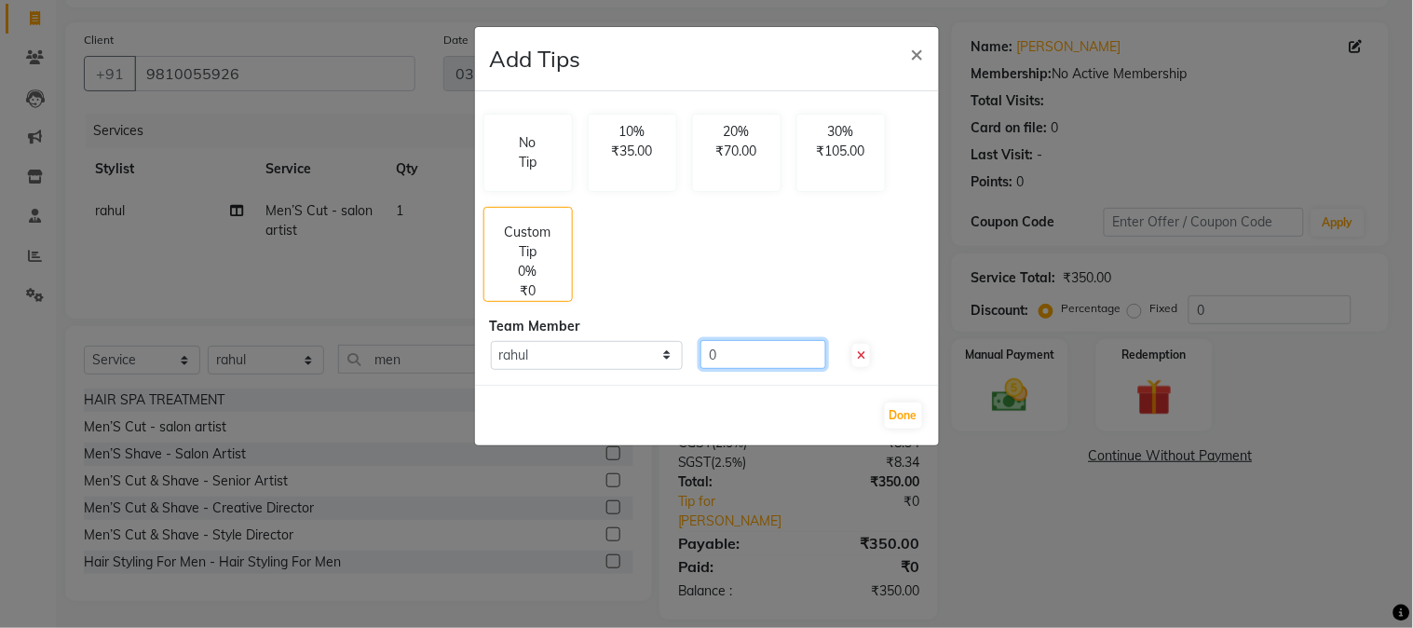
click at [728, 357] on input "0" at bounding box center [763, 354] width 126 height 29
type input "50"
click at [900, 413] on button "Done" at bounding box center [903, 415] width 37 height 26
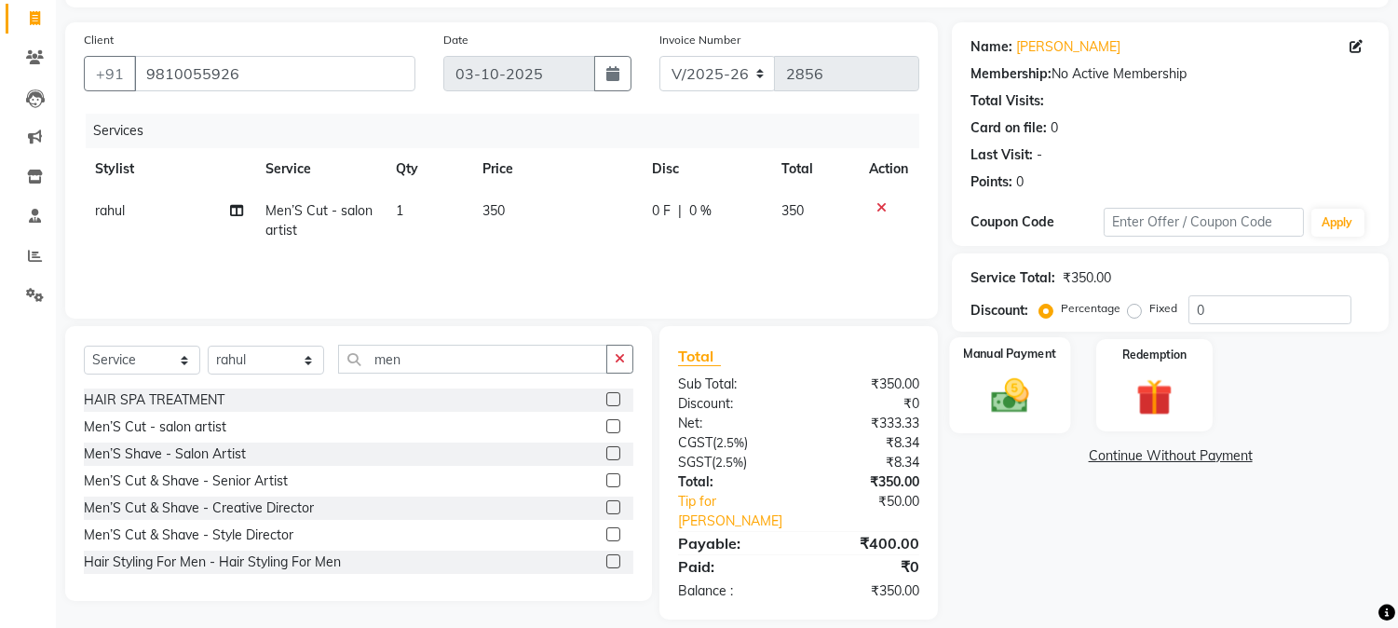
click at [1030, 371] on div "Manual Payment" at bounding box center [1010, 384] width 121 height 95
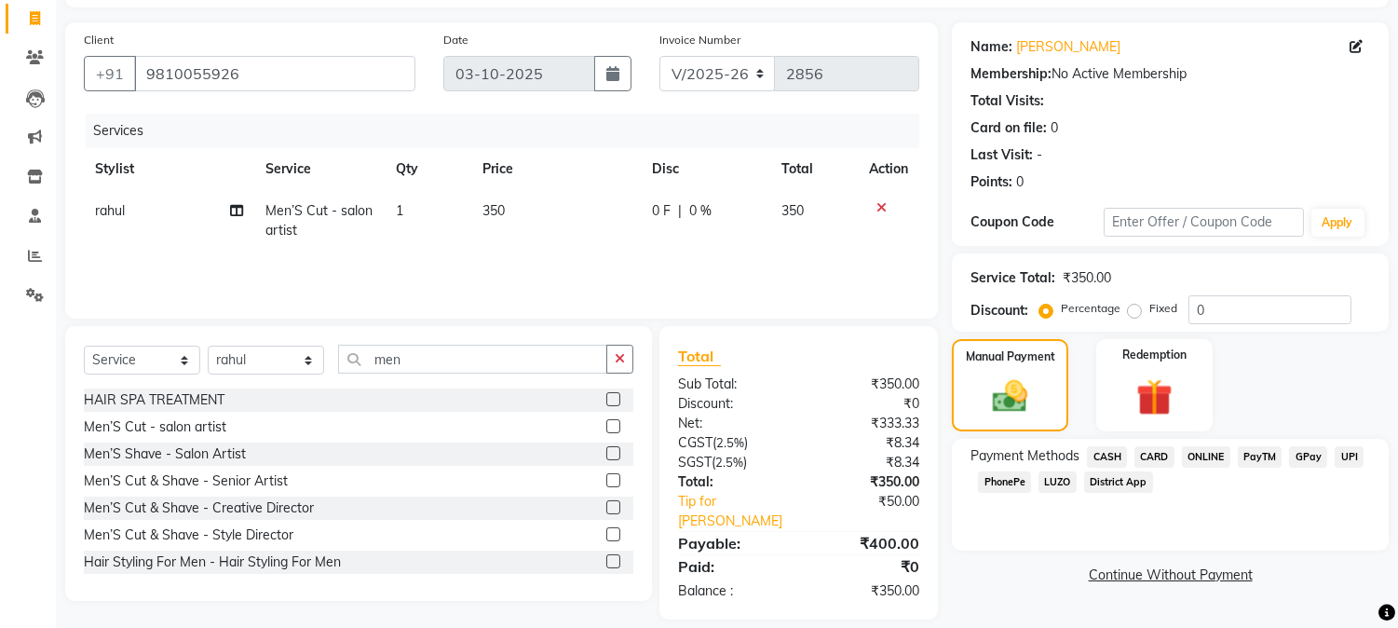
click at [1355, 449] on span "UPI" at bounding box center [1348, 456] width 29 height 21
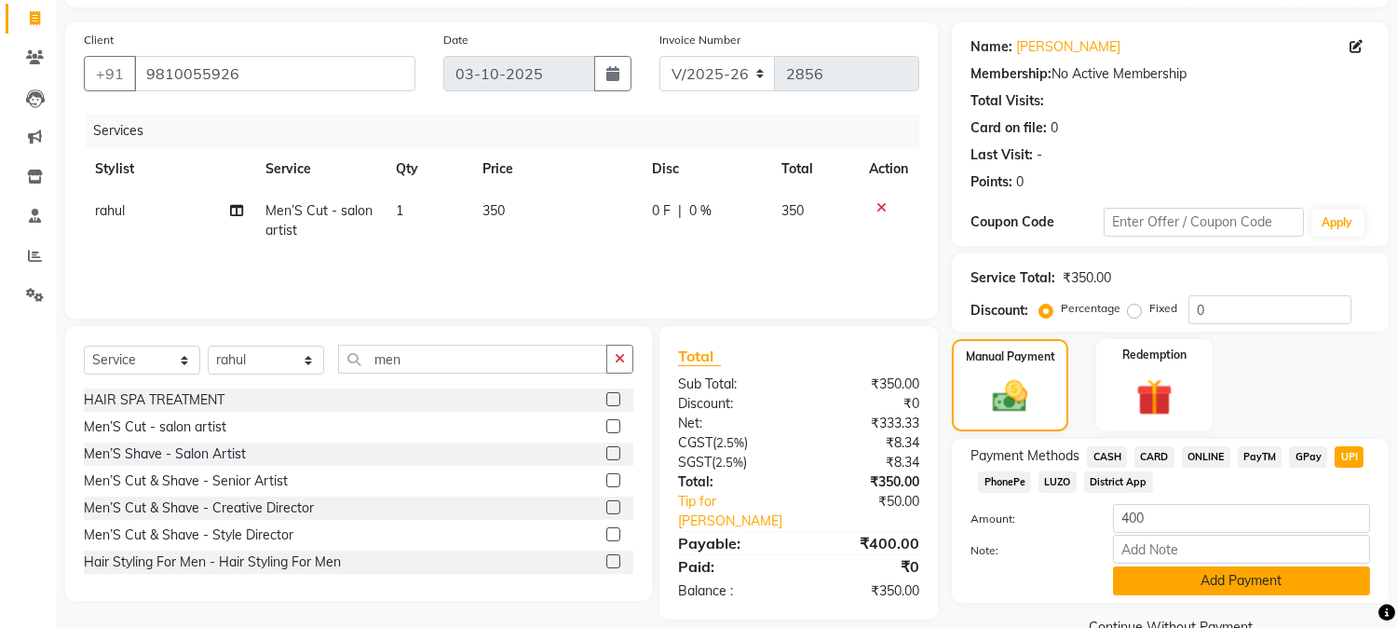
click at [1198, 583] on button "Add Payment" at bounding box center [1241, 580] width 257 height 29
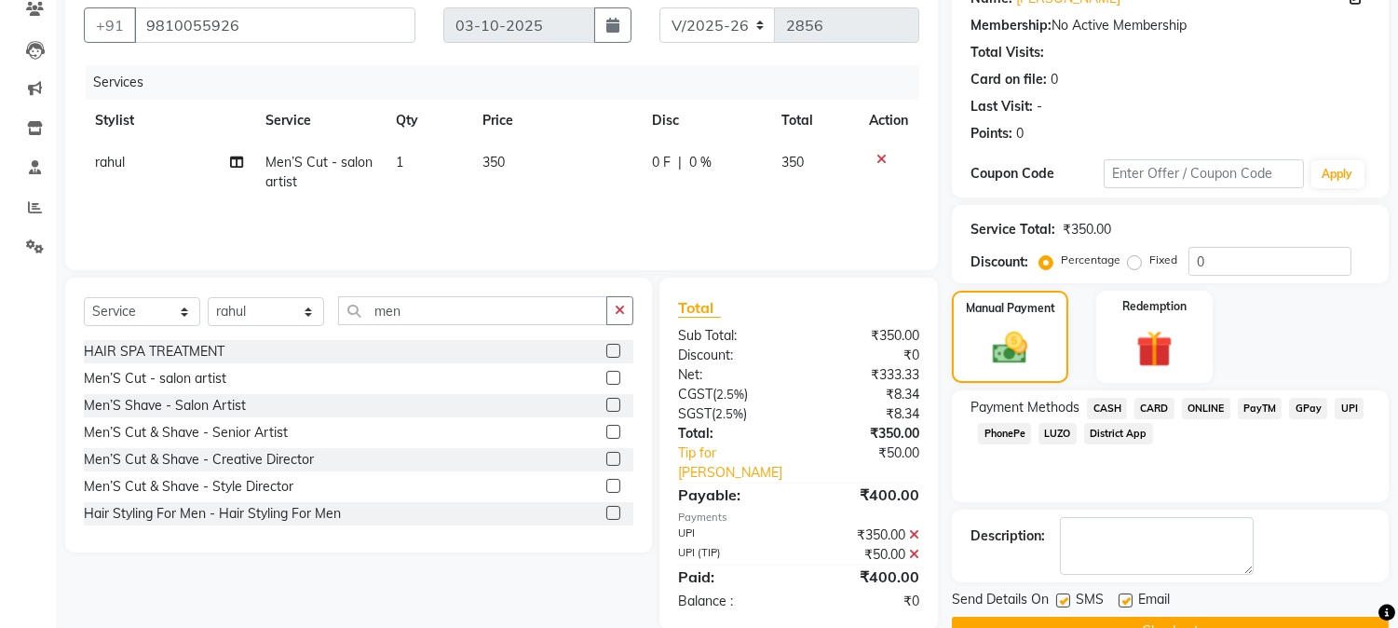
scroll to position [210, 0]
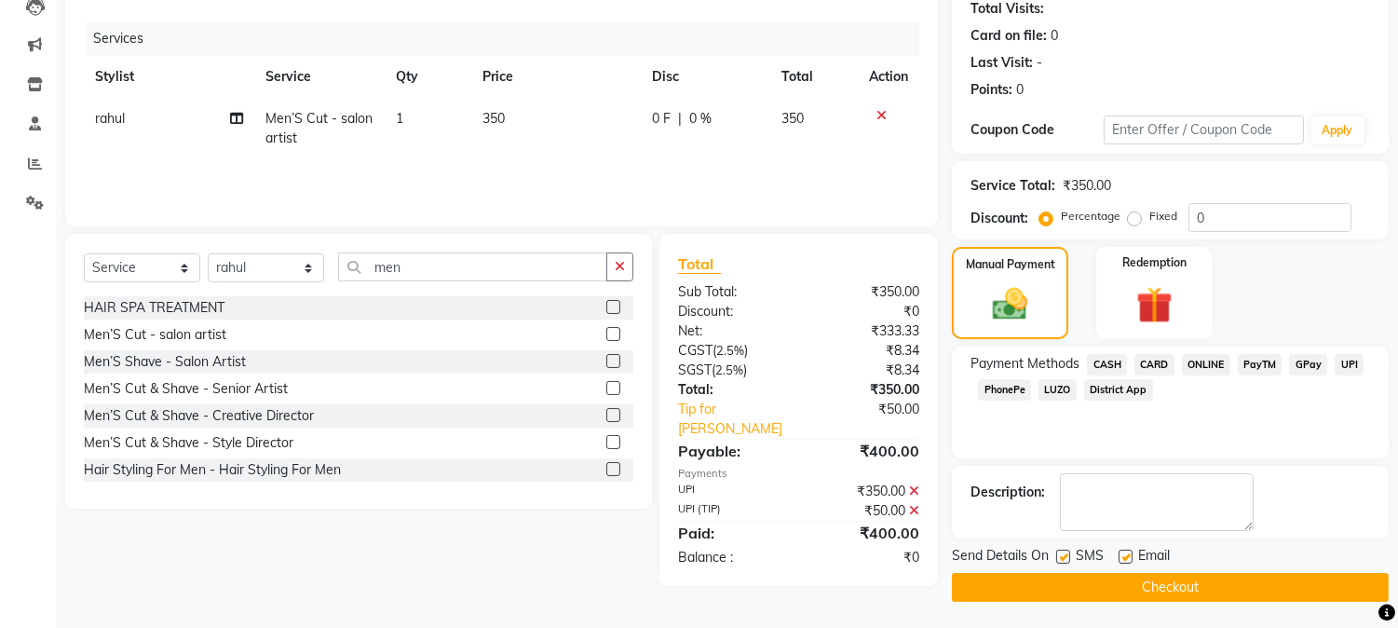
click at [1112, 591] on button "Checkout" at bounding box center [1170, 587] width 437 height 29
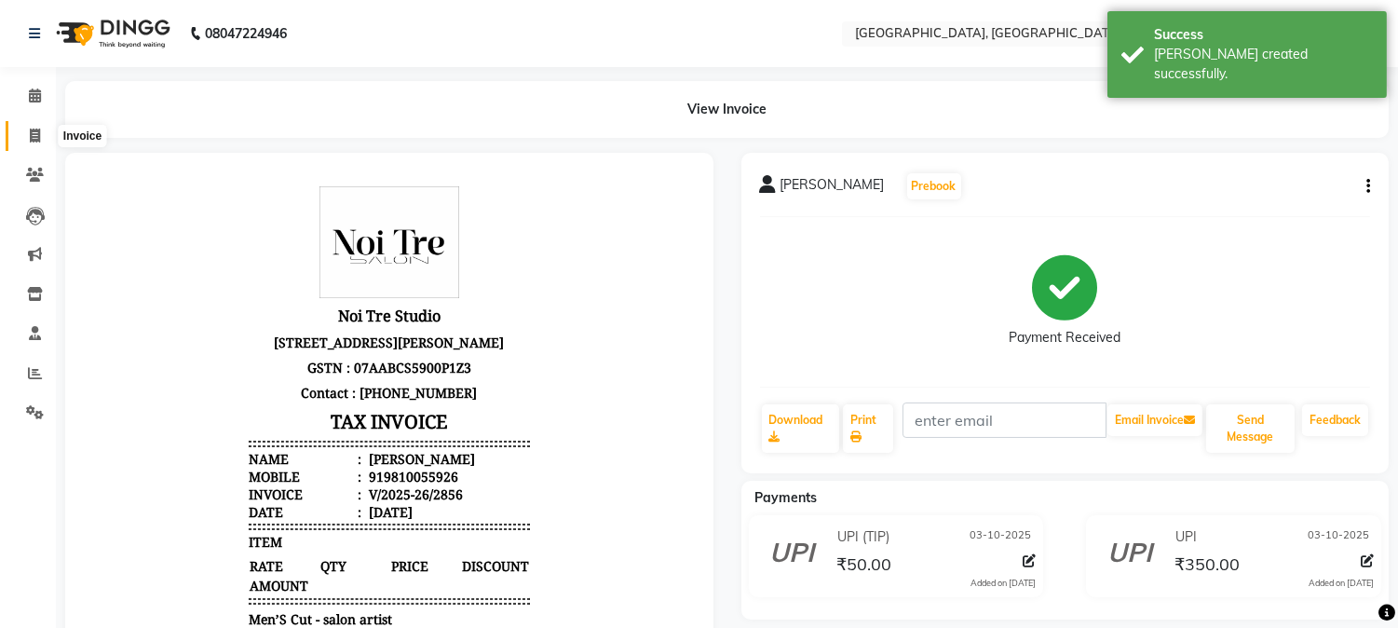
click at [40, 129] on span at bounding box center [35, 136] width 33 height 21
select select "service"
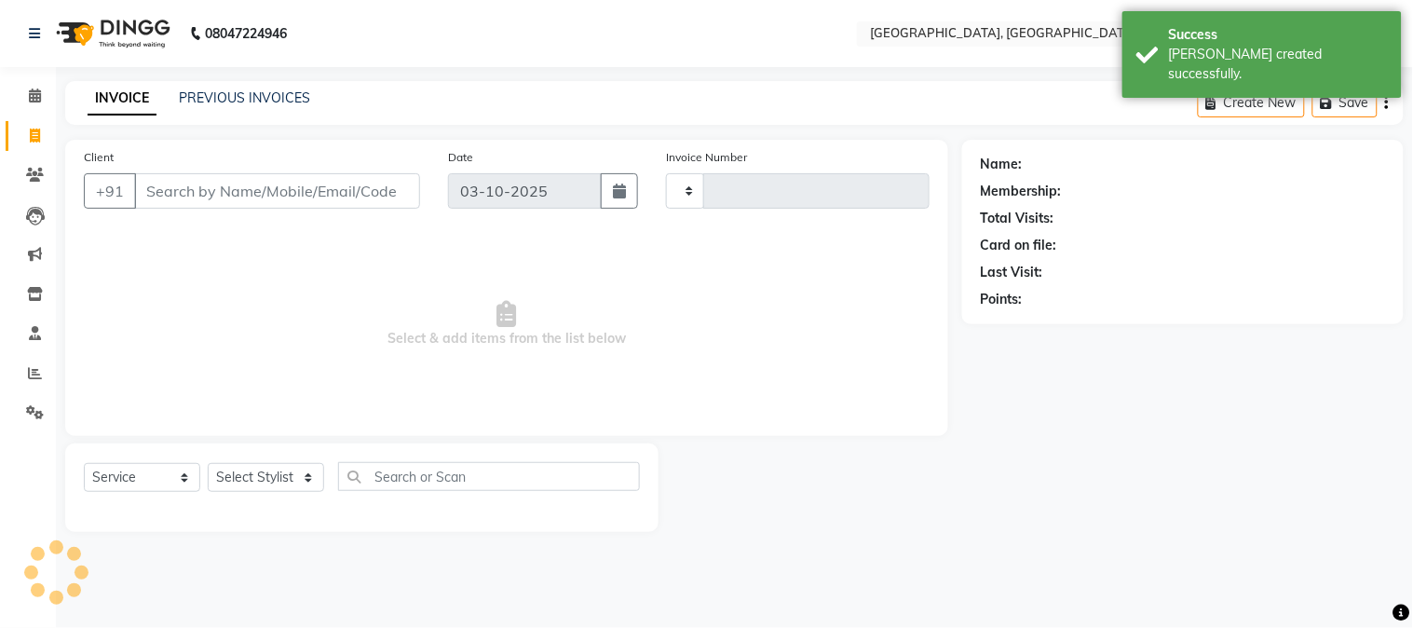
type input "2857"
select select "4884"
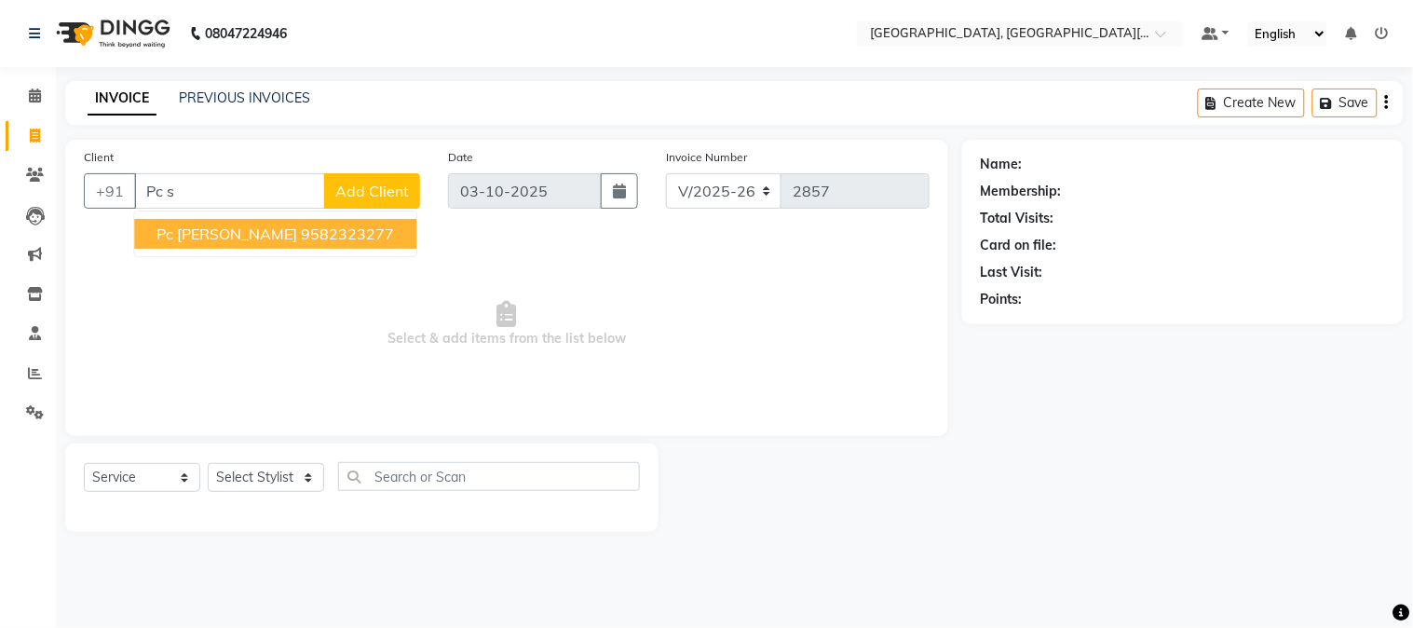
click at [205, 227] on span "pc [PERSON_NAME]" at bounding box center [226, 233] width 141 height 19
type input "9582323277"
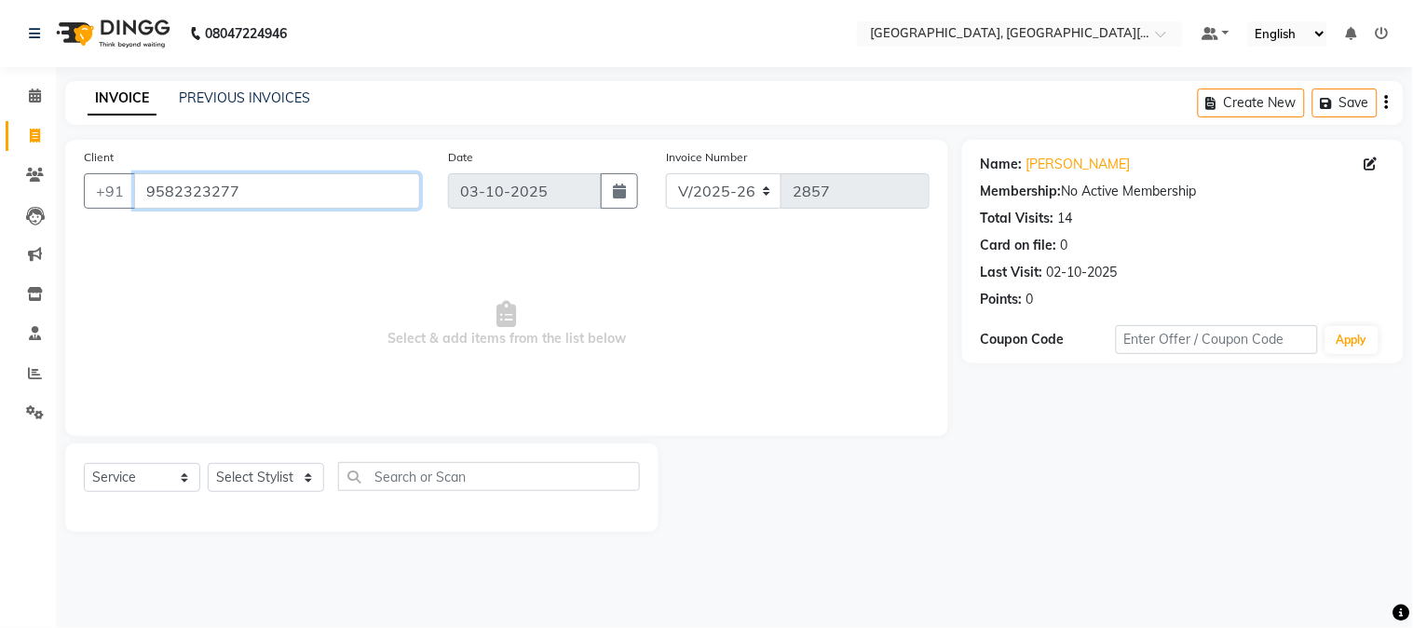
click at [298, 206] on input "9582323277" at bounding box center [277, 190] width 286 height 35
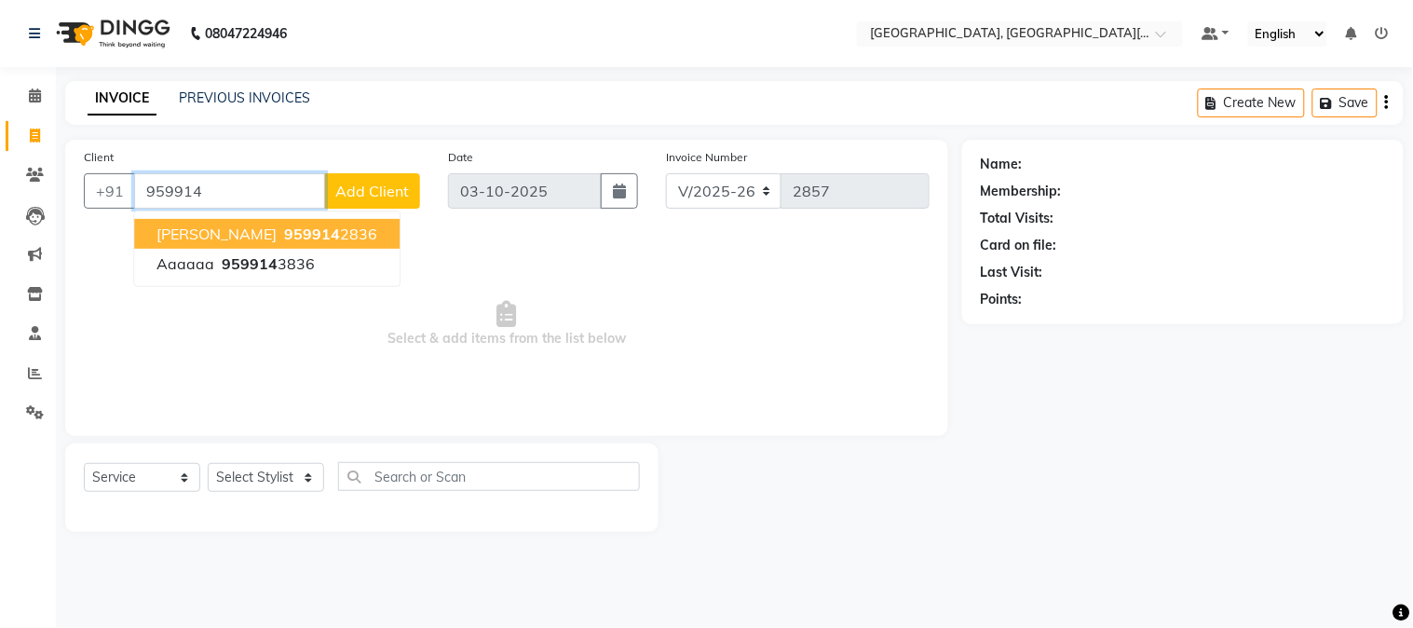
click at [284, 231] on span "959914" at bounding box center [312, 233] width 56 height 19
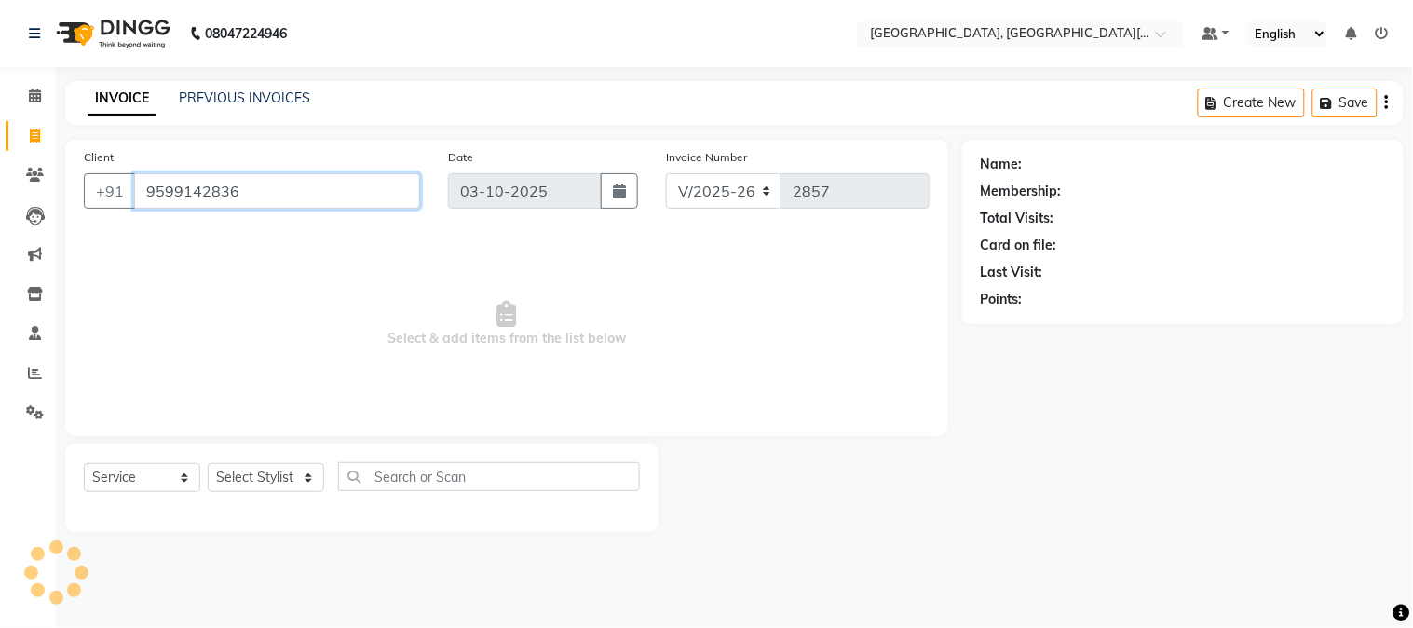
type input "9599142836"
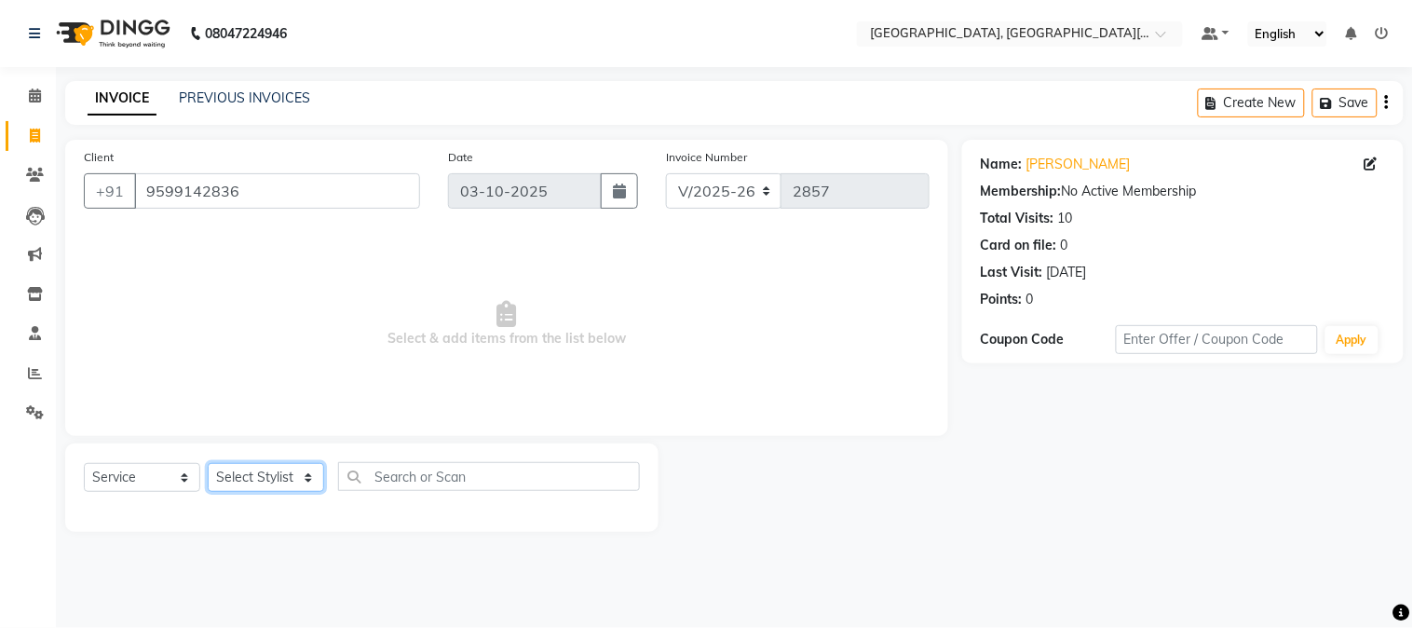
click at [304, 469] on select "Select Stylist [PERSON_NAME] [PERSON_NAME] GAURAV gulshan [PERSON_NAME] Manager…" at bounding box center [266, 477] width 116 height 29
select select "89451"
click at [208, 464] on select "Select Stylist [PERSON_NAME] [PERSON_NAME] GAURAV gulshan [PERSON_NAME] Manager…" at bounding box center [266, 477] width 116 height 29
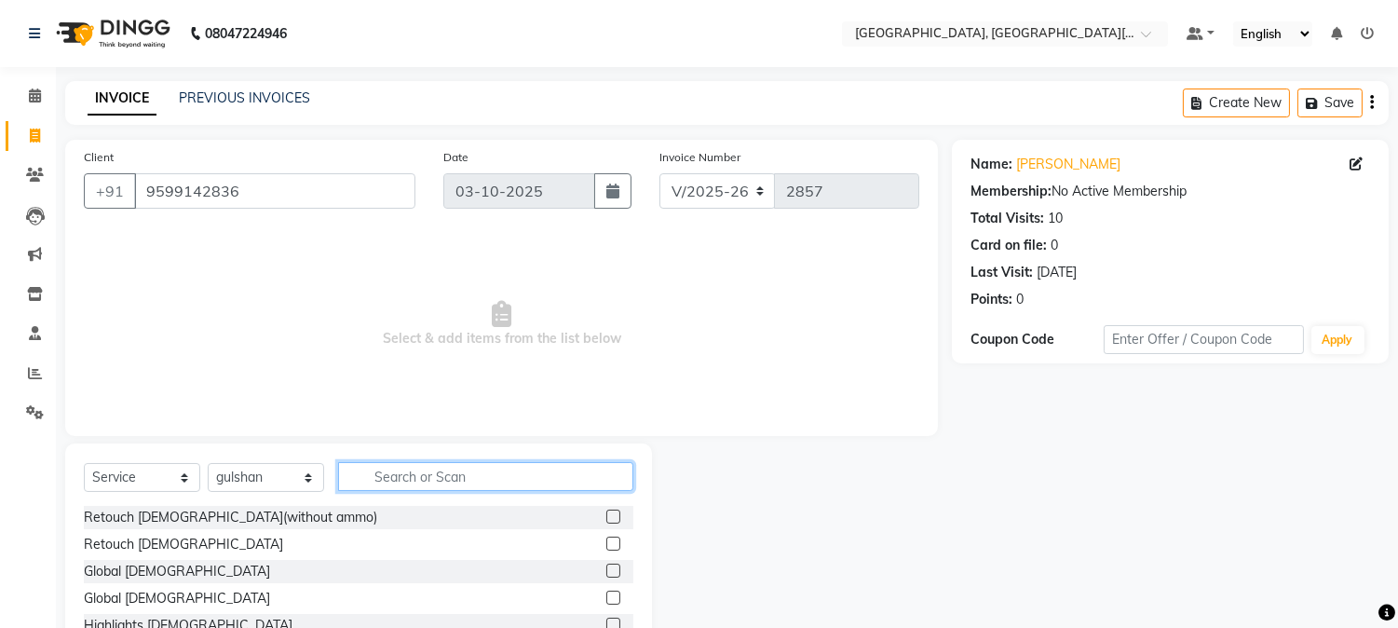
click at [397, 484] on input "text" at bounding box center [485, 476] width 295 height 29
type input "wax"
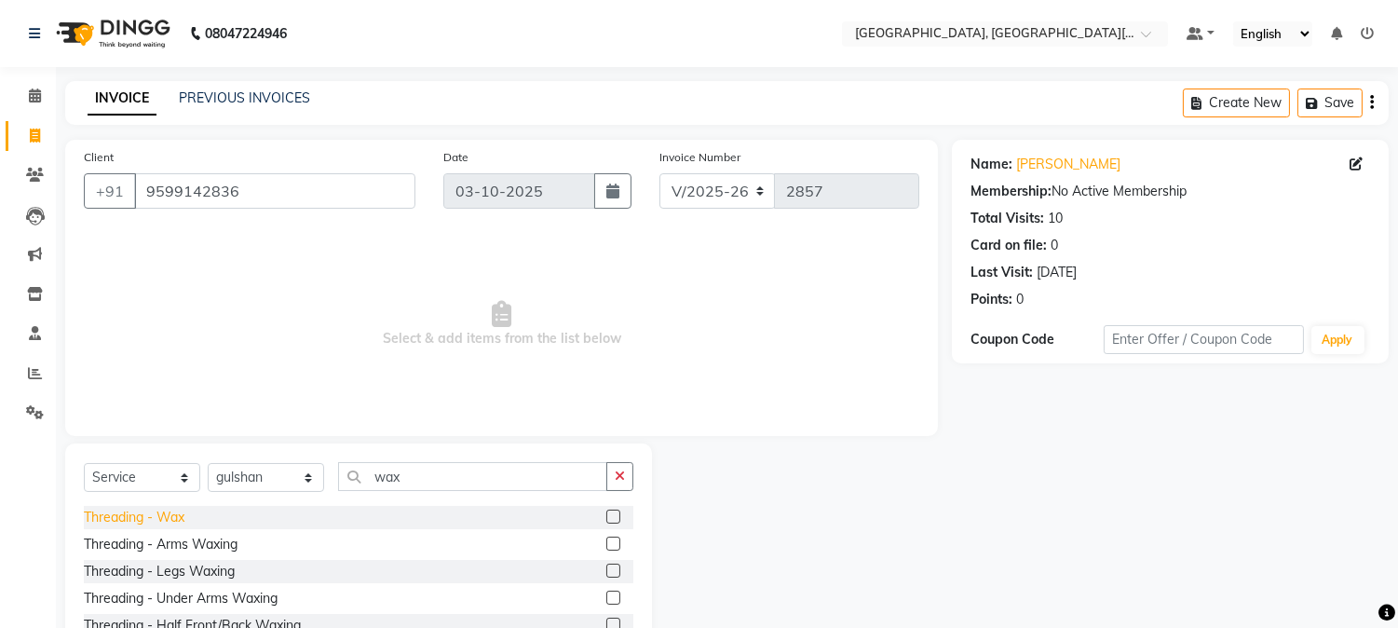
click at [164, 522] on div "Threading - Wax" at bounding box center [134, 518] width 101 height 20
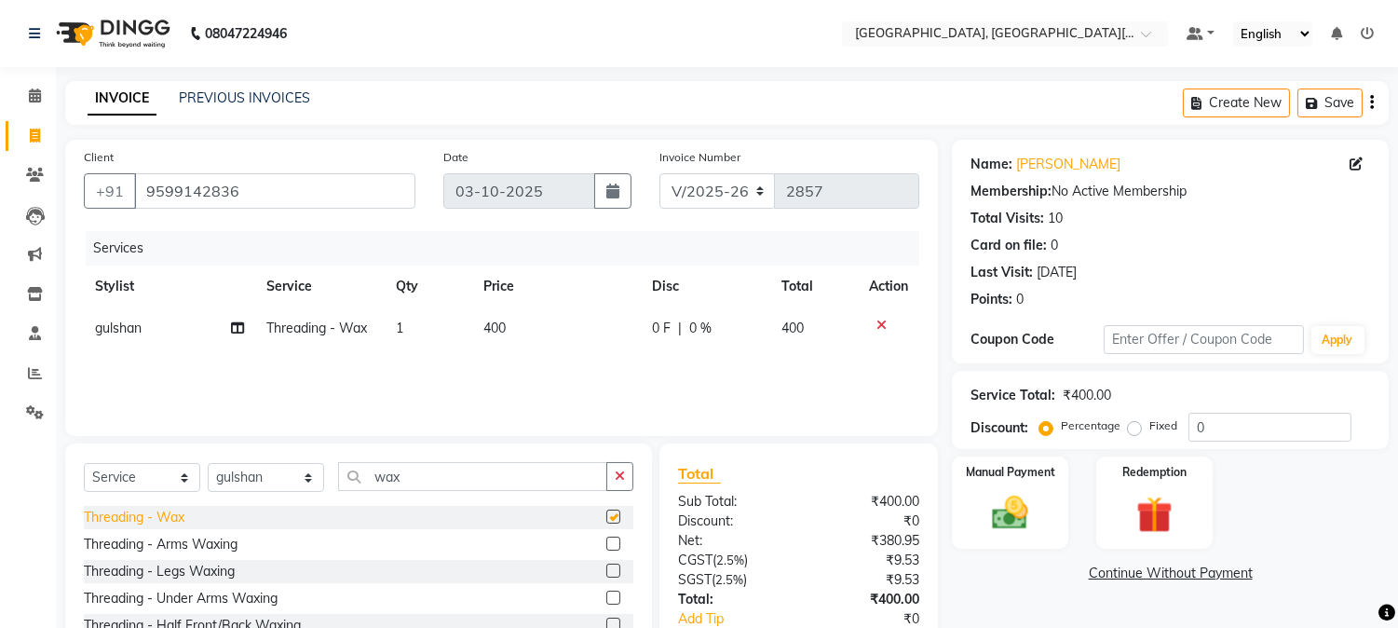
checkbox input "false"
click at [182, 540] on div "Threading - Arms Waxing" at bounding box center [161, 545] width 154 height 20
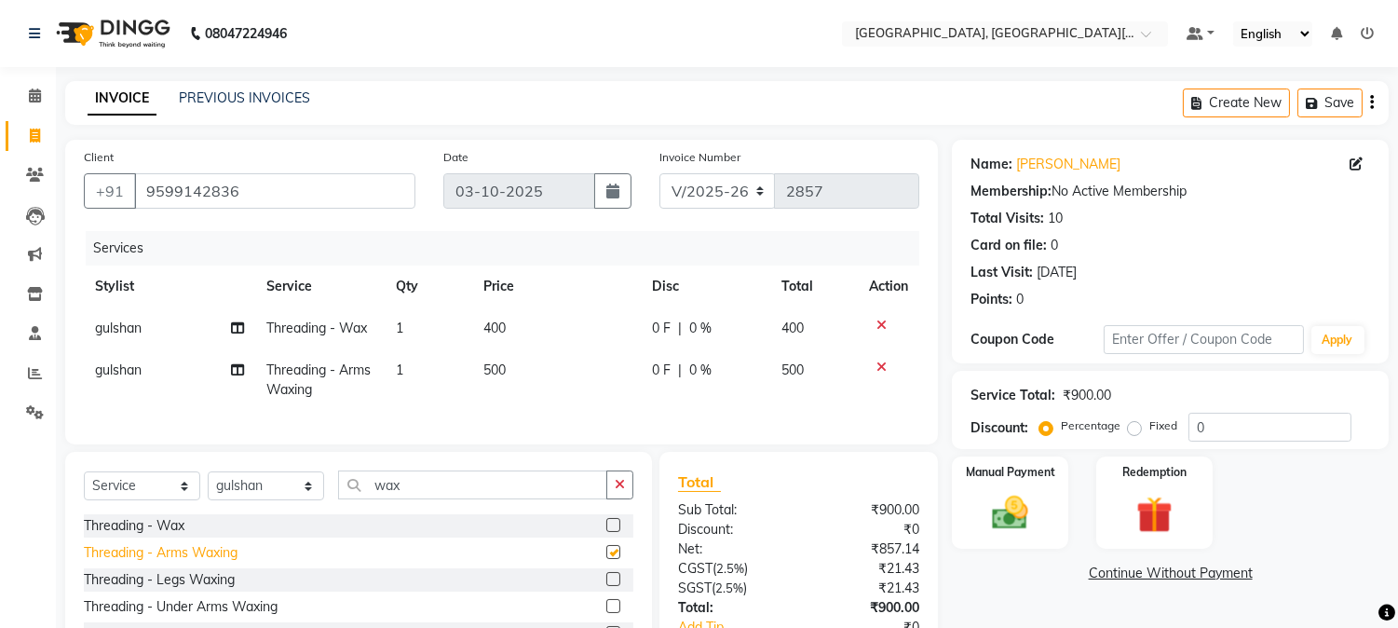
checkbox input "false"
click at [182, 589] on div "Threading - Legs Waxing" at bounding box center [159, 580] width 151 height 20
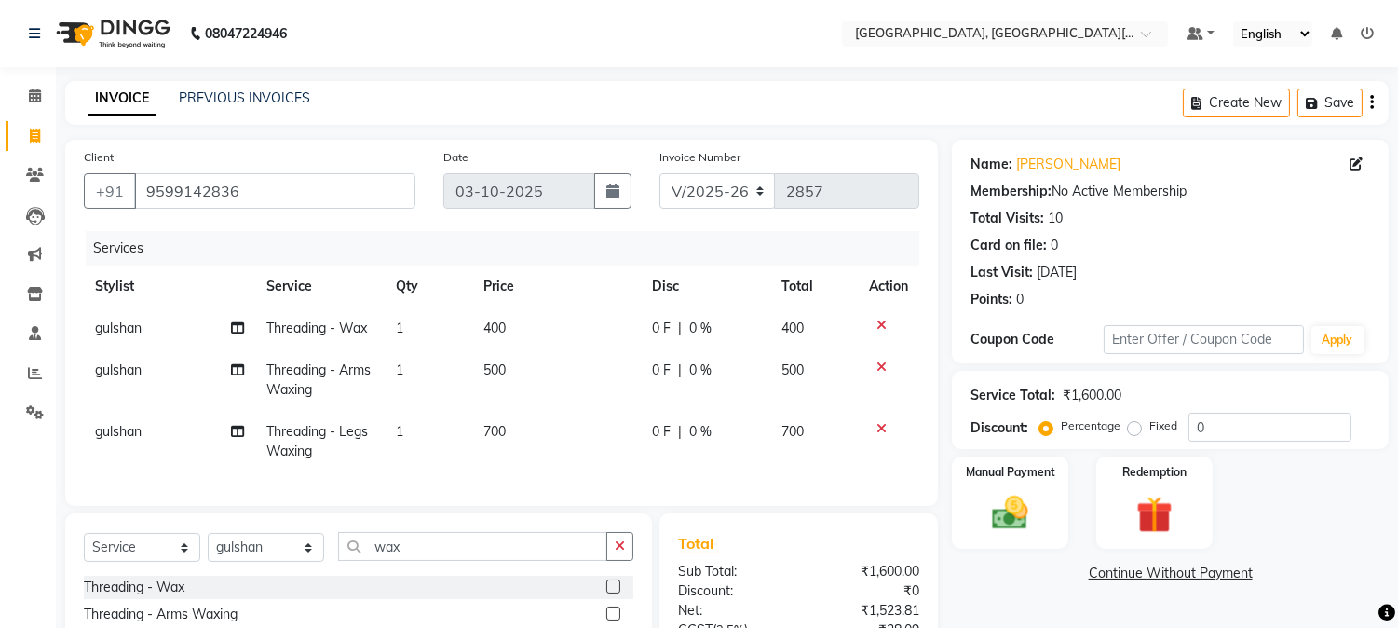
checkbox input "false"
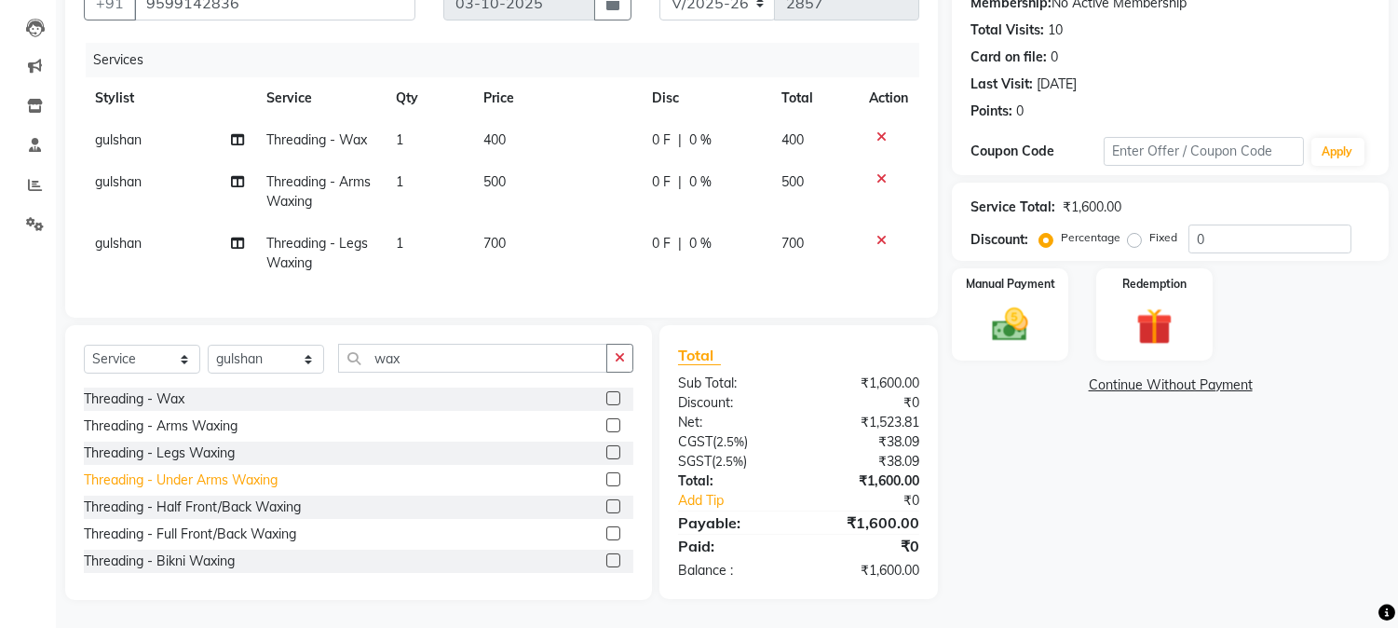
click at [175, 485] on div "Threading - Under Arms Waxing" at bounding box center [181, 480] width 194 height 20
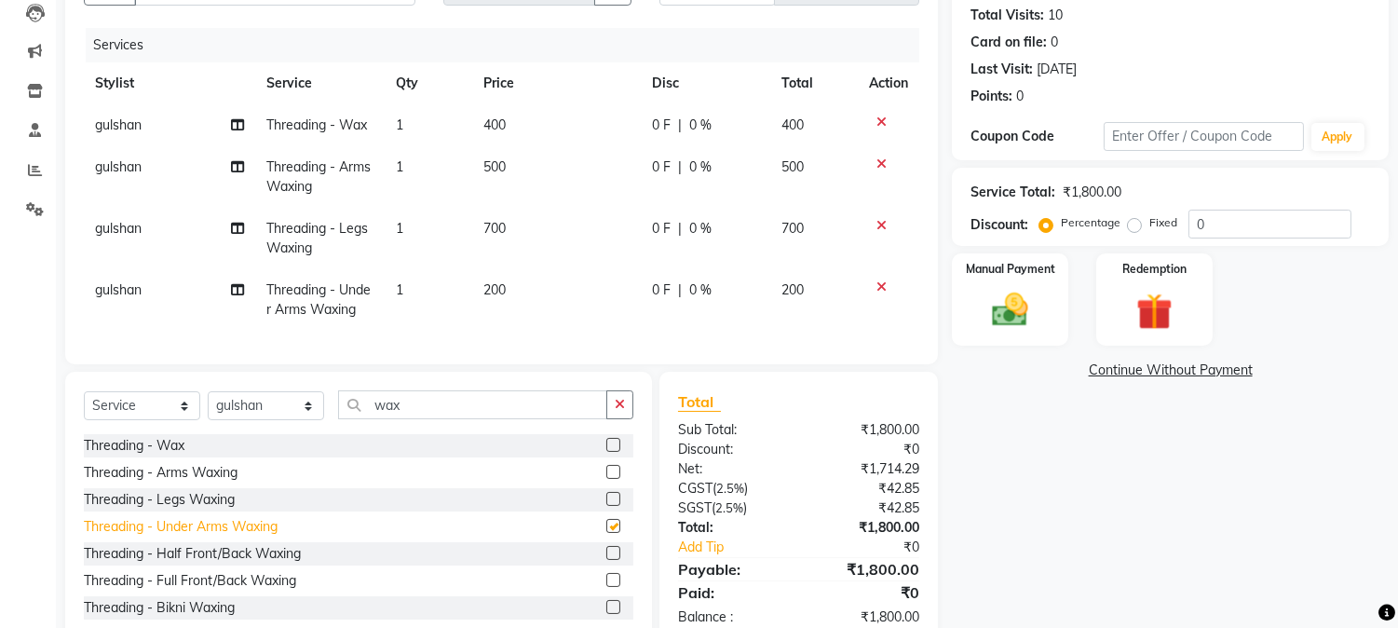
checkbox input "false"
click at [548, 162] on td "500" at bounding box center [556, 176] width 169 height 61
select select "89451"
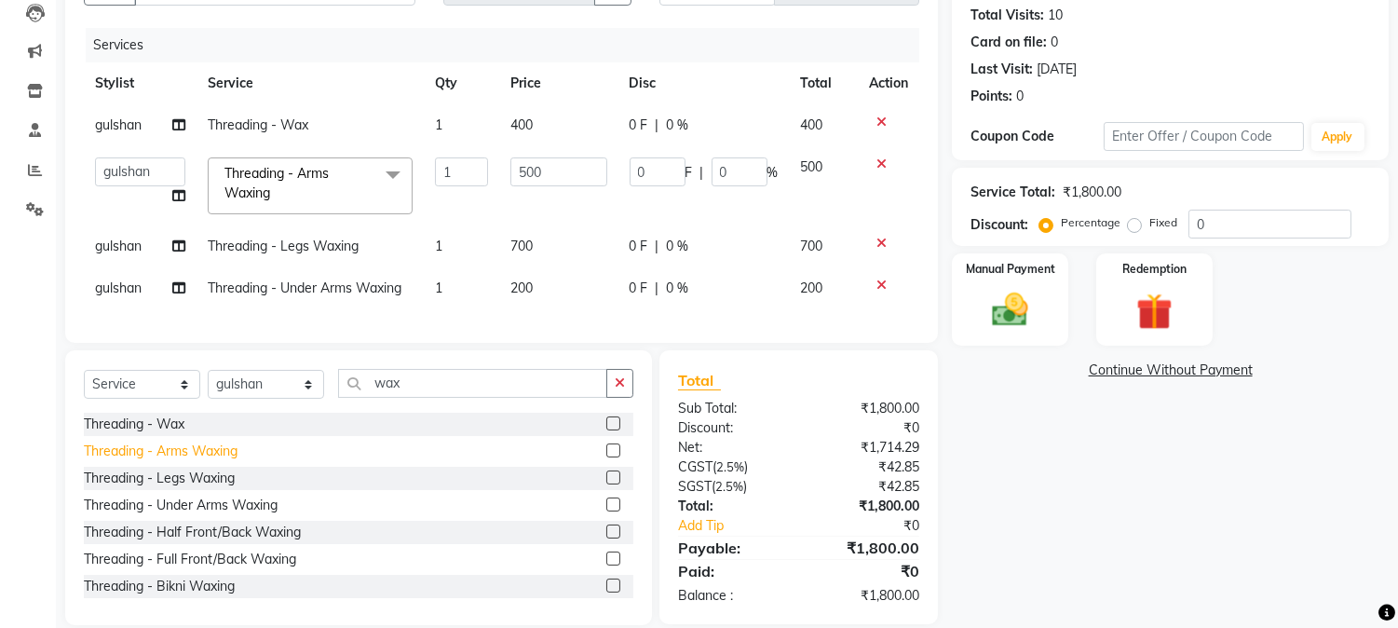
click at [191, 457] on div "Threading - Arms Waxing" at bounding box center [161, 451] width 154 height 20
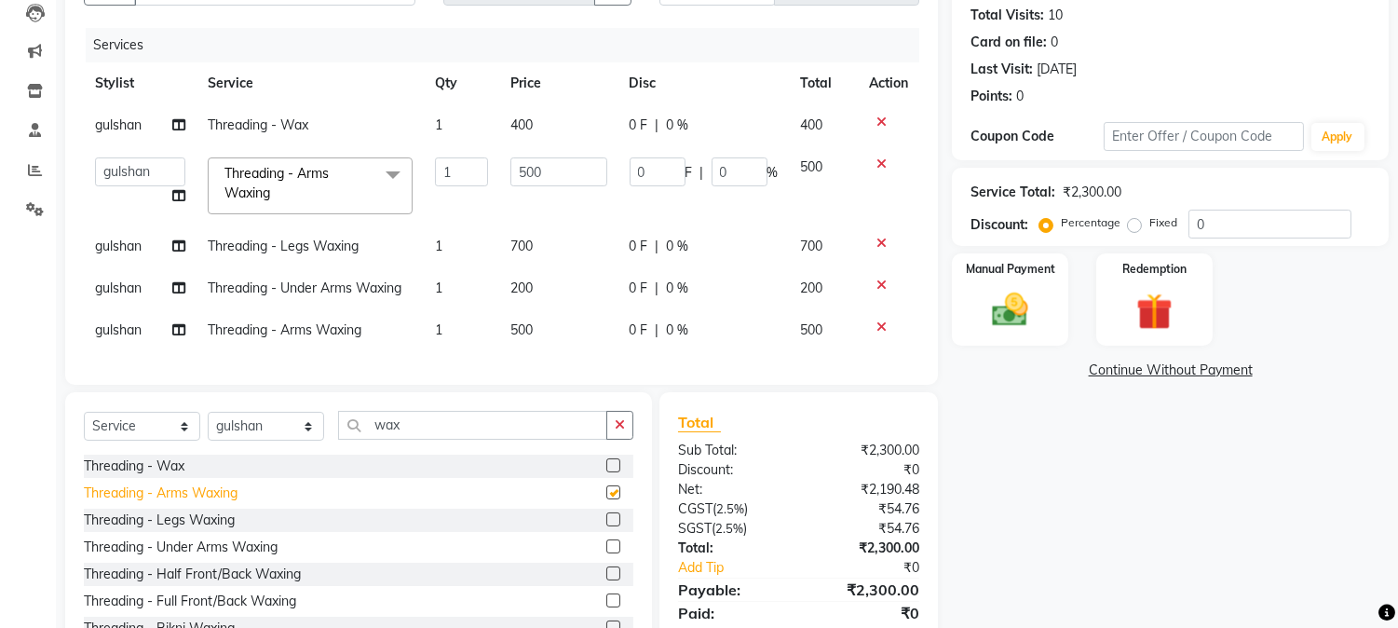
checkbox input "false"
click at [184, 530] on div "Threading - Legs Waxing" at bounding box center [159, 520] width 151 height 20
checkbox input "false"
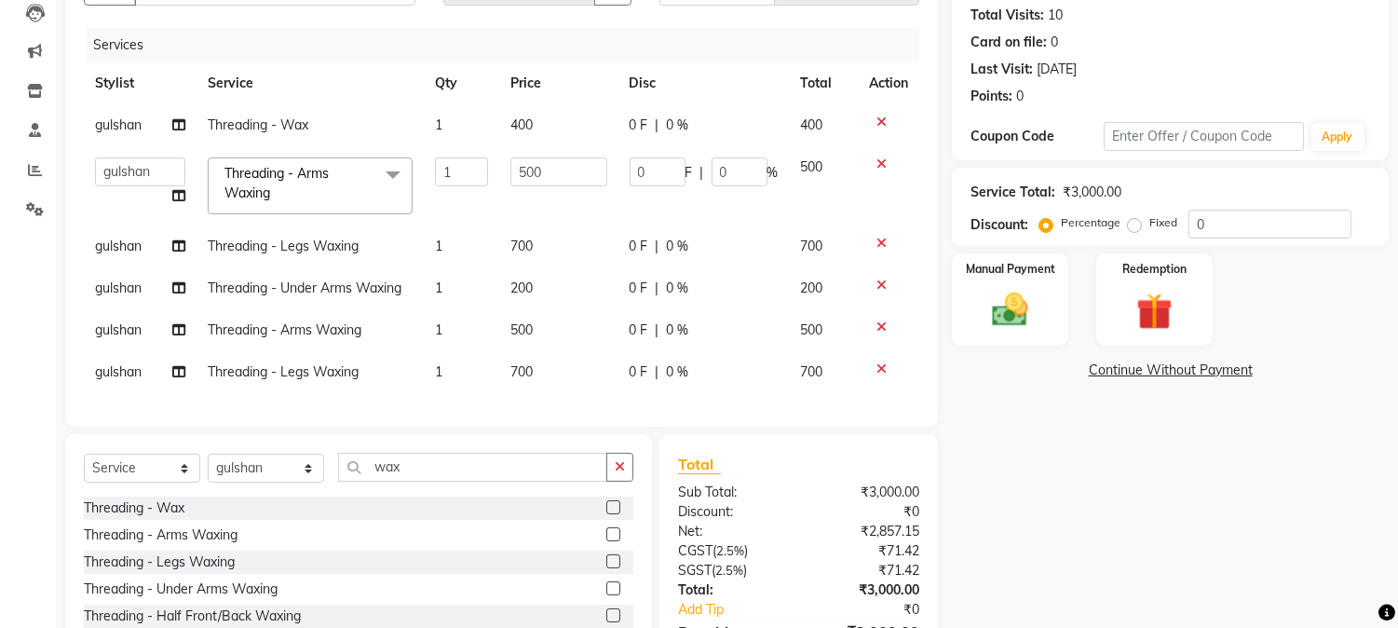
click at [576, 374] on td "700" at bounding box center [558, 372] width 119 height 42
select select "89451"
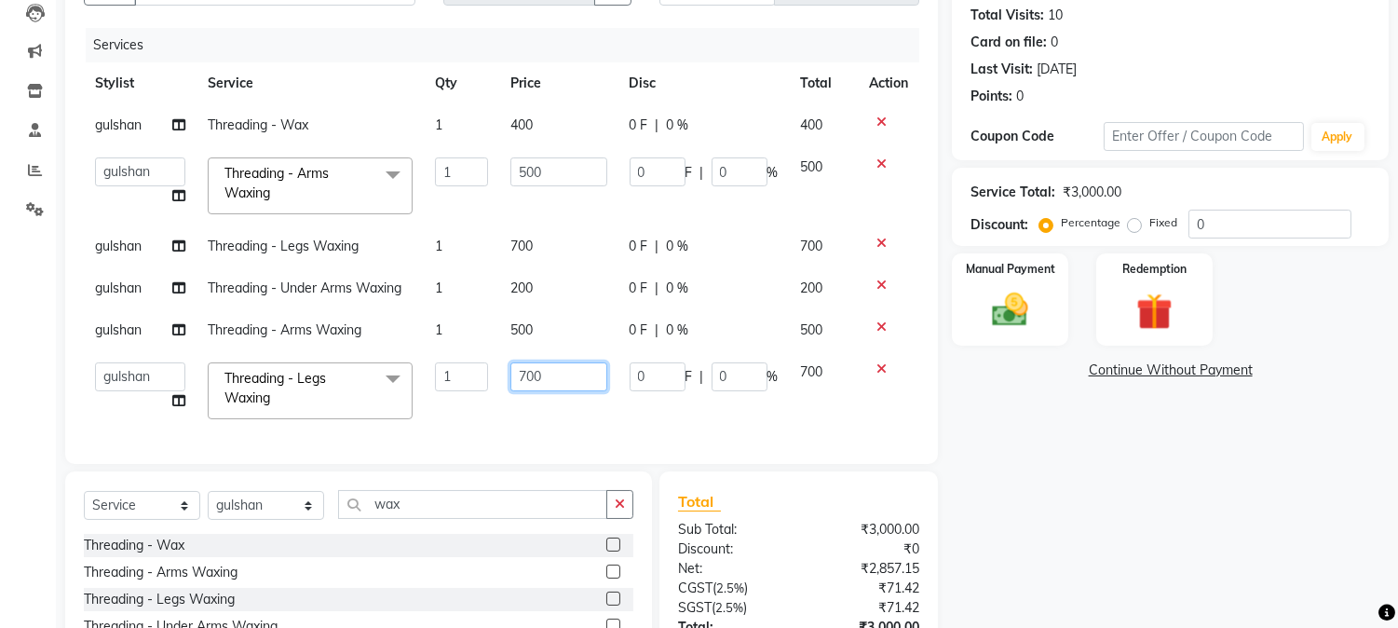
click at [574, 382] on input "700" at bounding box center [558, 376] width 97 height 29
type input "7"
type input "500"
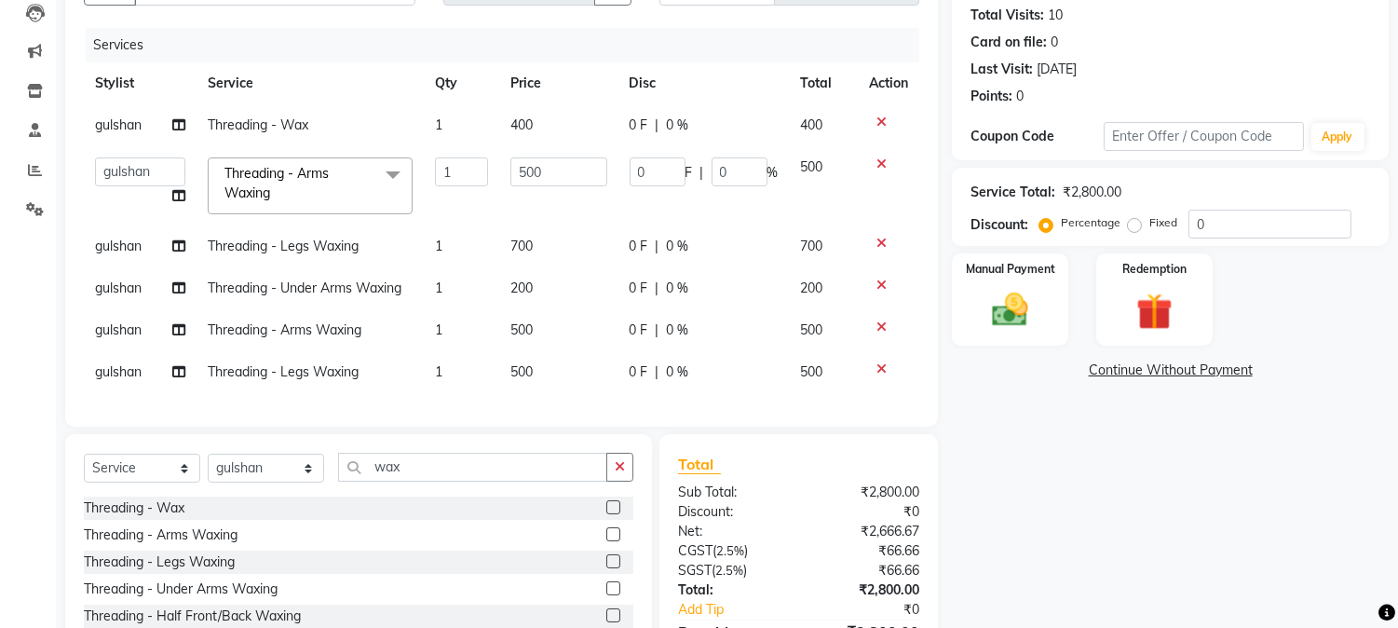
click at [639, 408] on div "Services Stylist Service Qty Price Disc Total Action gulshan Threading - Wax 1 …" at bounding box center [501, 218] width 835 height 380
click at [628, 481] on button "button" at bounding box center [619, 467] width 27 height 29
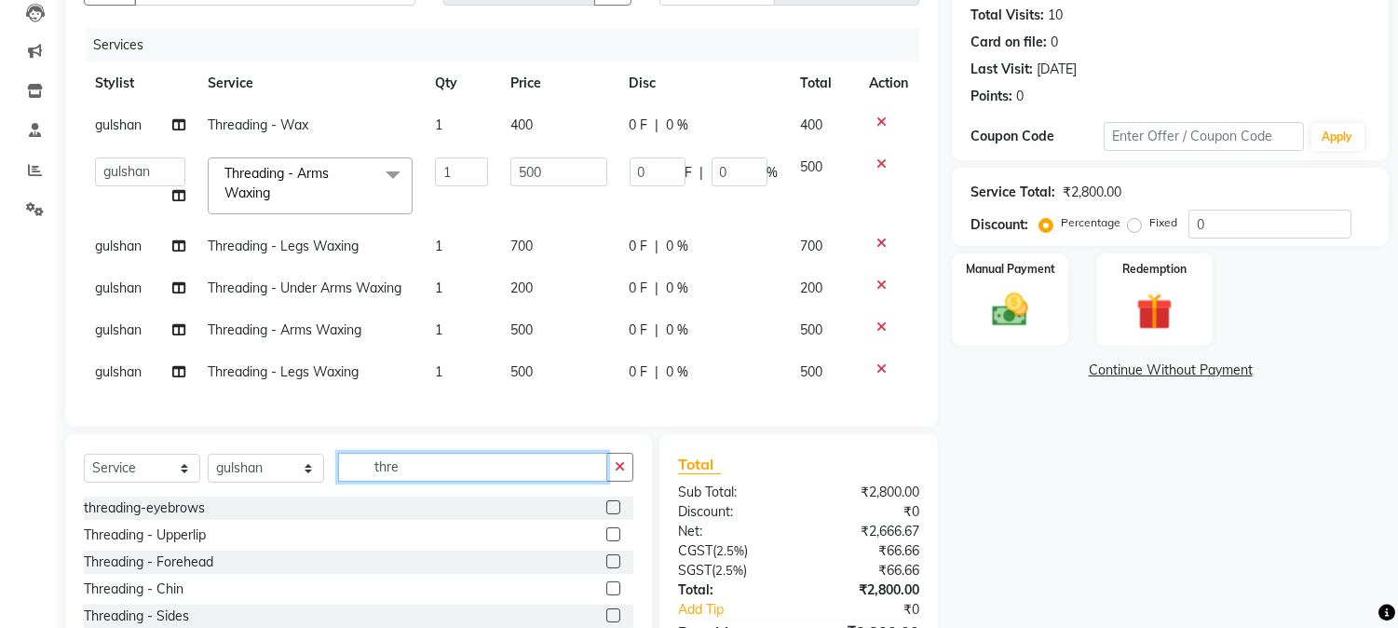
type input "thre"
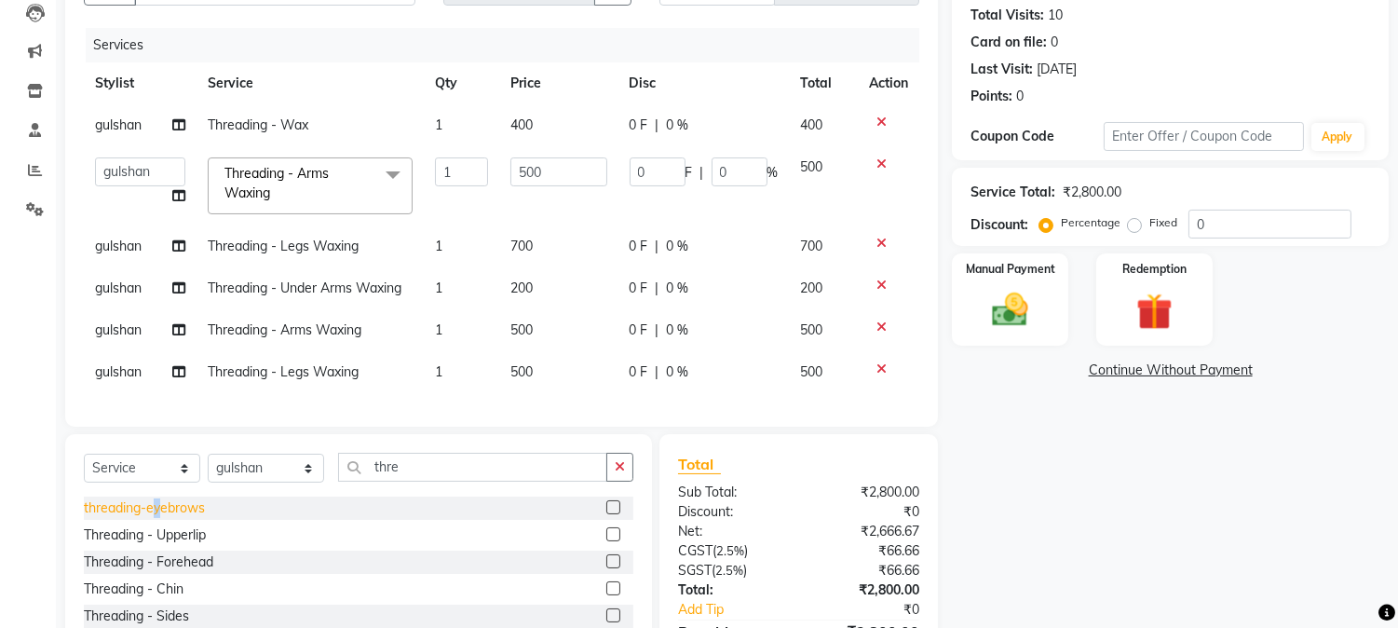
drag, startPoint x: 156, startPoint y: 533, endPoint x: 168, endPoint y: 527, distance: 13.3
click at [168, 520] on div "threading-eyebrows" at bounding box center [358, 507] width 549 height 23
click at [168, 518] on div "threading-eyebrows" at bounding box center [144, 508] width 121 height 20
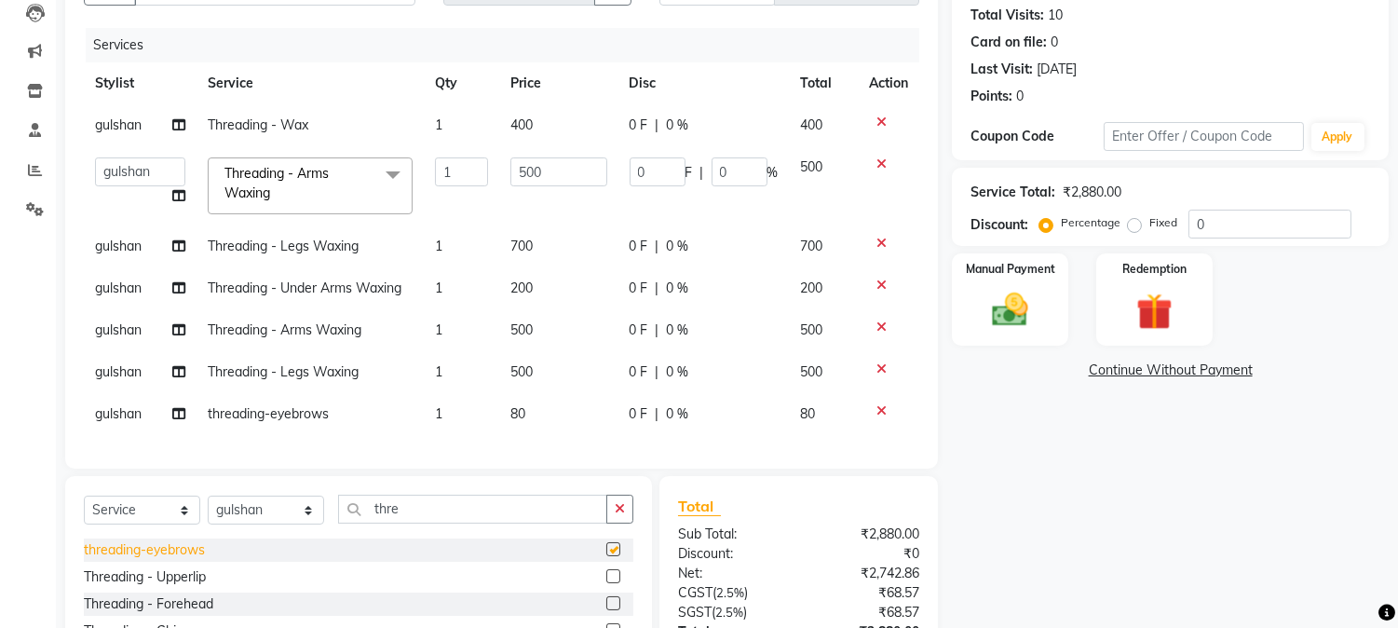
checkbox input "false"
click at [164, 587] on div "Threading - Upperlip" at bounding box center [145, 577] width 122 height 20
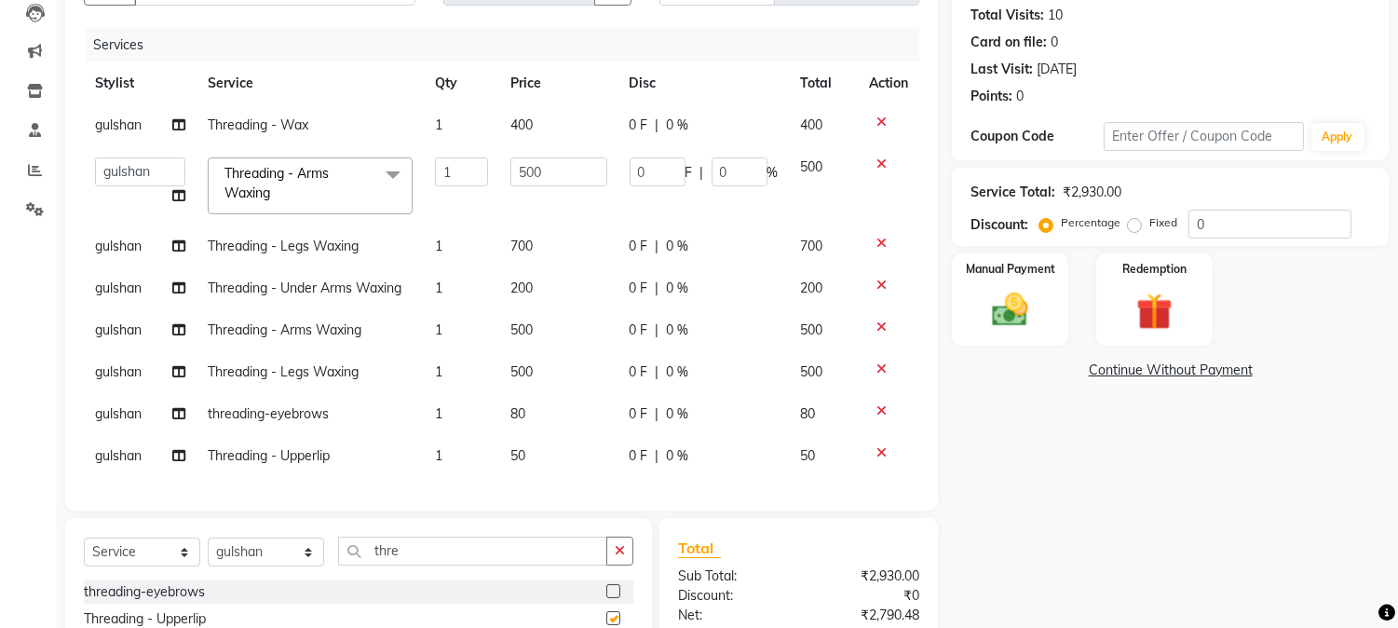
checkbox input "false"
click at [463, 423] on td "1" at bounding box center [461, 414] width 75 height 42
select select "89451"
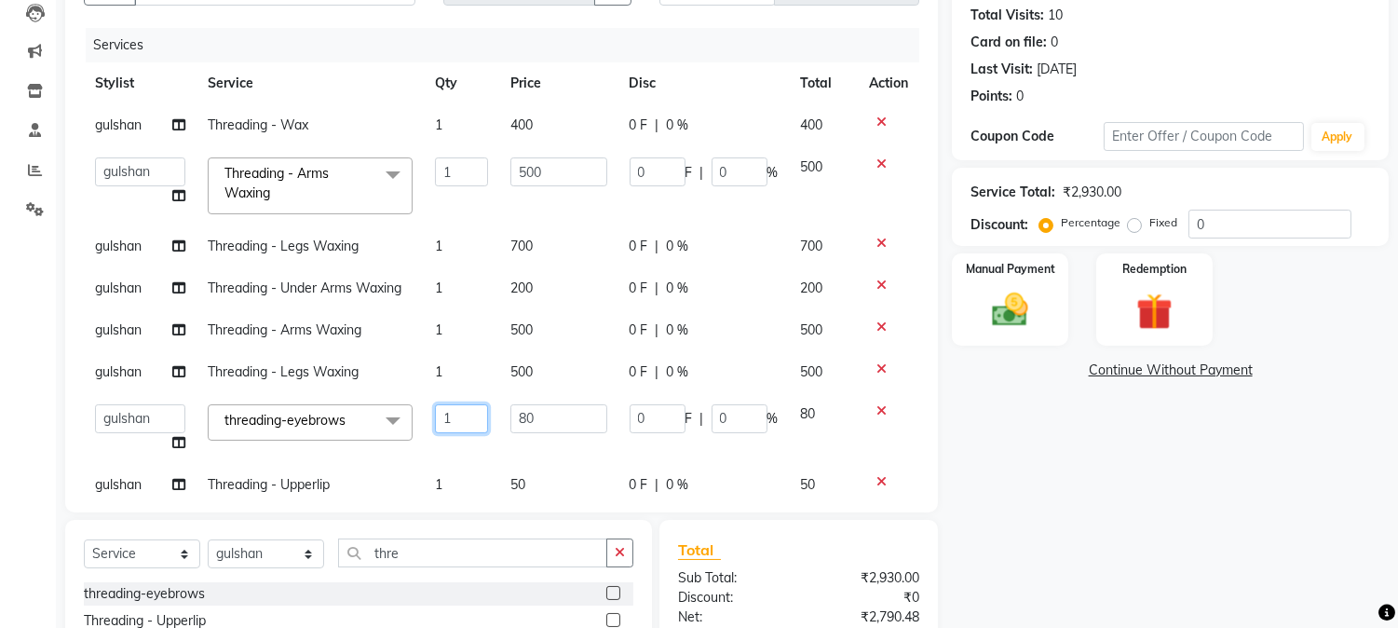
click at [464, 423] on input "1" at bounding box center [461, 418] width 53 height 29
type input "2"
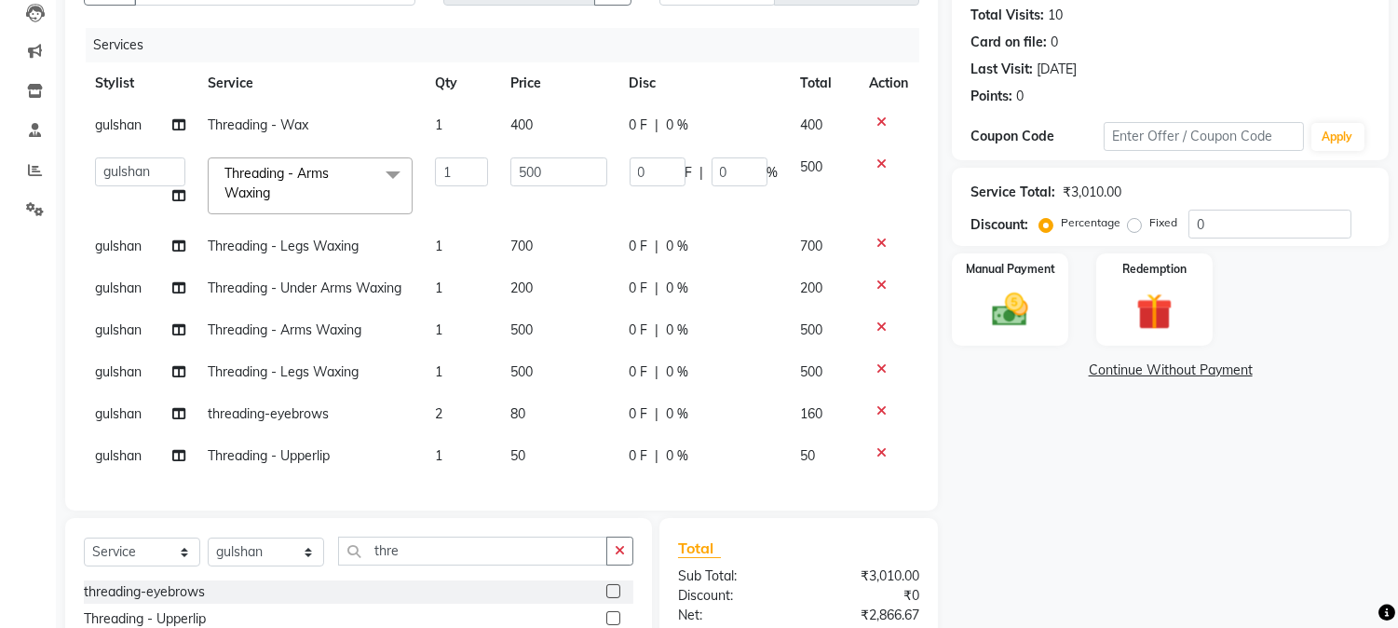
click at [467, 445] on tbody "gulshan Threading - Wax 1 400 0 F | 0 % 400 [PERSON_NAME] [PERSON_NAME] GAURAV …" at bounding box center [501, 290] width 835 height 373
click at [467, 445] on td "1" at bounding box center [461, 456] width 75 height 42
select select "89451"
click at [466, 464] on input "1" at bounding box center [461, 460] width 53 height 29
type input "2"
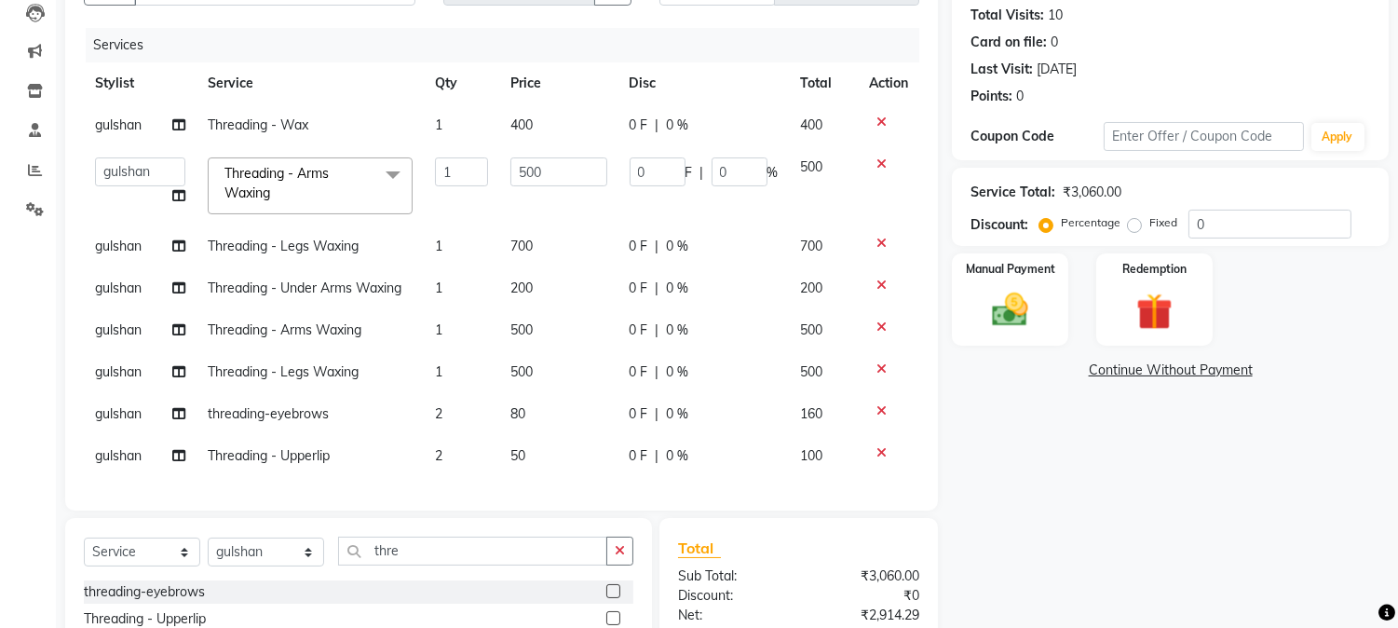
click at [527, 503] on div "Client [PHONE_NUMBER] Date [DATE] Invoice Number V/2025 V/[PHONE_NUMBER] Servic…" at bounding box center [501, 224] width 873 height 574
click at [570, 421] on td "80" at bounding box center [558, 414] width 119 height 42
select select "89451"
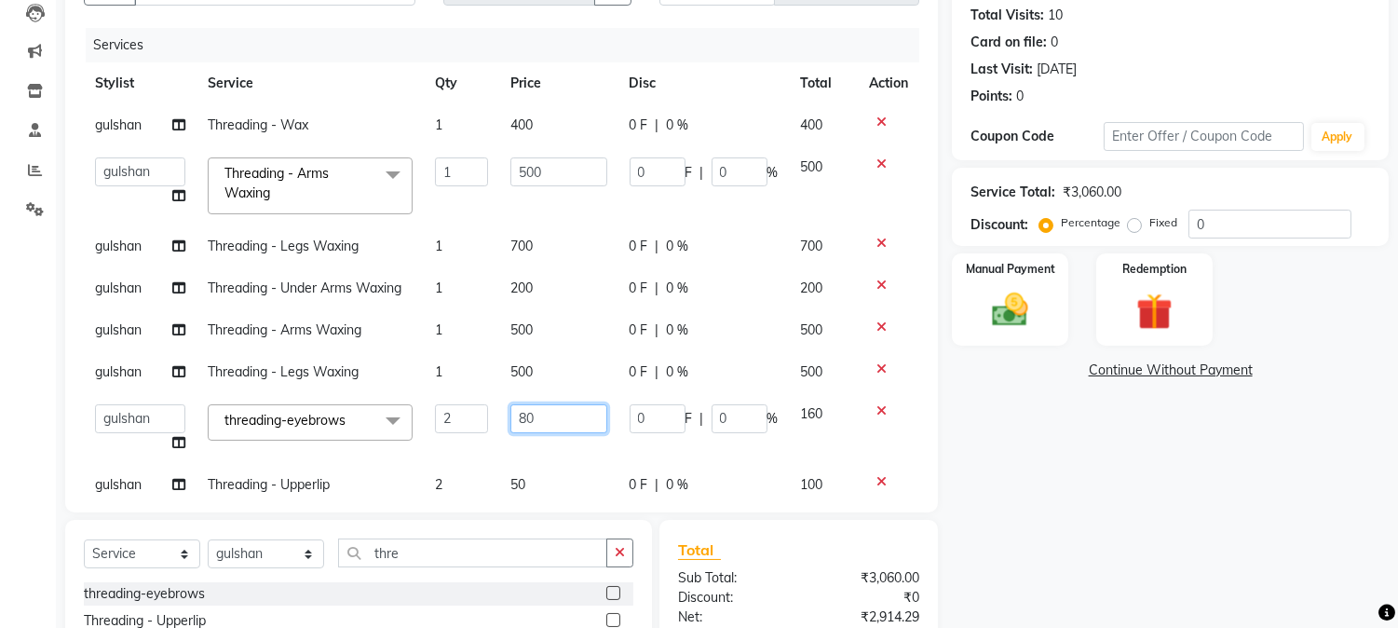
click at [571, 421] on input "80" at bounding box center [558, 418] width 97 height 29
type input "8"
type input "80"
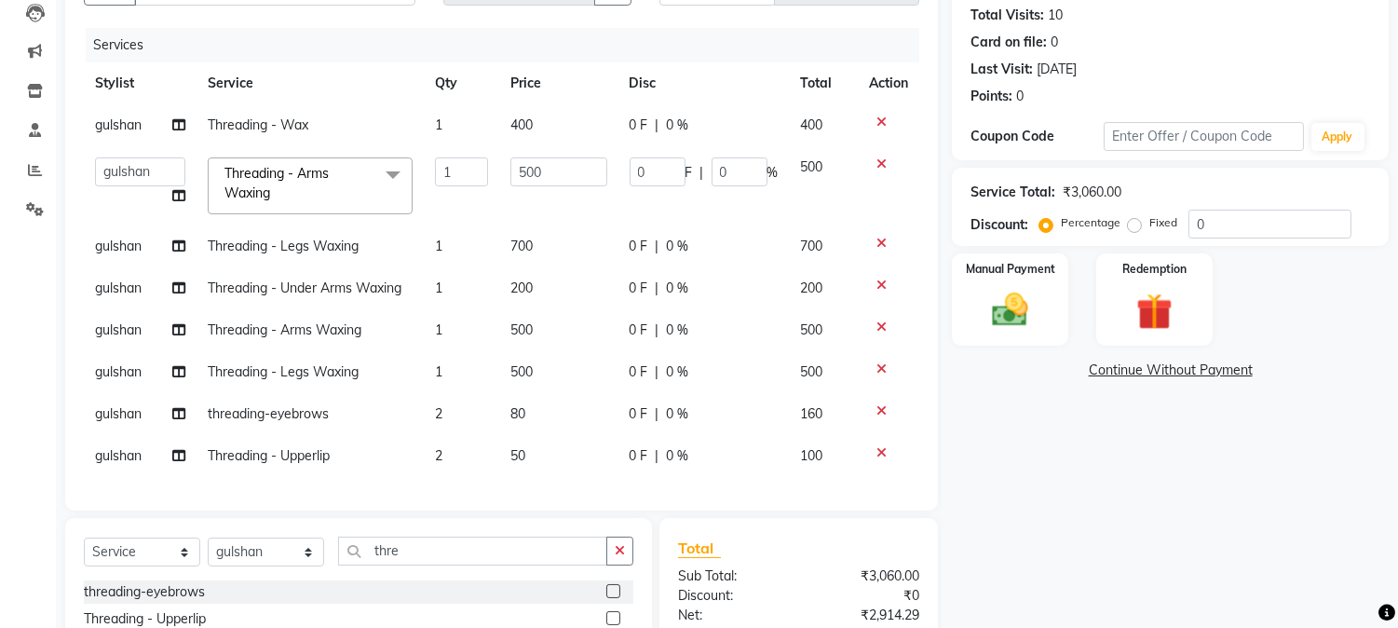
click at [661, 470] on td "0 F | 0 %" at bounding box center [703, 456] width 171 height 42
select select "89451"
click at [560, 355] on td "500" at bounding box center [558, 372] width 119 height 42
select select "89451"
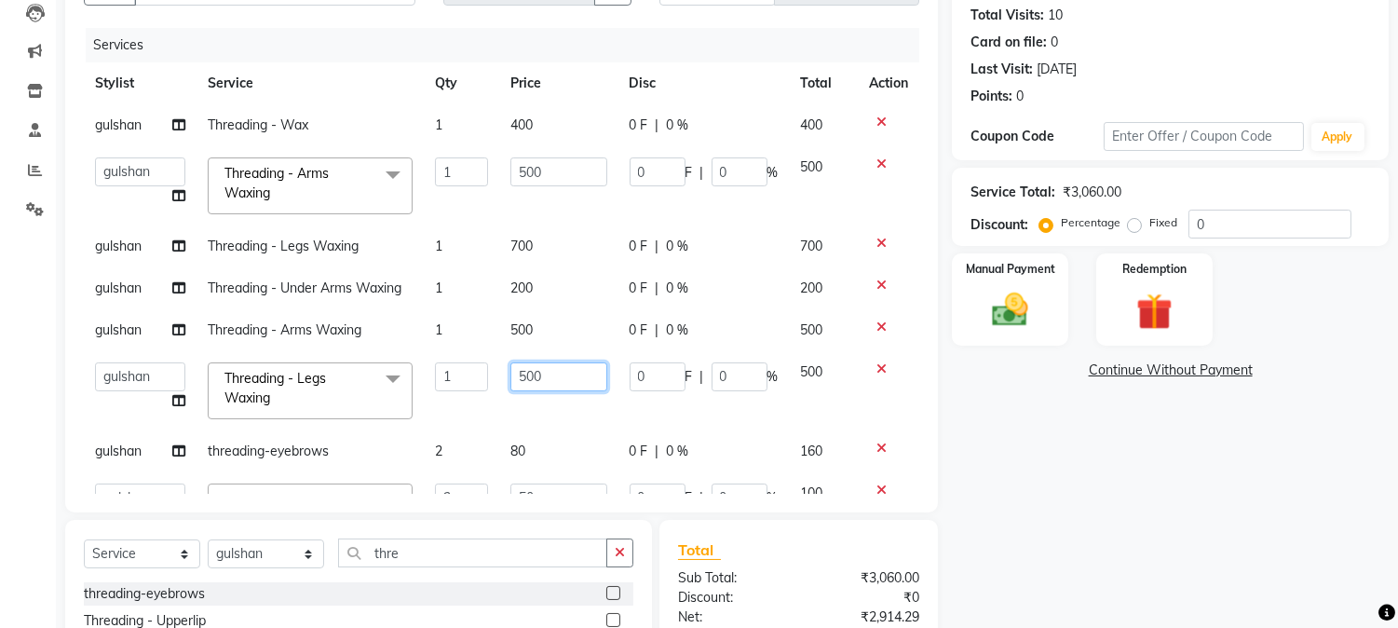
click at [575, 374] on input "500" at bounding box center [558, 376] width 97 height 29
type input "5"
type input "700"
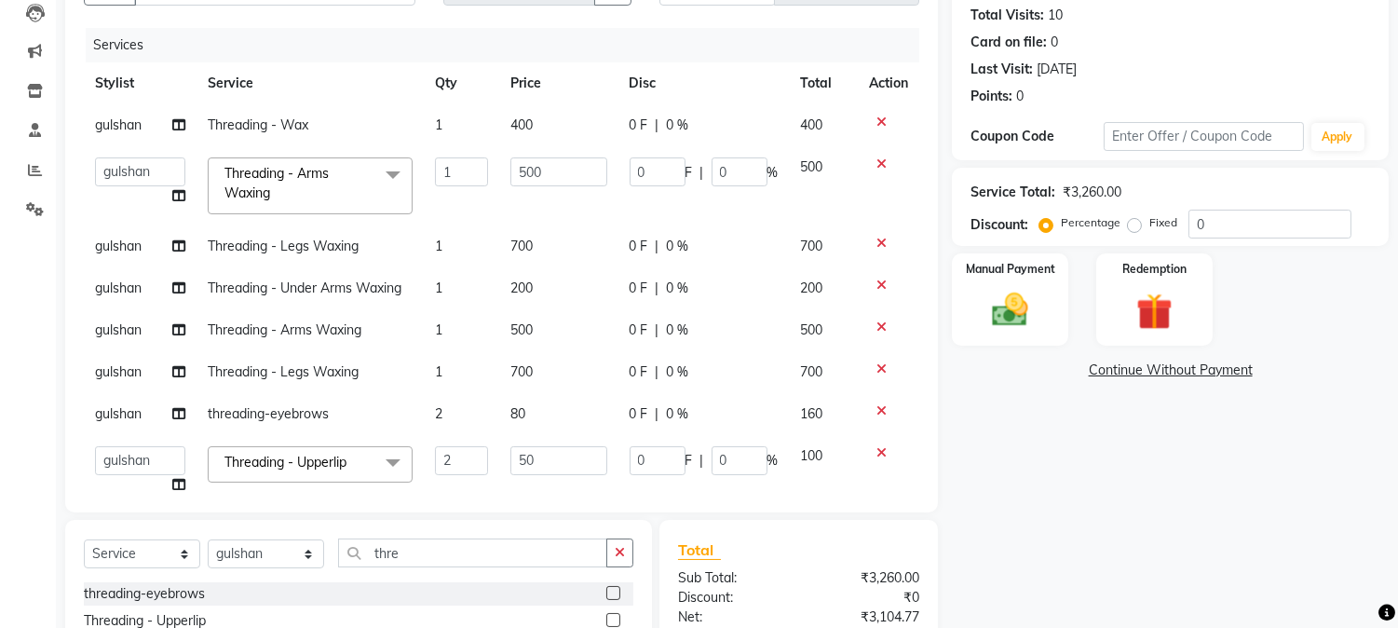
click at [574, 393] on tbody "gulshan Threading - Wax 1 400 0 F | 0 % 400 [PERSON_NAME] [PERSON_NAME] GAURAV …" at bounding box center [501, 304] width 835 height 401
click at [1020, 332] on div "Manual Payment" at bounding box center [1010, 298] width 121 height 95
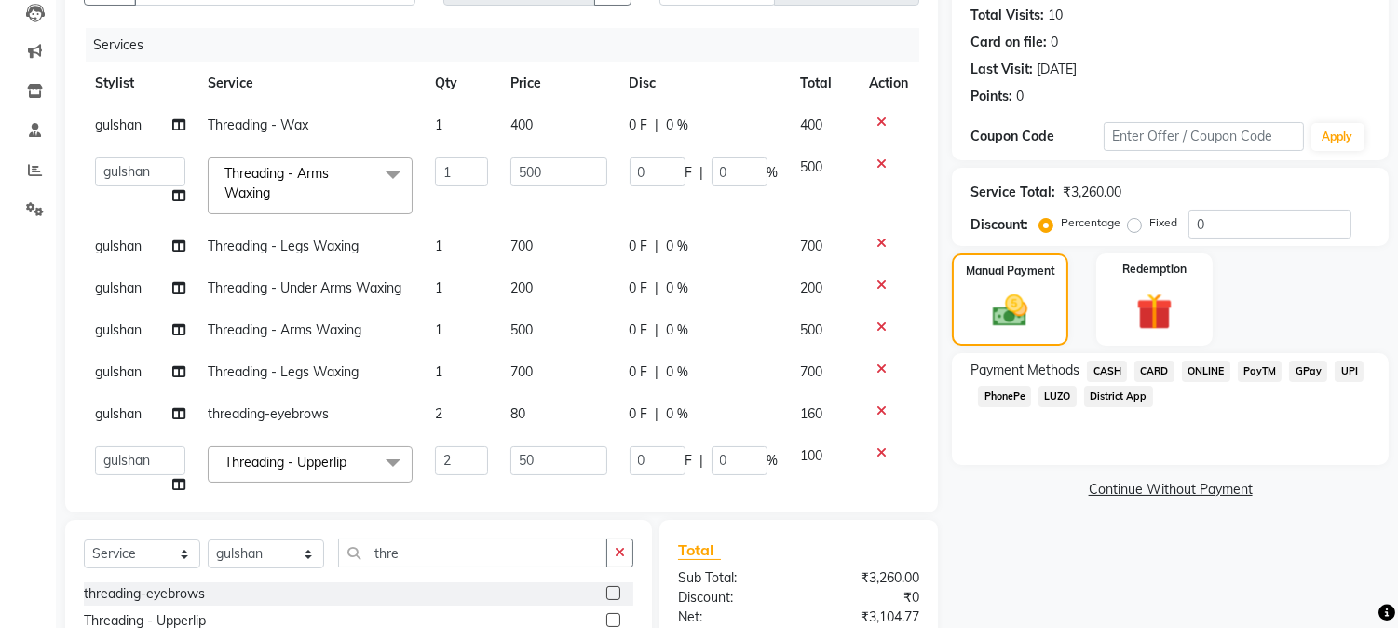
click at [1358, 368] on span "UPI" at bounding box center [1348, 370] width 29 height 21
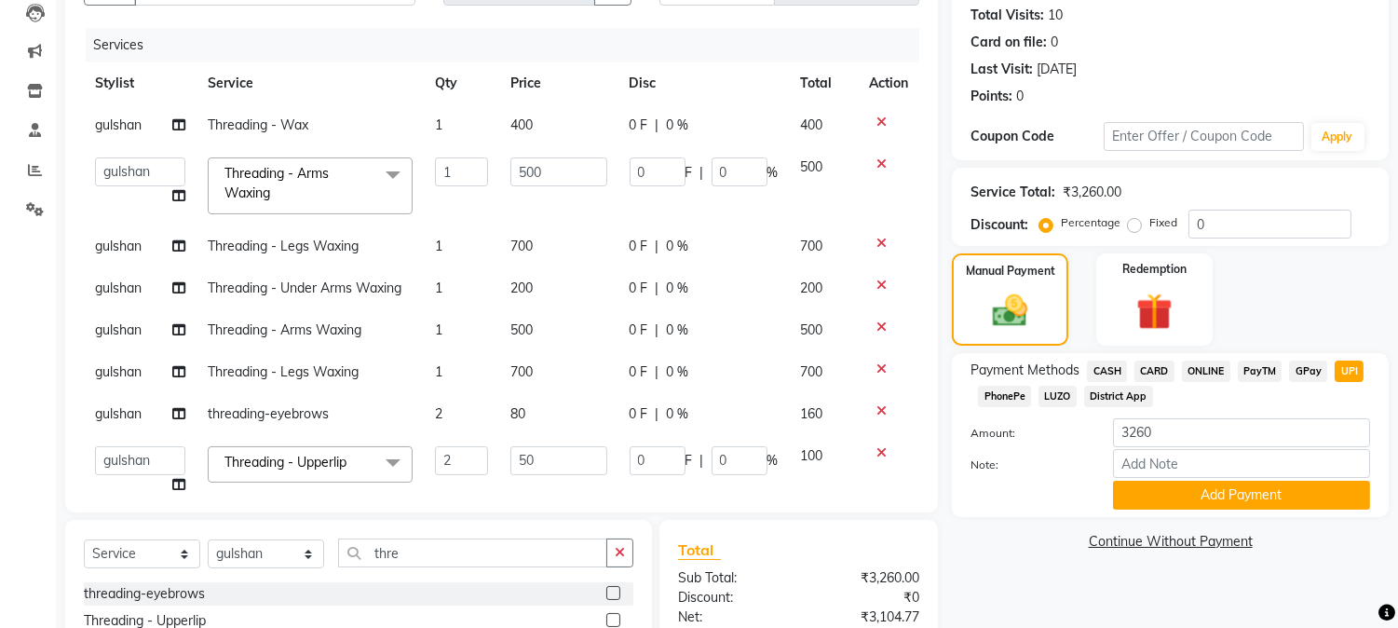
scroll to position [397, 0]
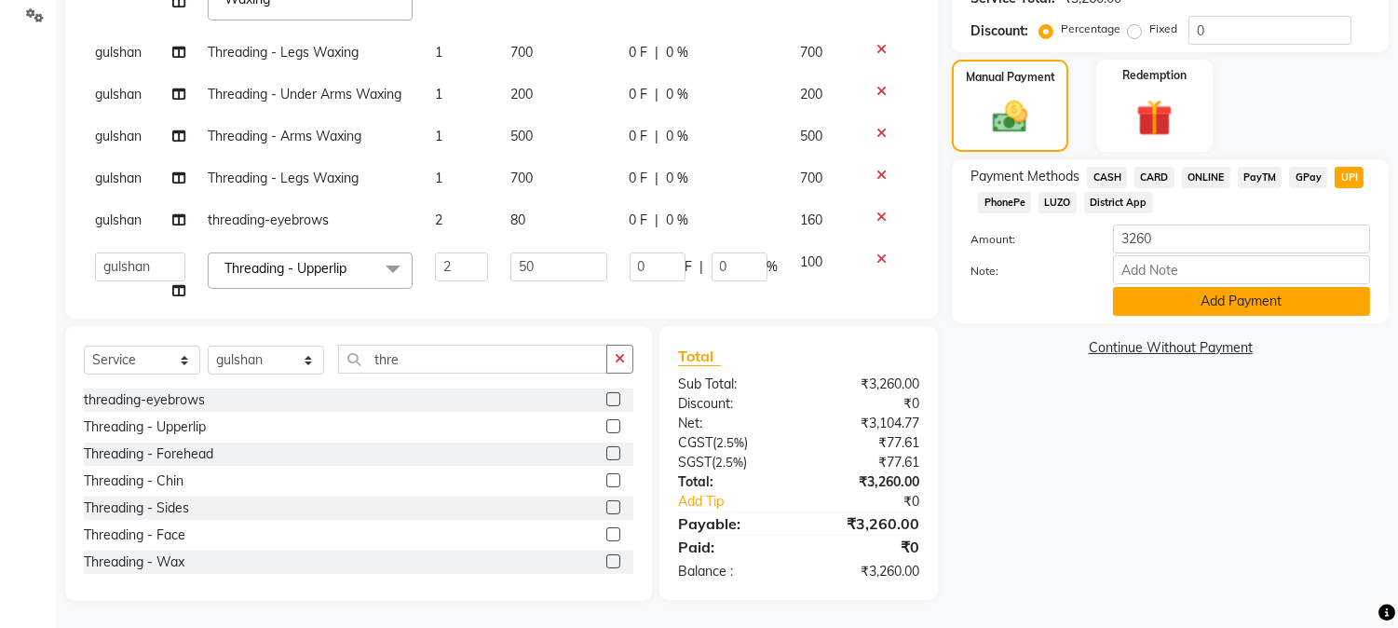
click at [1193, 295] on button "Add Payment" at bounding box center [1241, 301] width 257 height 29
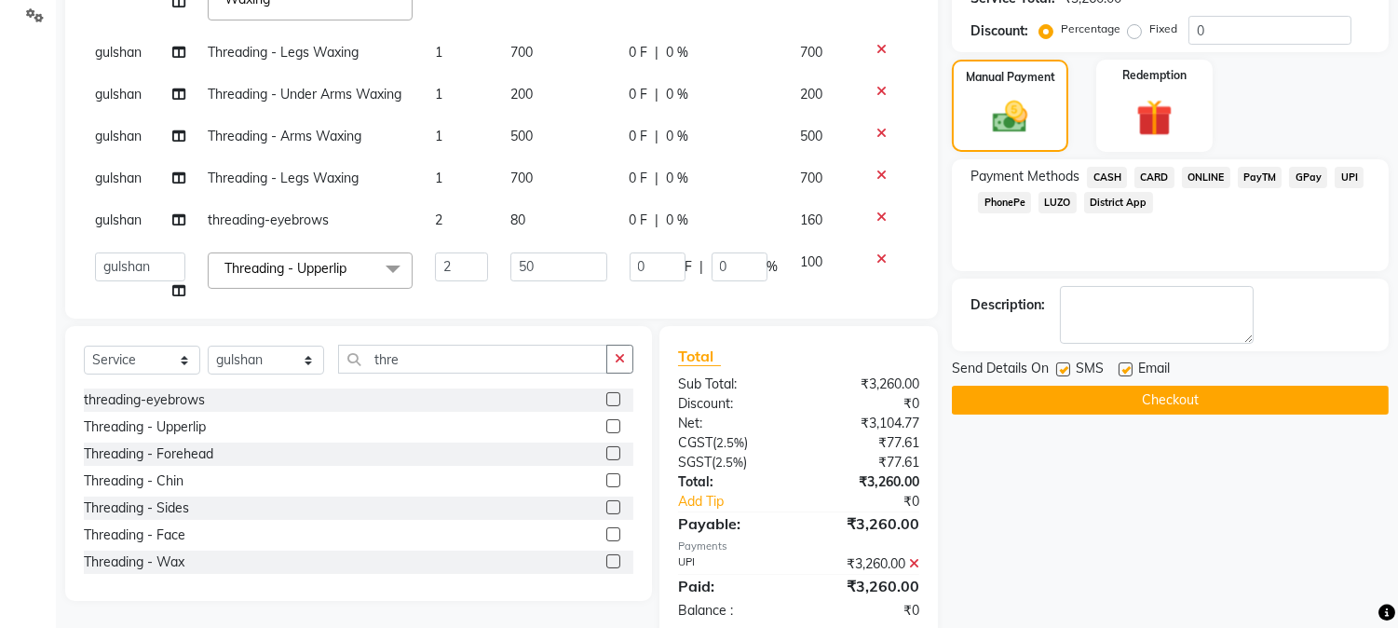
click at [1195, 396] on button "Checkout" at bounding box center [1170, 400] width 437 height 29
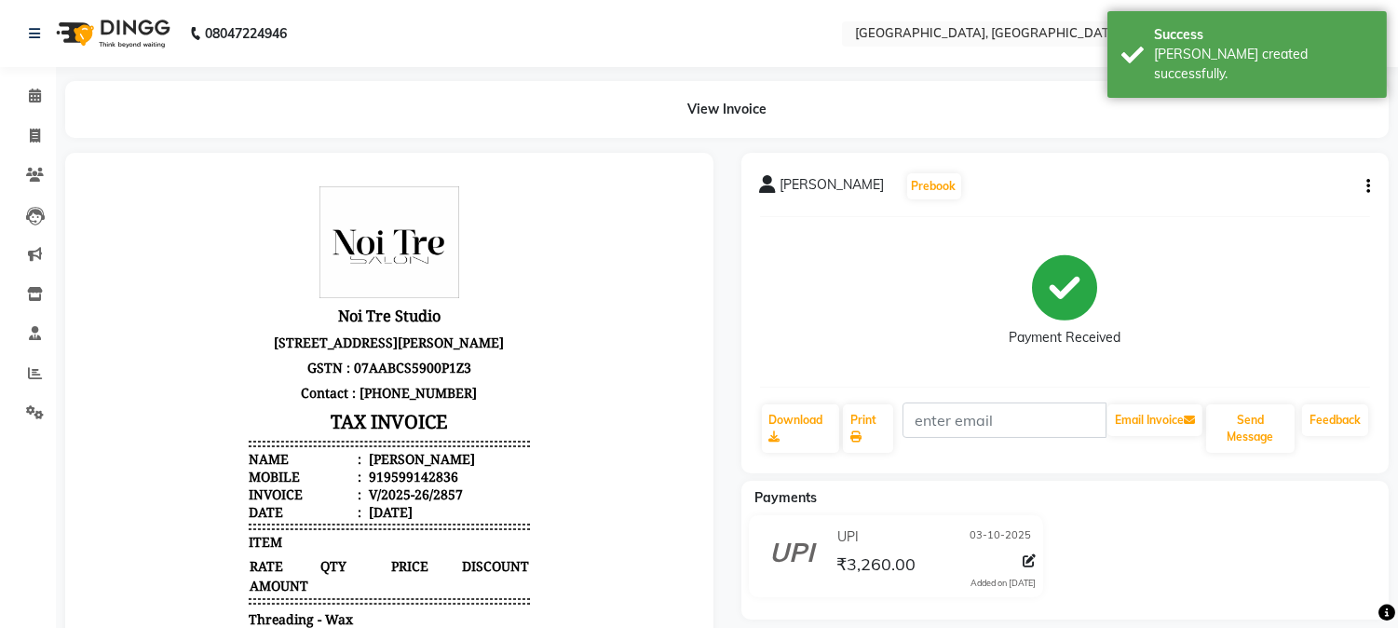
click at [38, 118] on li "Invoice" at bounding box center [28, 136] width 56 height 40
click at [25, 143] on span at bounding box center [35, 136] width 33 height 21
select select "service"
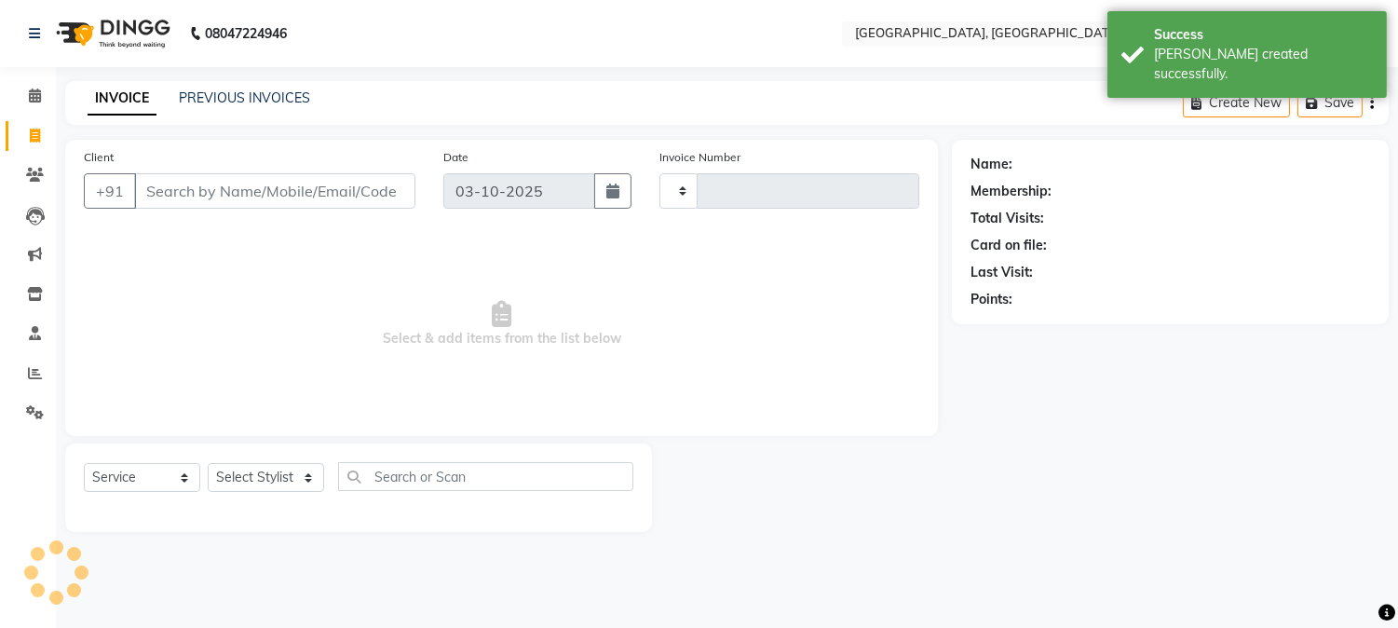
type input "2858"
select select "4884"
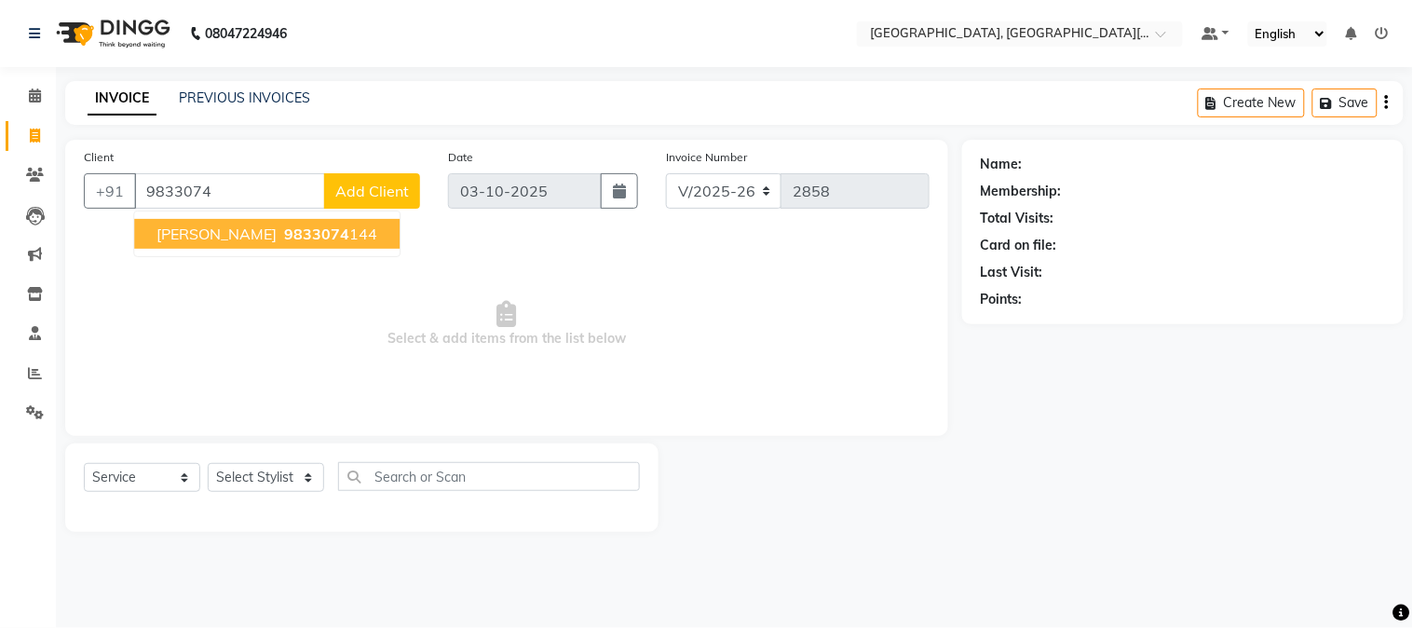
click at [300, 246] on button "[PERSON_NAME] 9833074 144" at bounding box center [266, 234] width 265 height 30
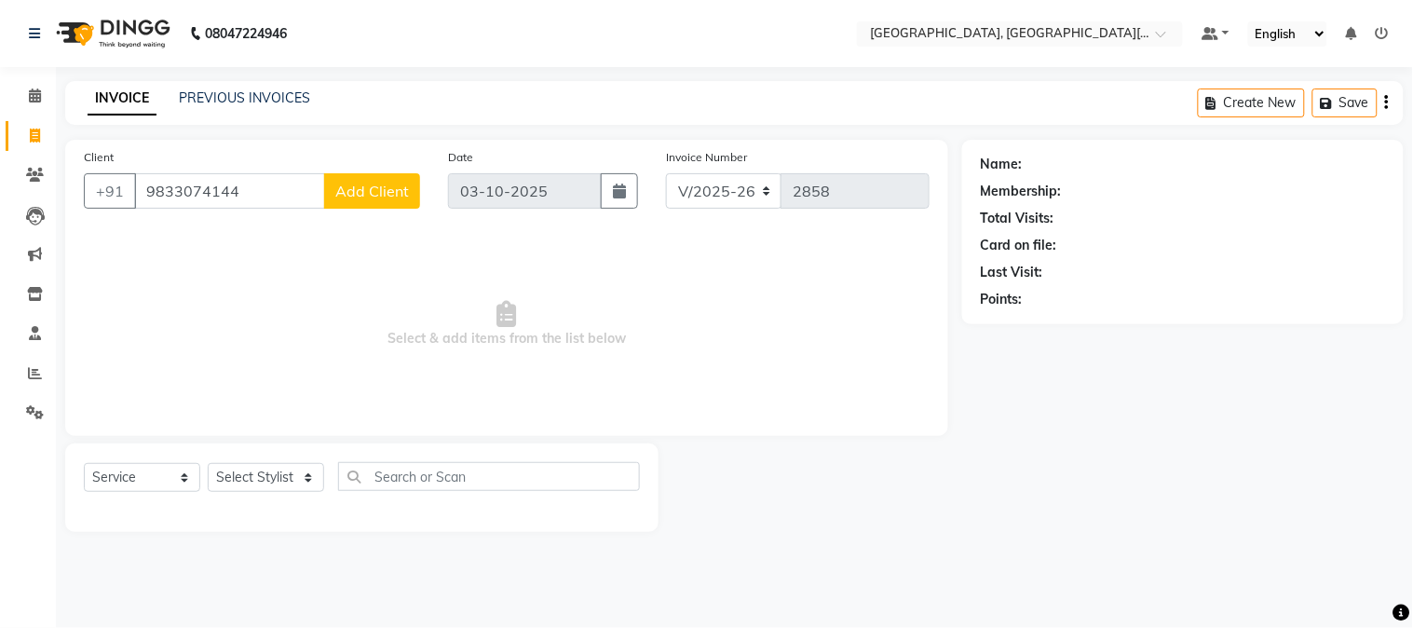
type input "9833074144"
click at [243, 484] on select "Select Stylist [PERSON_NAME] [PERSON_NAME] GAURAV gulshan [PERSON_NAME] Manager…" at bounding box center [266, 477] width 116 height 29
select select "29621"
click at [208, 464] on select "Select Stylist [PERSON_NAME] [PERSON_NAME] GAURAV gulshan [PERSON_NAME] Manager…" at bounding box center [266, 477] width 116 height 29
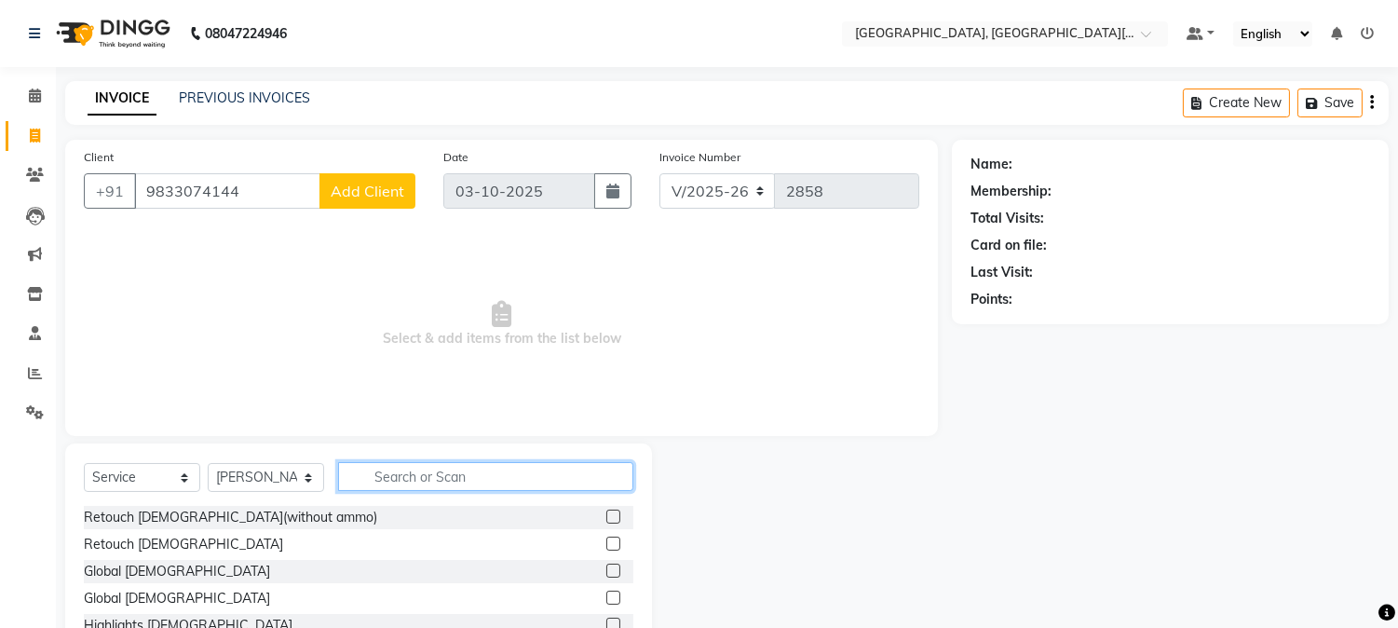
click at [417, 467] on input "text" at bounding box center [485, 476] width 295 height 29
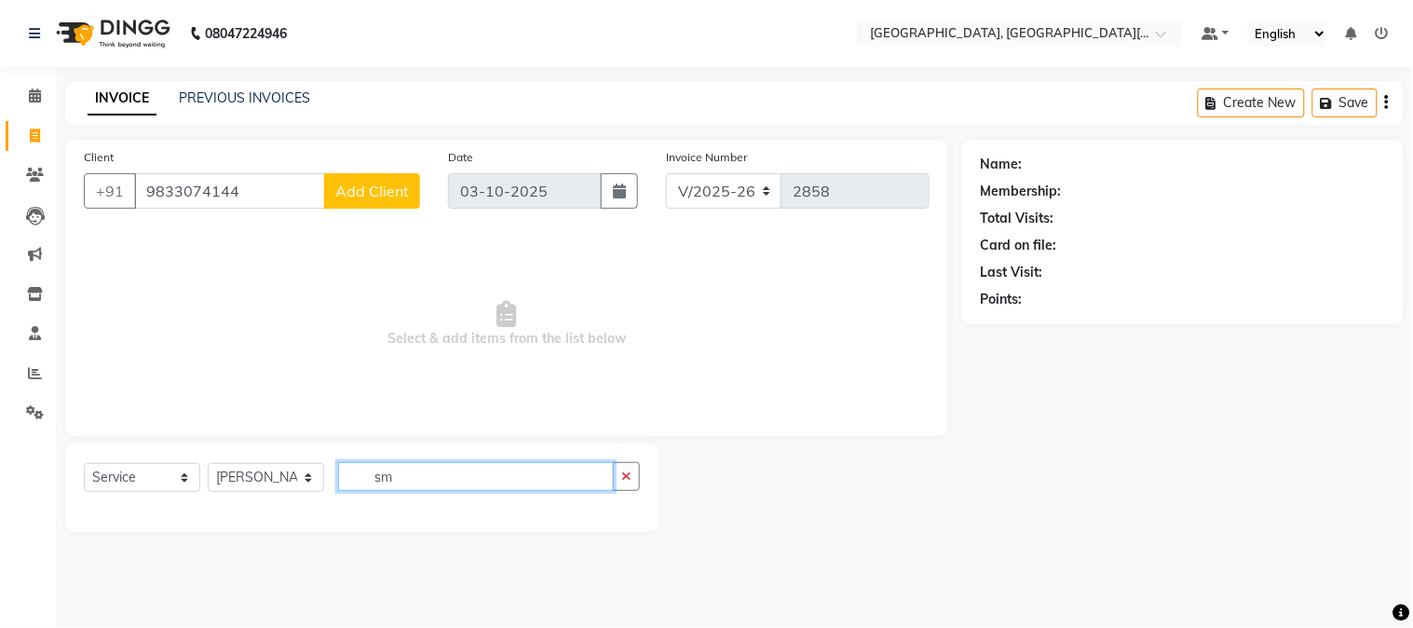
type input "s"
type input "ker"
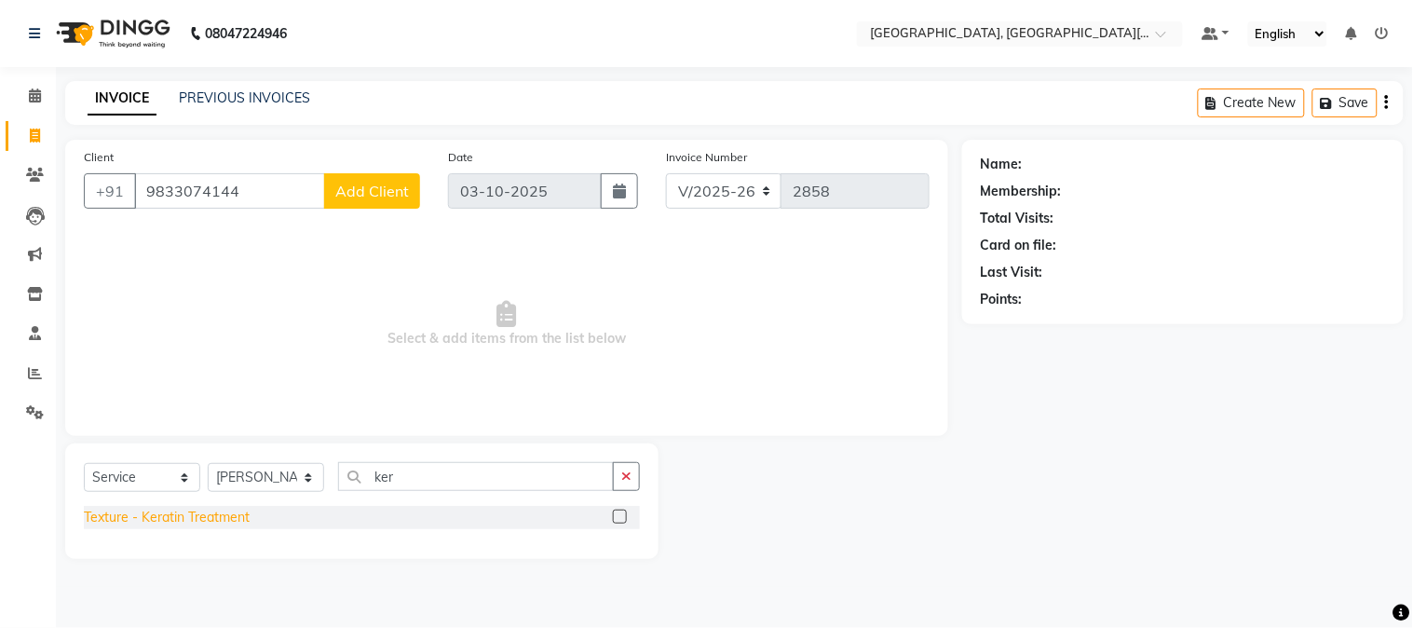
click at [190, 519] on div "Texture - Keratin Treatment" at bounding box center [167, 518] width 166 height 20
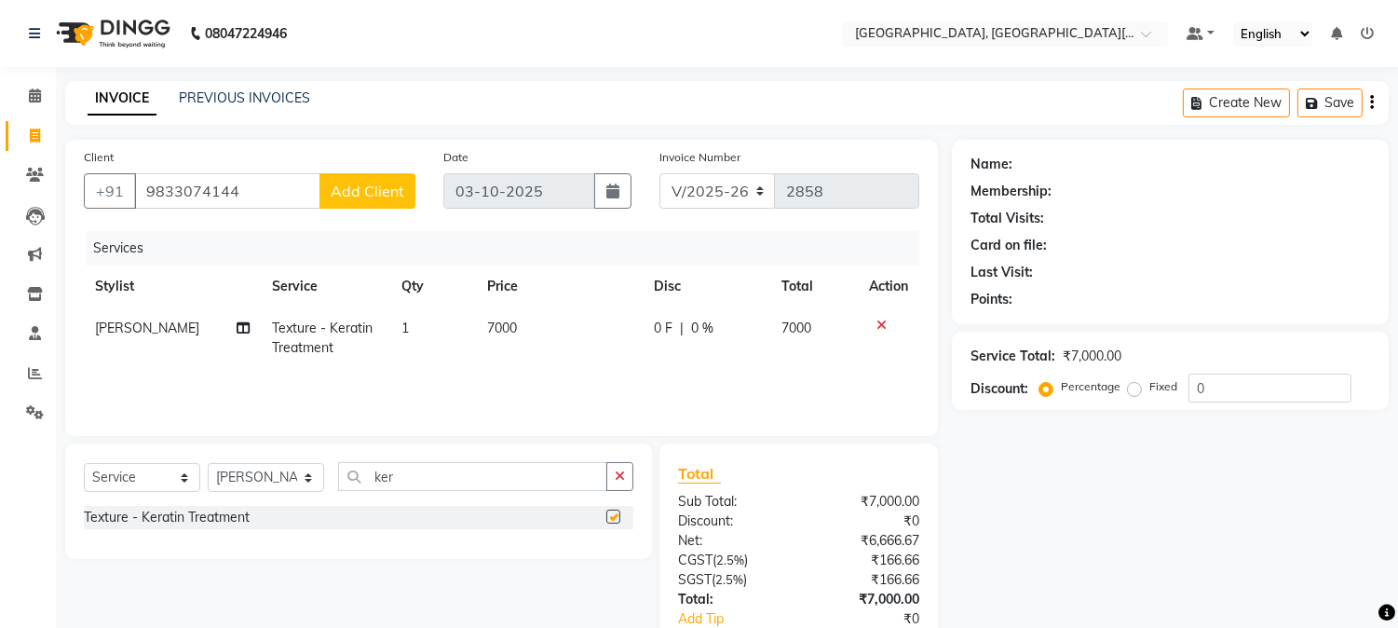
checkbox input "false"
click at [573, 332] on td "7000" at bounding box center [559, 337] width 167 height 61
select select "29621"
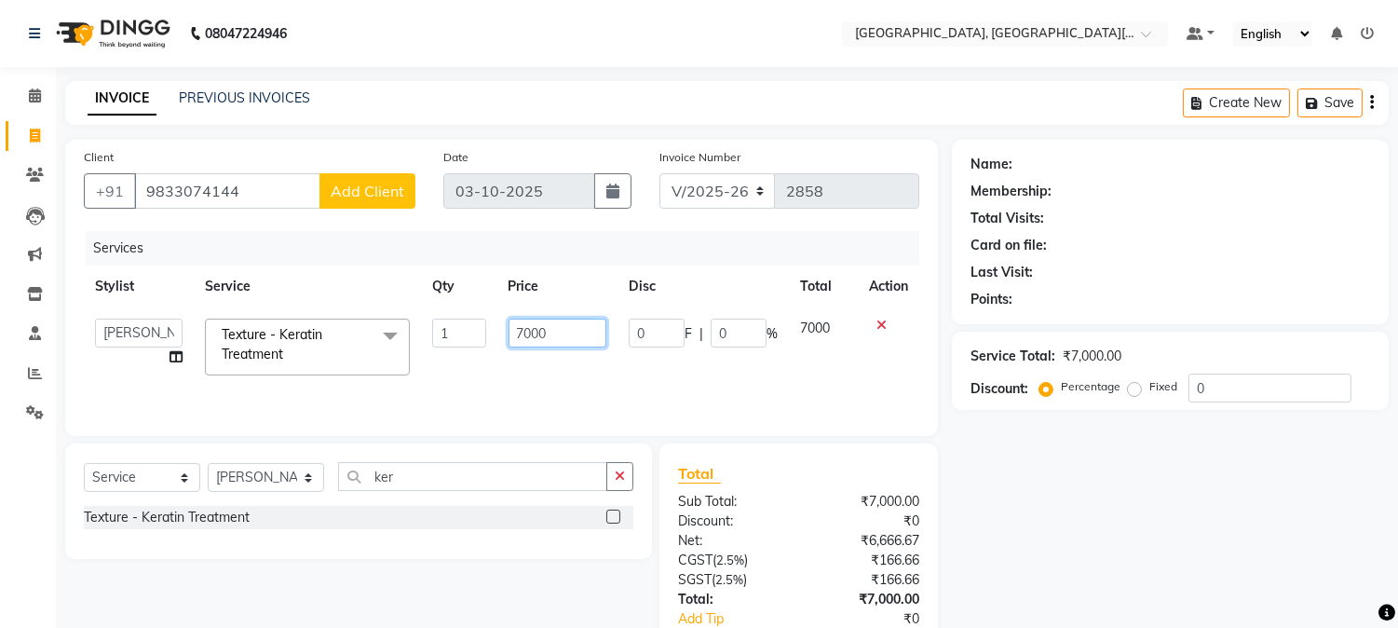
click at [523, 343] on input "7000" at bounding box center [557, 332] width 98 height 29
type input "6000"
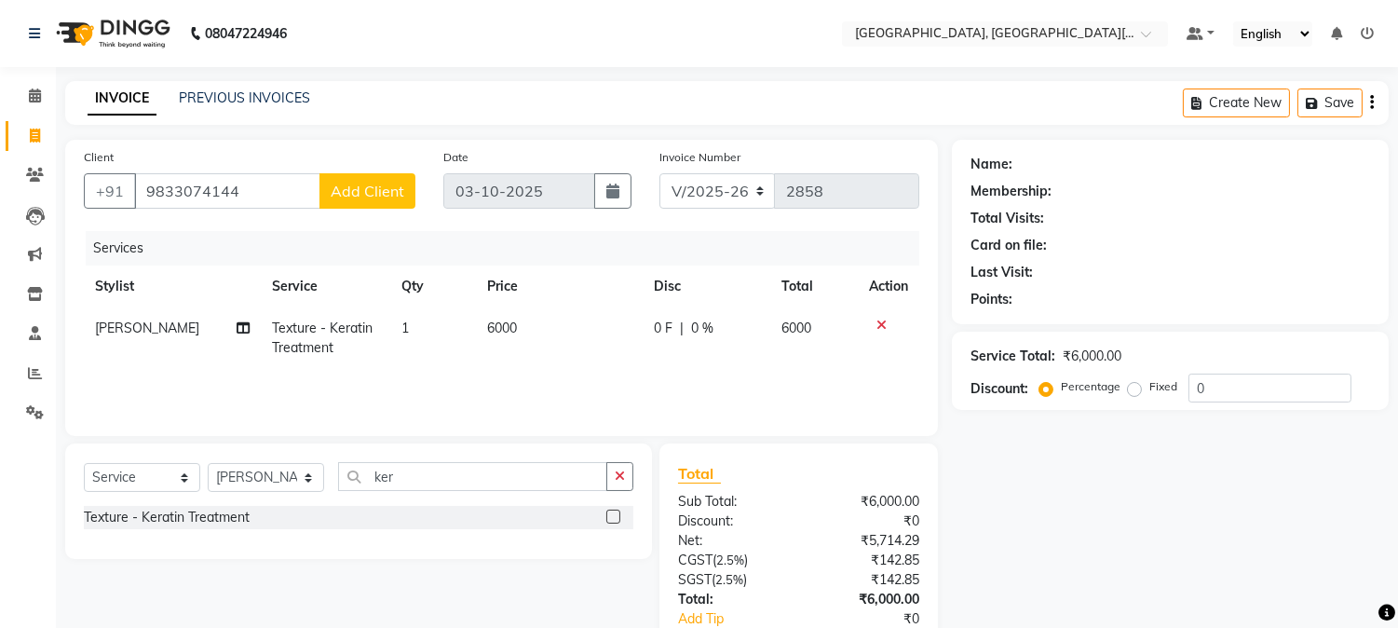
click at [557, 361] on td "6000" at bounding box center [559, 337] width 167 height 61
select select "29621"
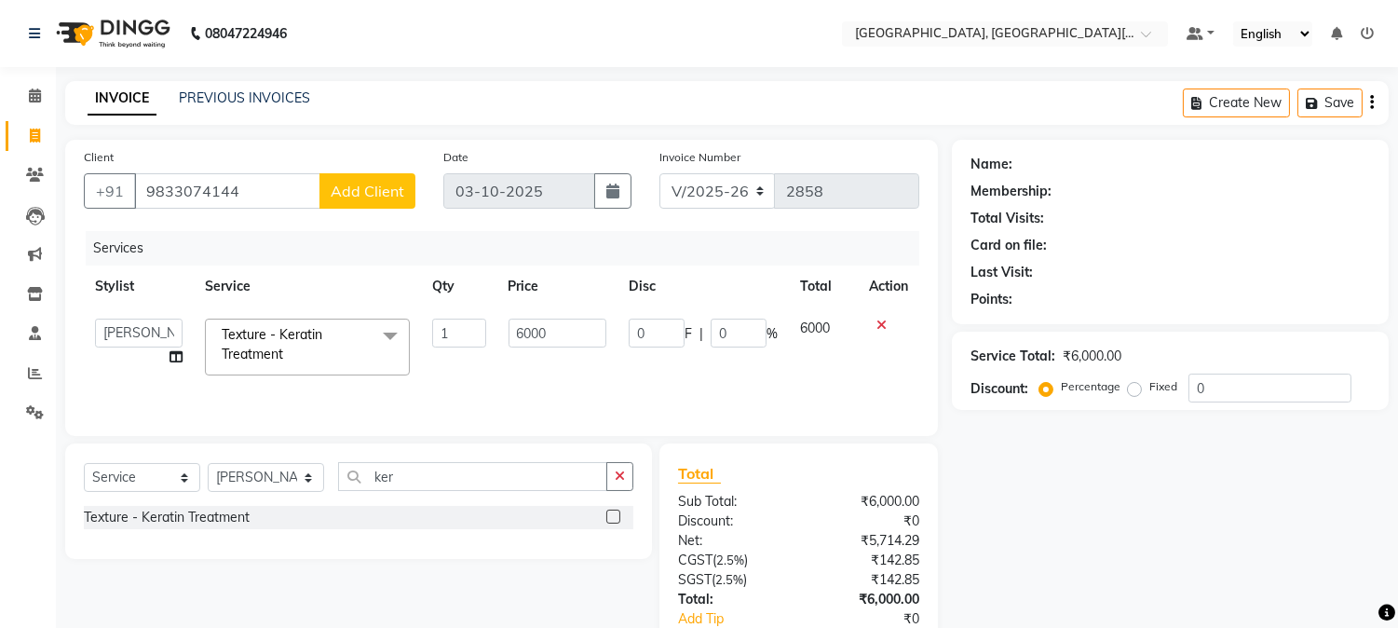
click at [359, 194] on span "Add Client" at bounding box center [368, 191] width 74 height 19
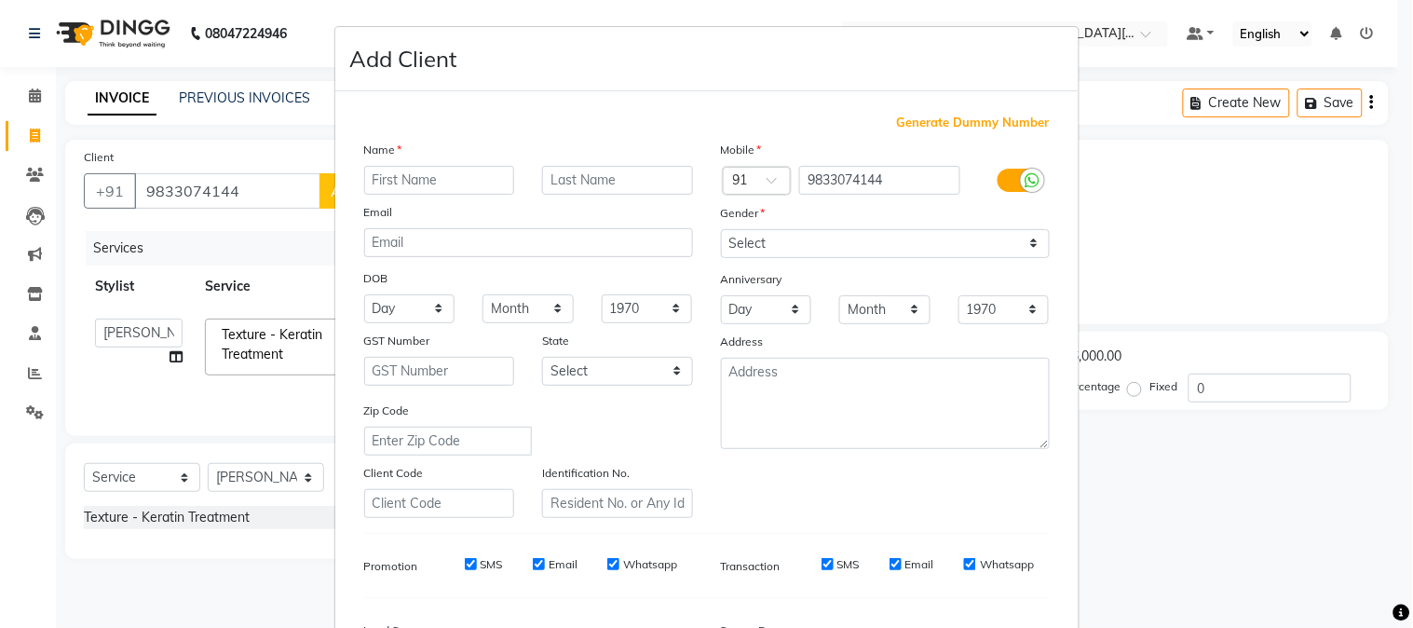
type input "s"
type input "[PERSON_NAME]"
click at [807, 233] on select "Select [DEMOGRAPHIC_DATA] [DEMOGRAPHIC_DATA] Other Prefer Not To Say" at bounding box center [885, 243] width 329 height 29
select select "[DEMOGRAPHIC_DATA]"
click at [721, 229] on select "Select [DEMOGRAPHIC_DATA] [DEMOGRAPHIC_DATA] Other Prefer Not To Say" at bounding box center [885, 243] width 329 height 29
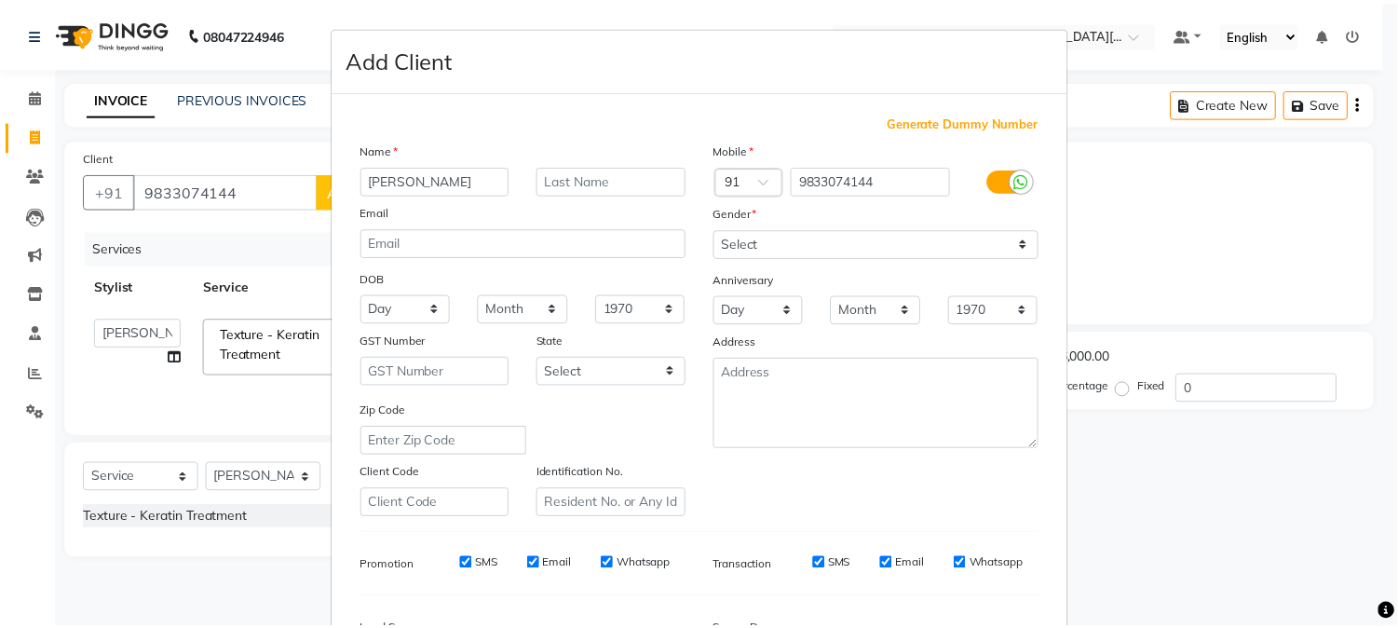
scroll to position [233, 0]
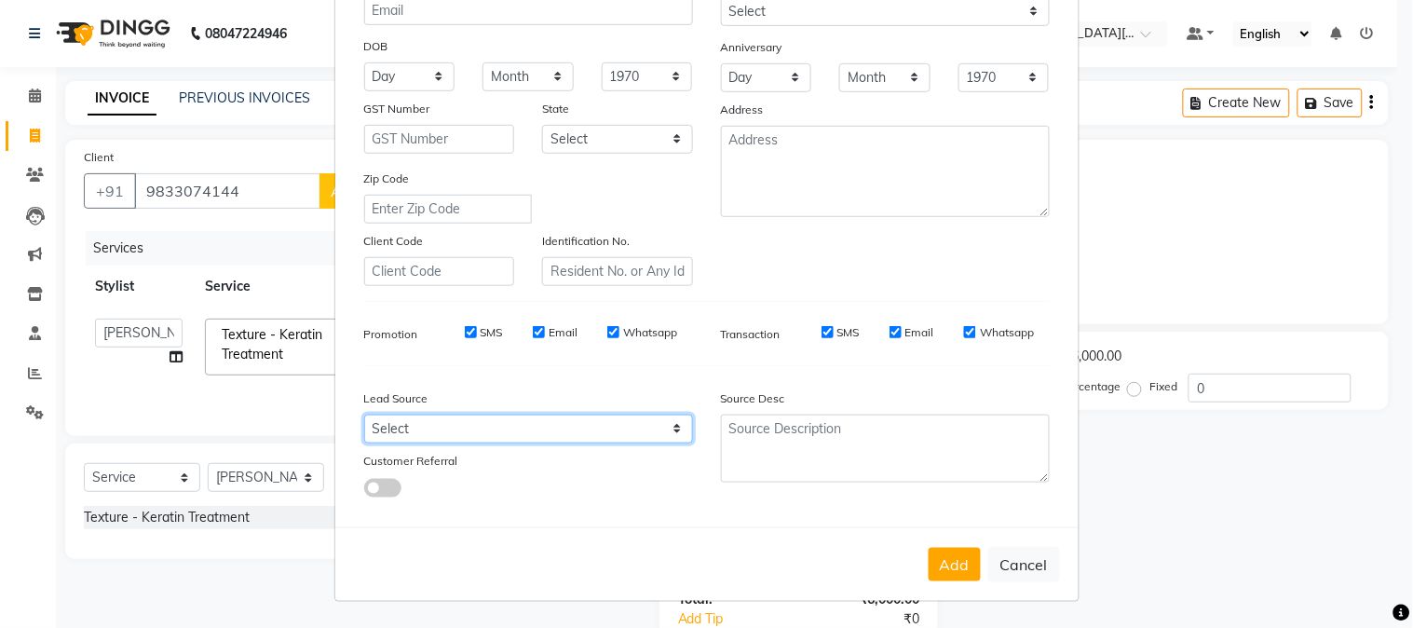
click at [564, 430] on select "Select Walk-in Referral Internet Friend Word of Mouth Advertisement Facebook Ju…" at bounding box center [528, 428] width 329 height 29
select select "32608"
click at [364, 414] on select "Select Walk-in Referral Internet Friend Word of Mouth Advertisement Facebook Ju…" at bounding box center [528, 428] width 329 height 29
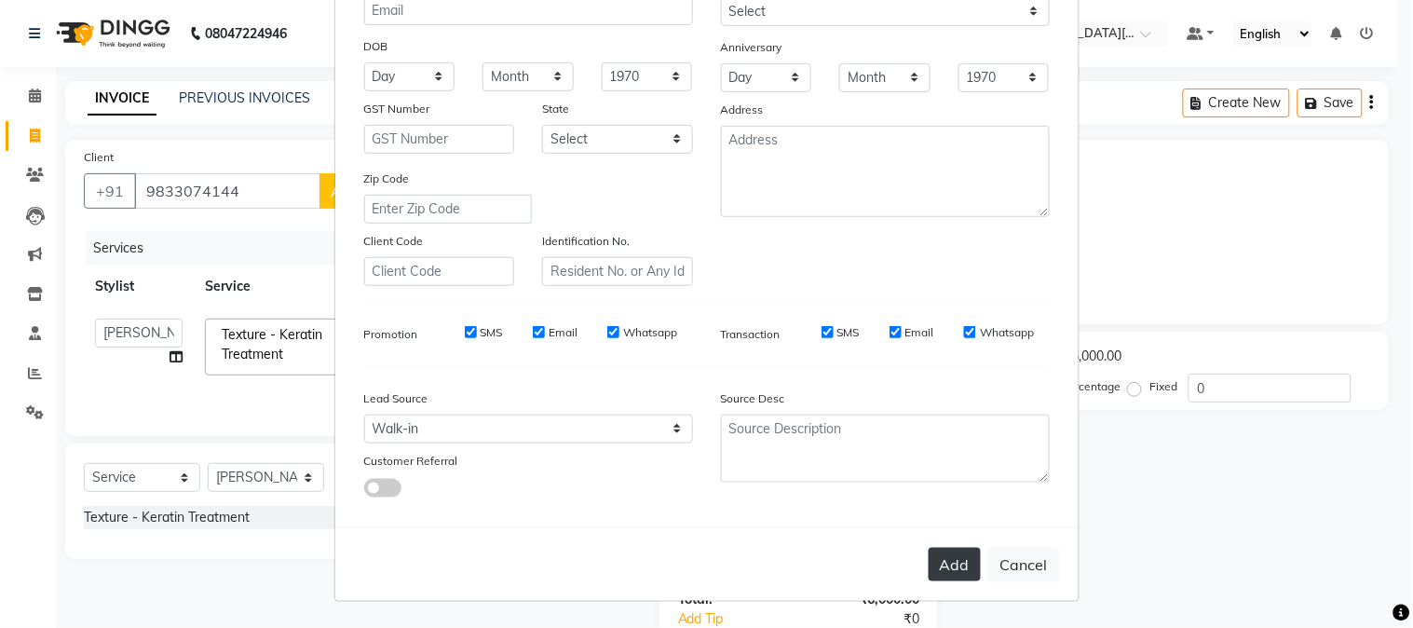
click at [946, 551] on button "Add" at bounding box center [954, 565] width 52 height 34
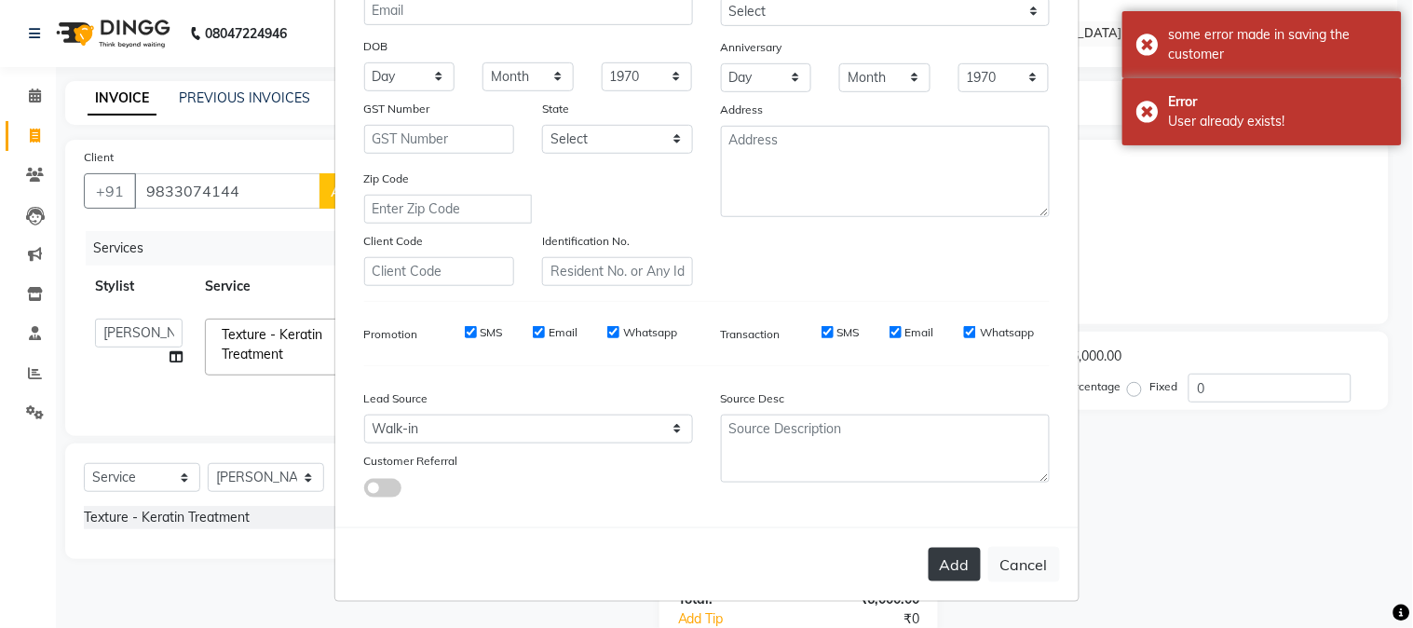
click at [950, 559] on button "Add" at bounding box center [954, 565] width 52 height 34
click at [1004, 565] on button "Cancel" at bounding box center [1024, 564] width 72 height 35
select select
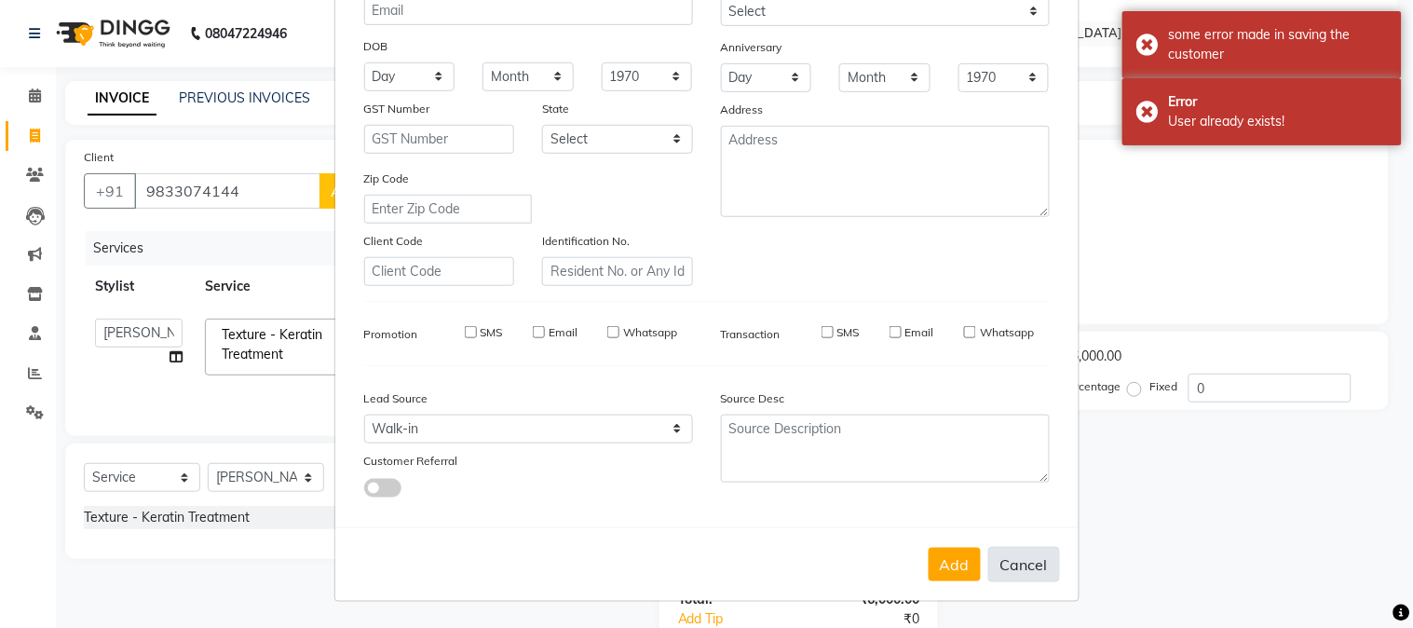
select select
checkbox input "false"
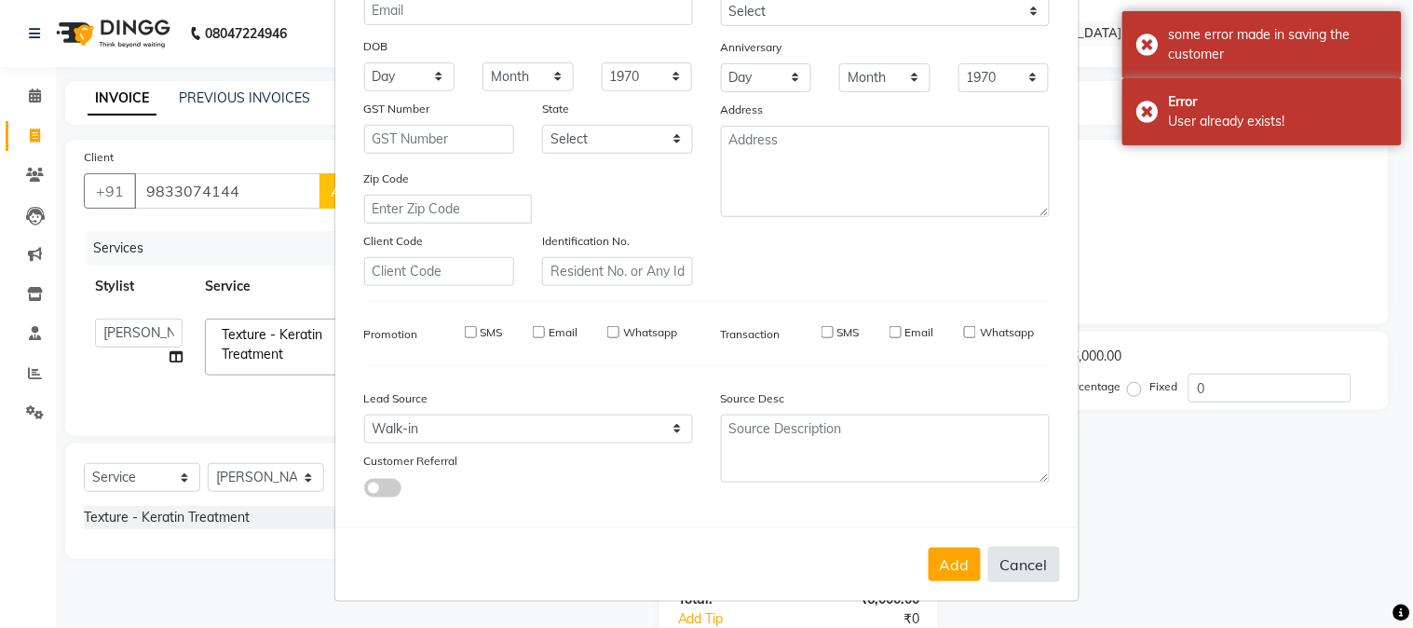
checkbox input "false"
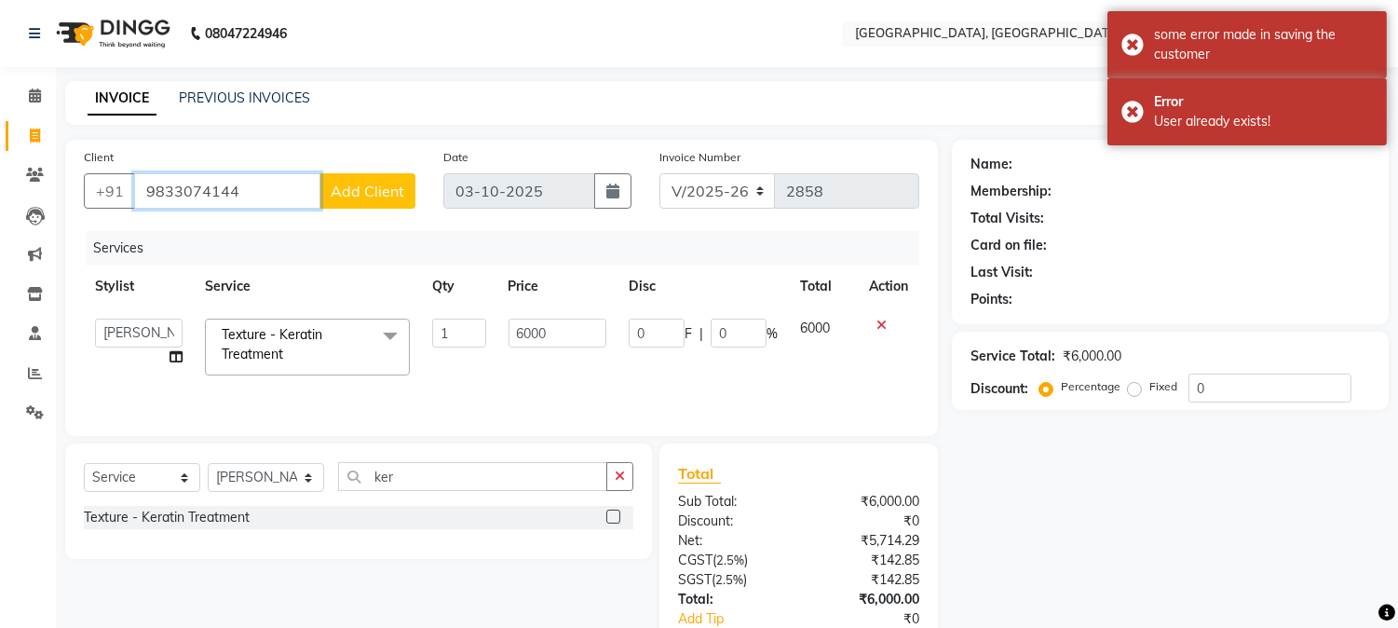
click at [276, 194] on input "9833074144" at bounding box center [227, 190] width 186 height 35
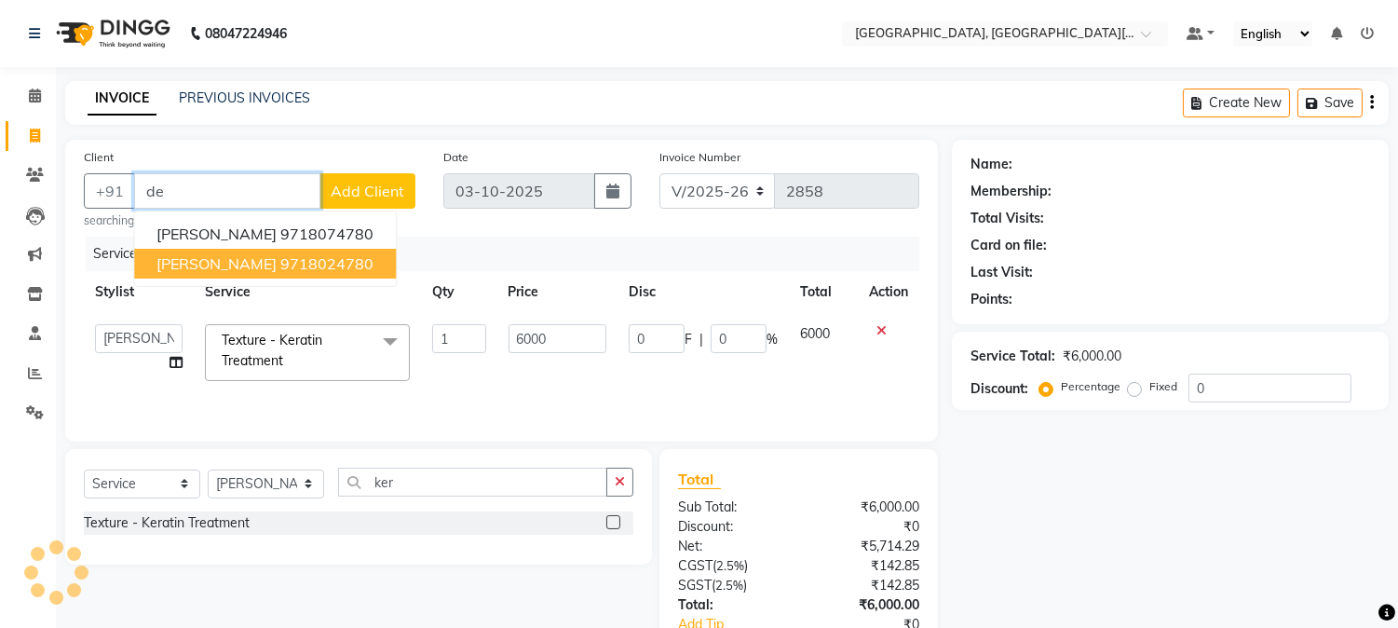
type input "d"
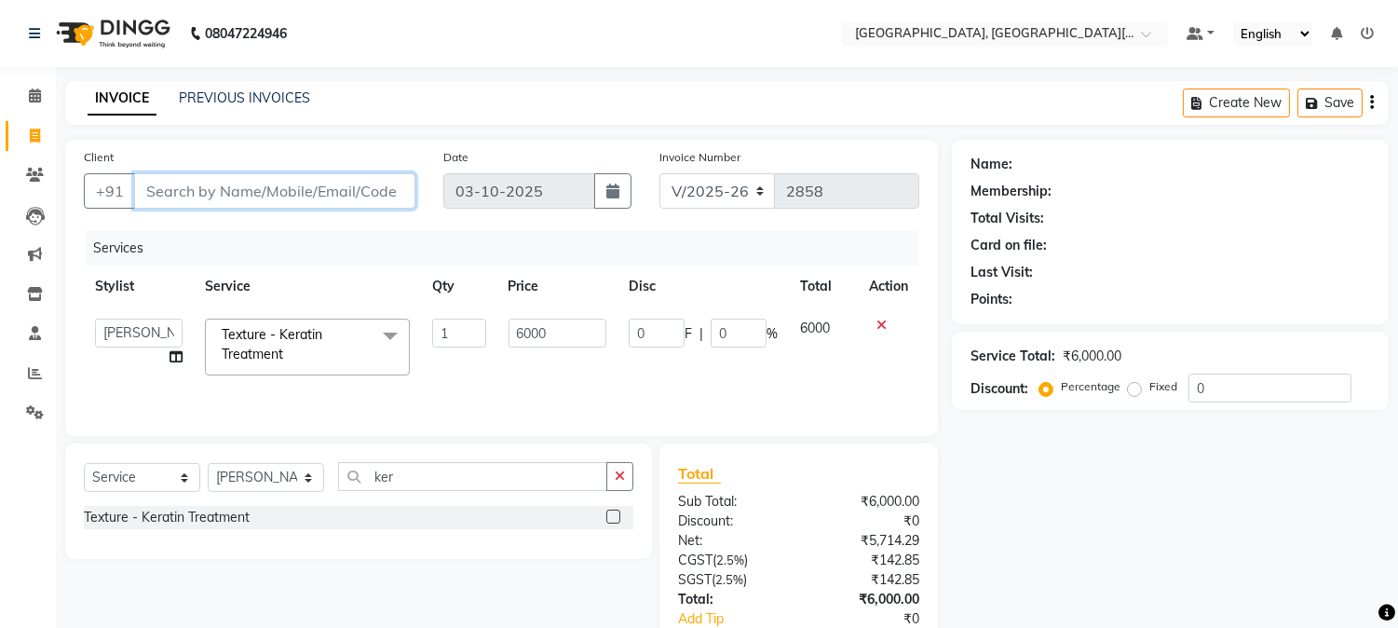
type input "0"
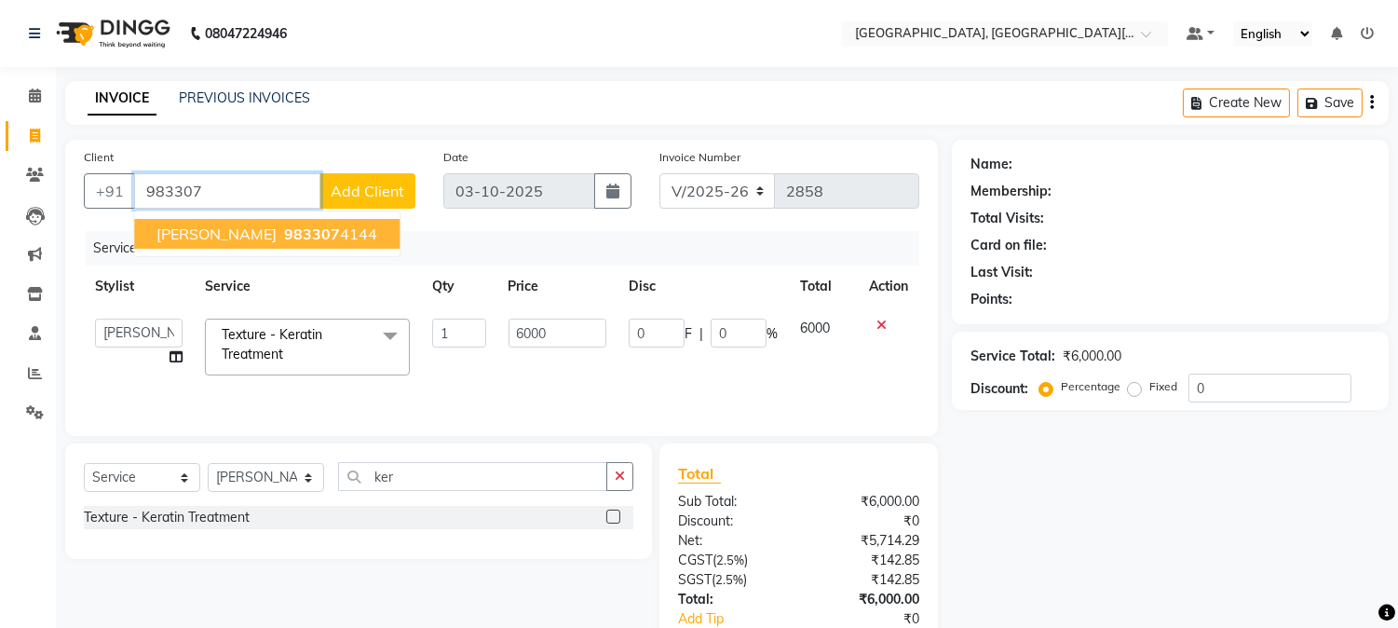
click at [284, 238] on span "983307" at bounding box center [312, 233] width 56 height 19
type input "9833074144"
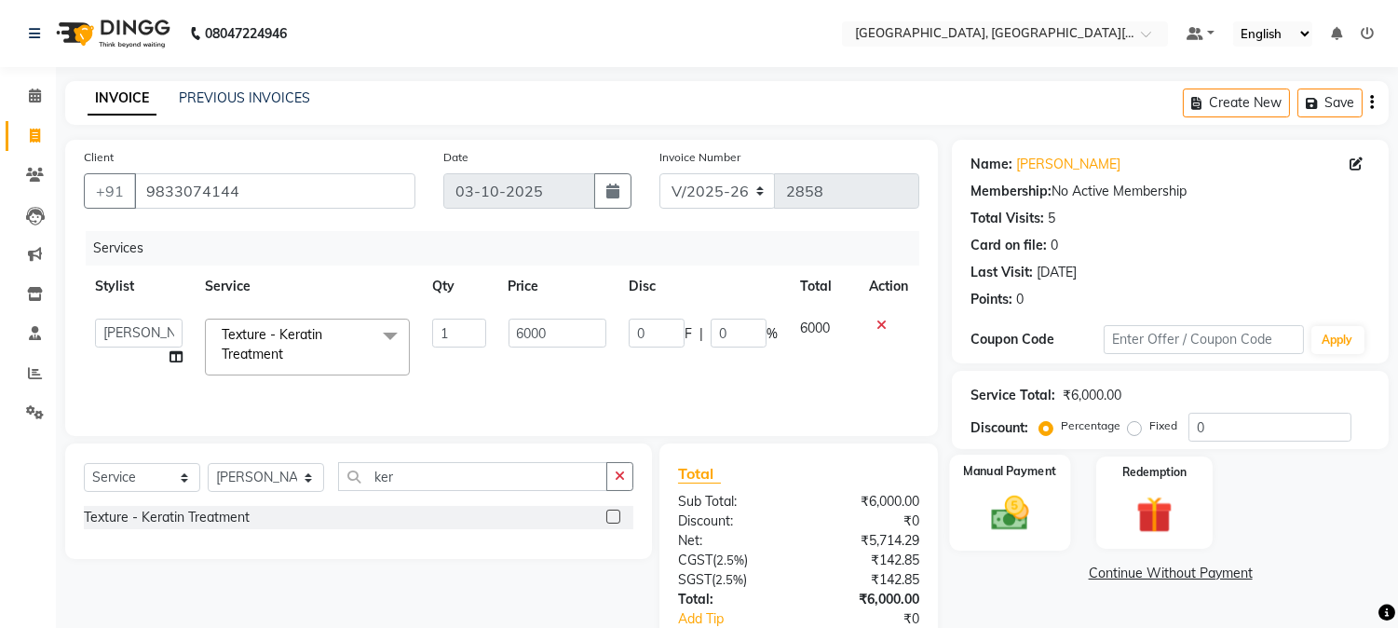
click at [1000, 496] on img at bounding box center [1010, 514] width 61 height 44
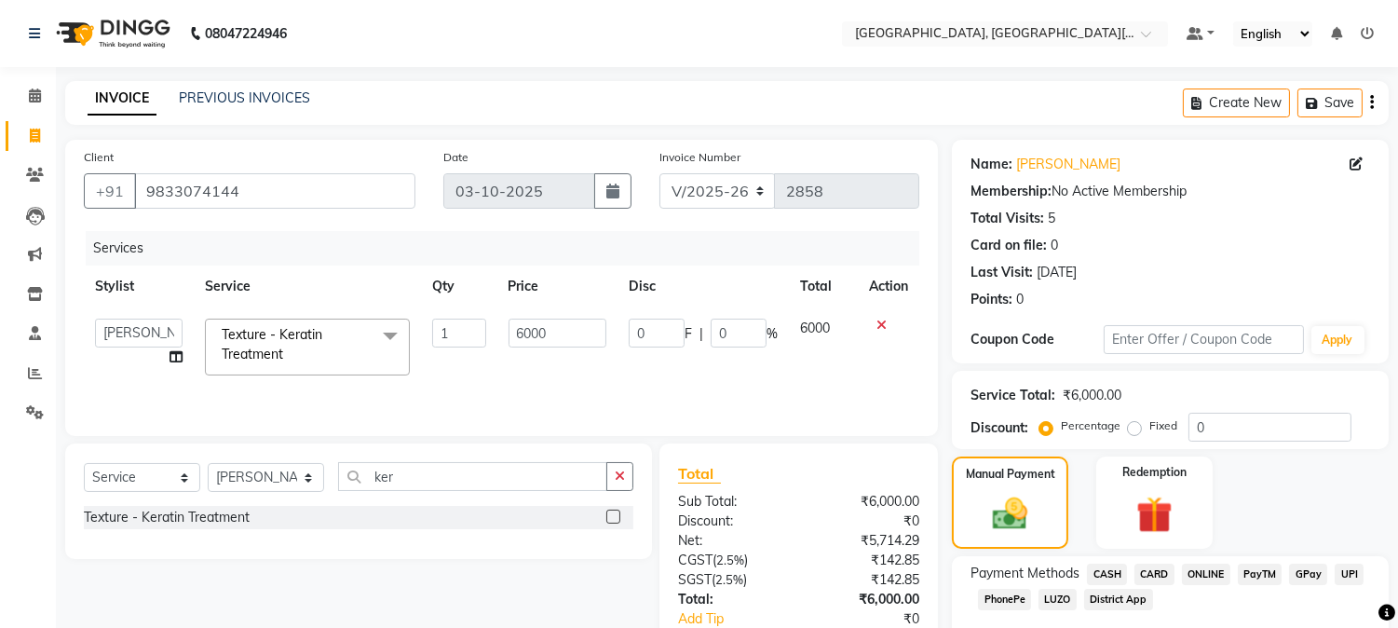
click at [1341, 572] on span "UPI" at bounding box center [1348, 573] width 29 height 21
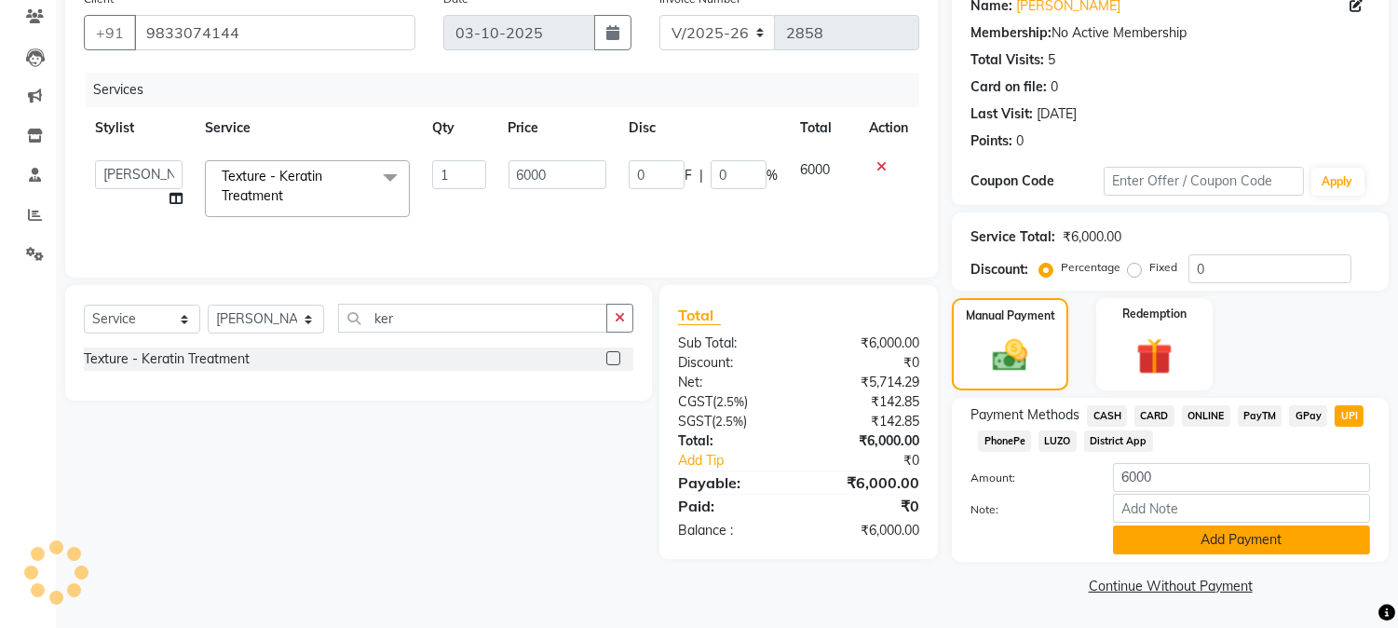
click at [1165, 549] on button "Add Payment" at bounding box center [1241, 539] width 257 height 29
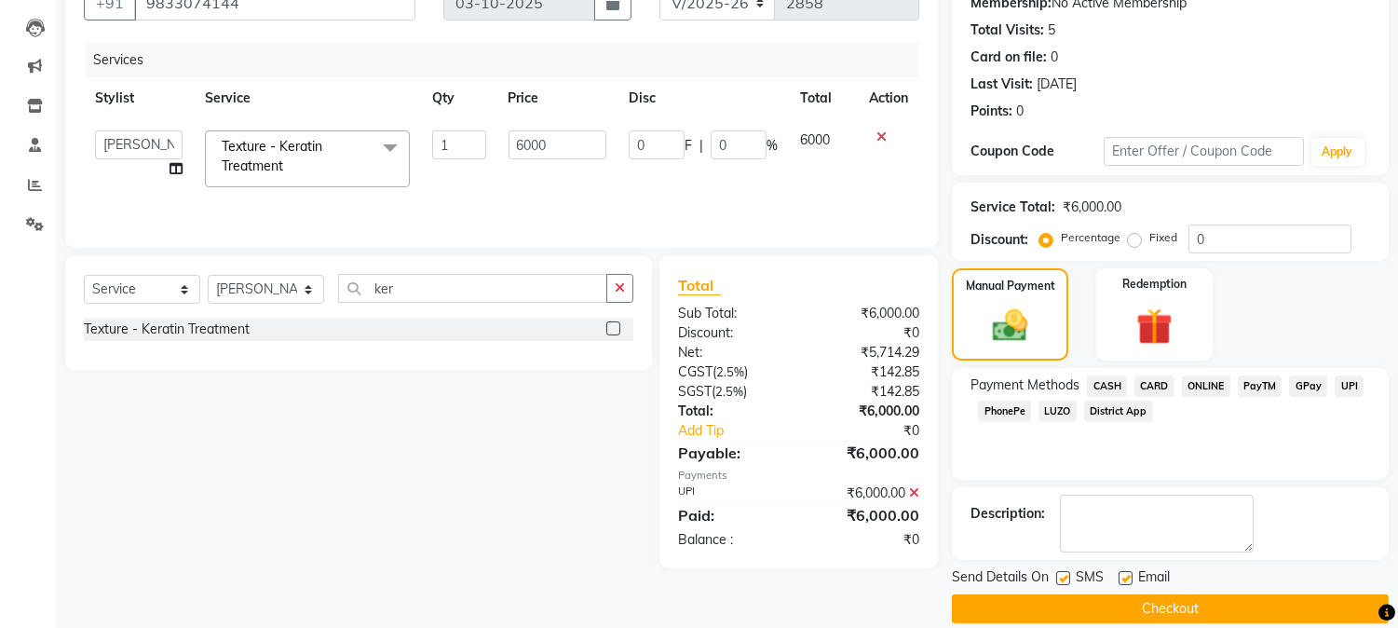
scroll to position [210, 0]
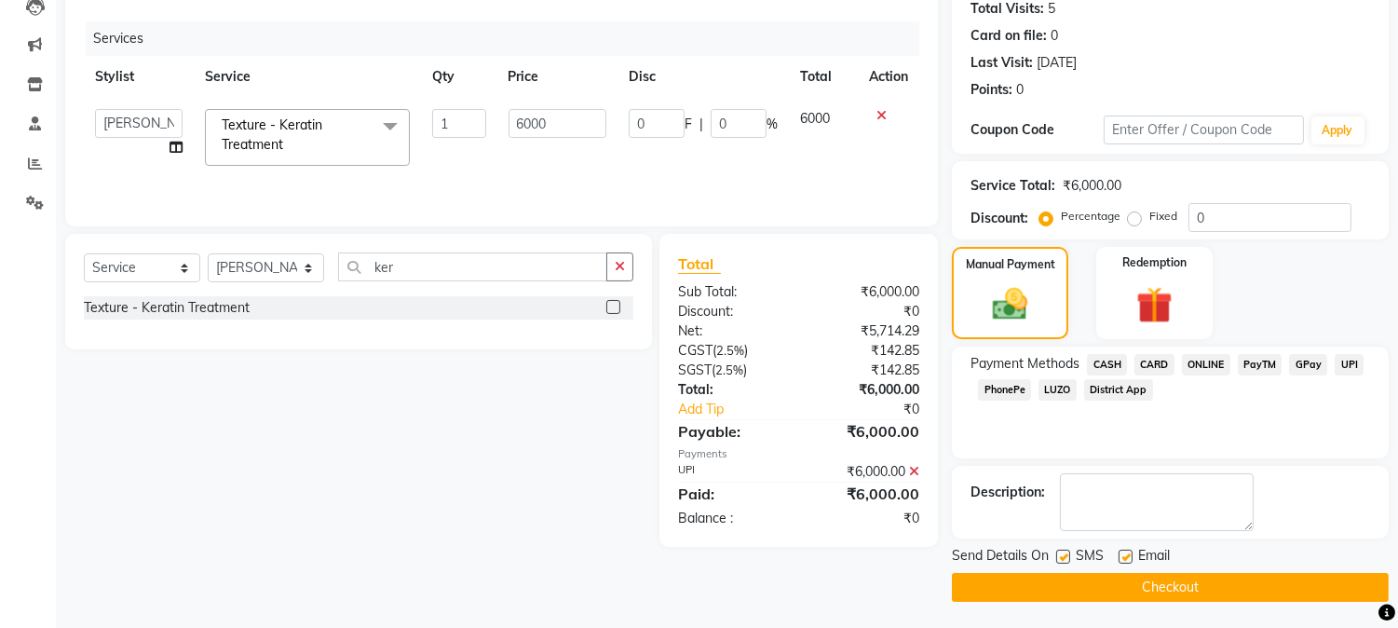
click at [1207, 587] on button "Checkout" at bounding box center [1170, 587] width 437 height 29
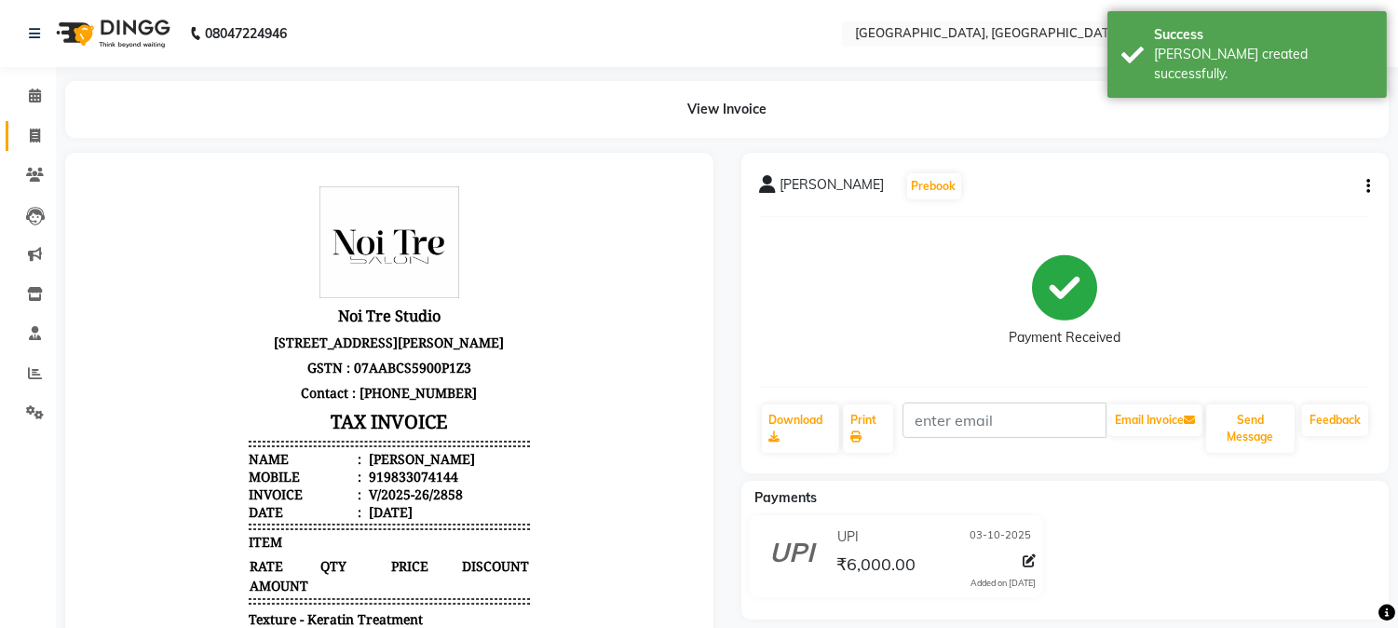
click at [13, 140] on link "Invoice" at bounding box center [28, 136] width 45 height 31
select select "service"
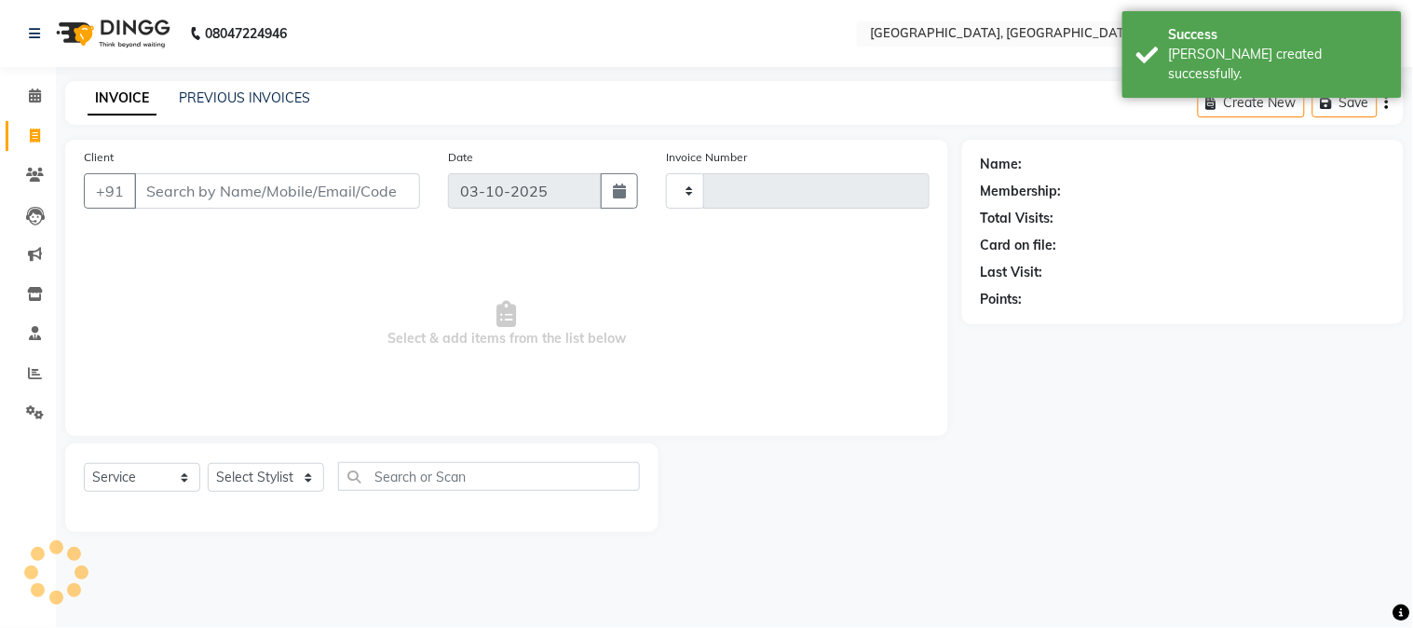
type input "2859"
select select "4884"
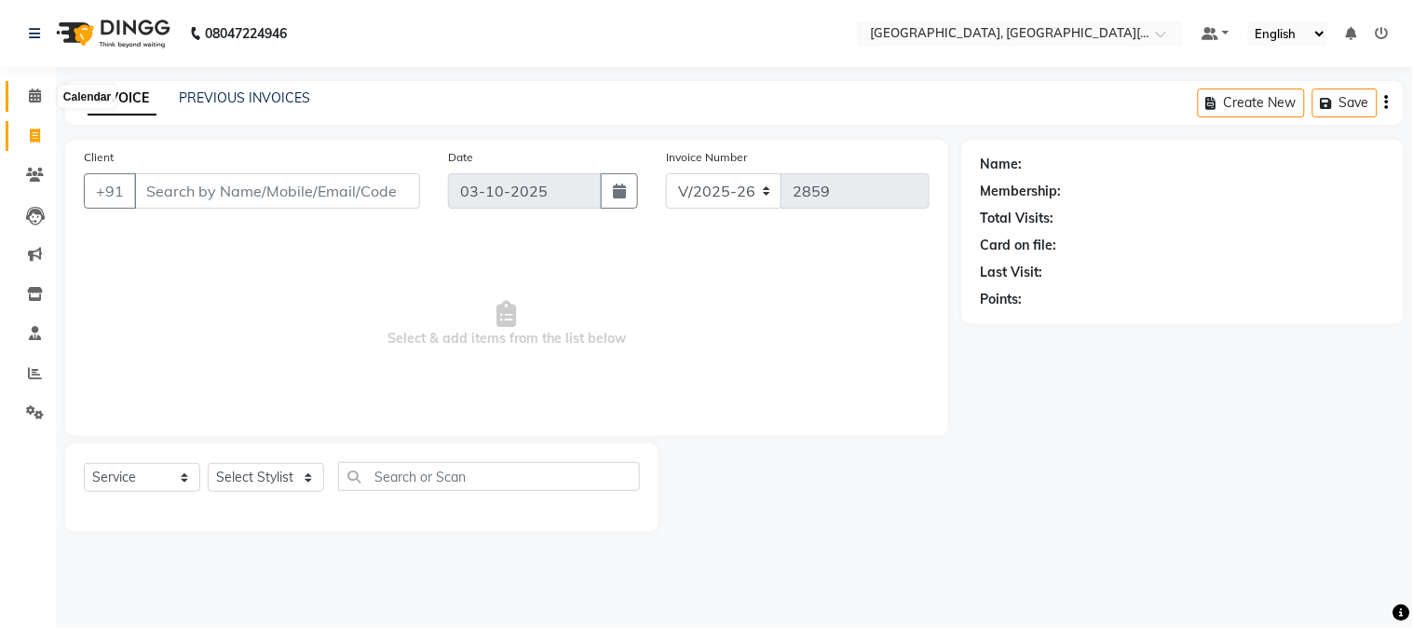
click at [40, 105] on span at bounding box center [35, 96] width 33 height 21
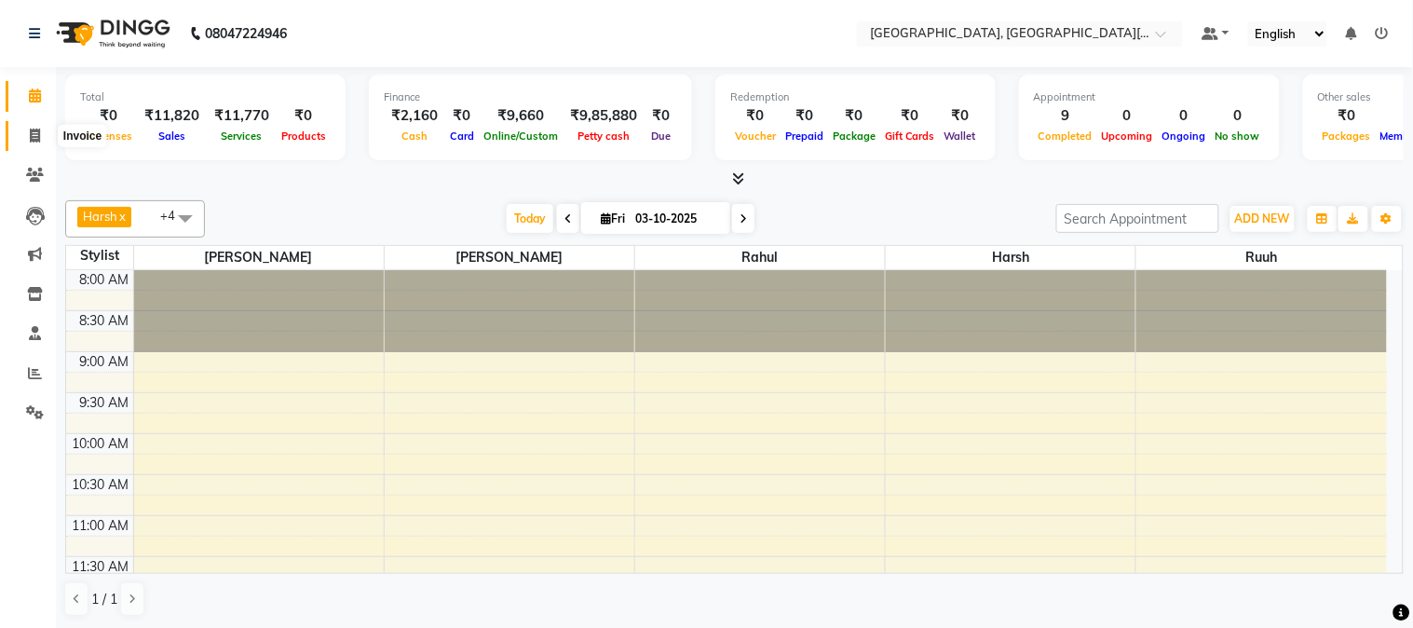
click at [34, 138] on icon at bounding box center [35, 136] width 10 height 14
select select "service"
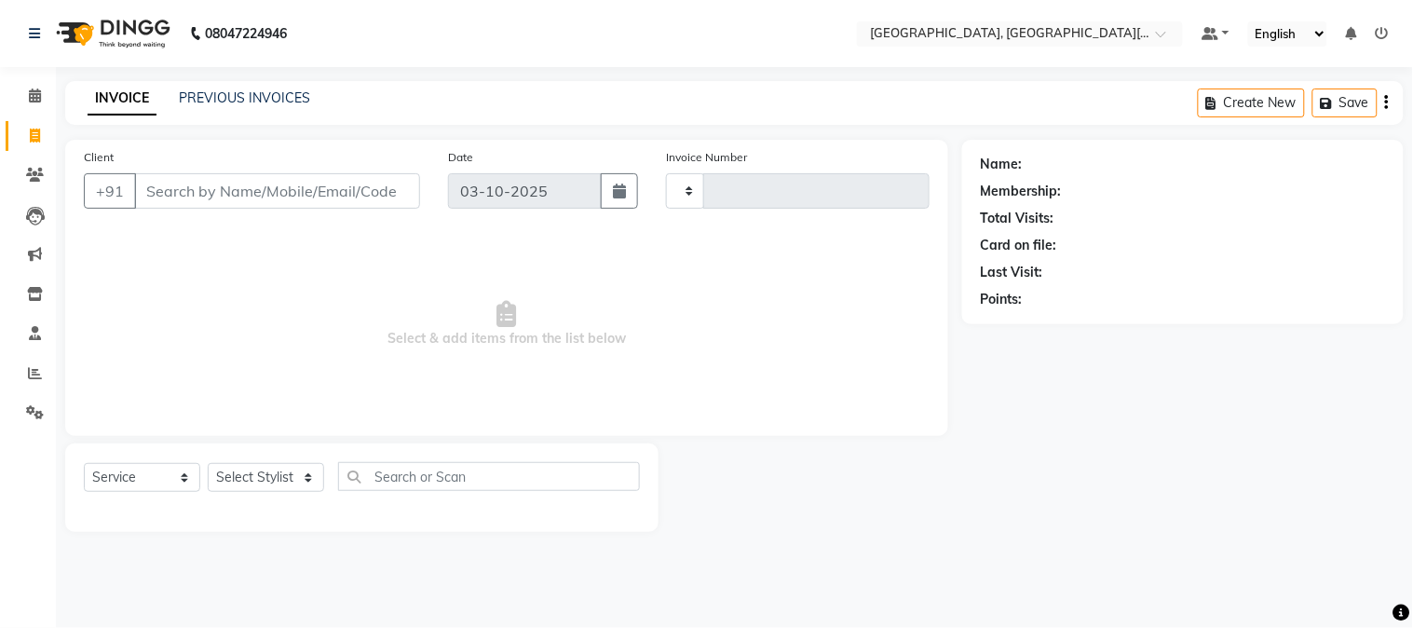
type input "2859"
select select "4884"
